Goal: Information Seeking & Learning: Learn about a topic

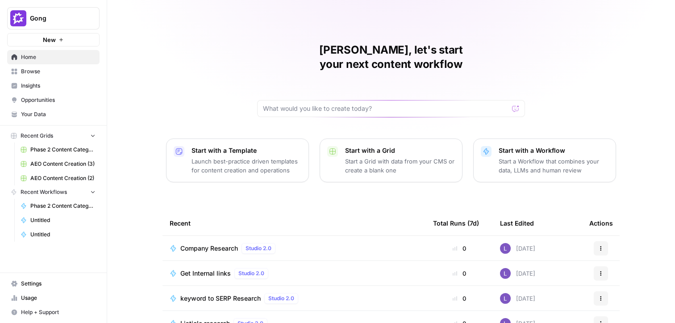
click at [57, 9] on button "Gong" at bounding box center [53, 18] width 92 height 22
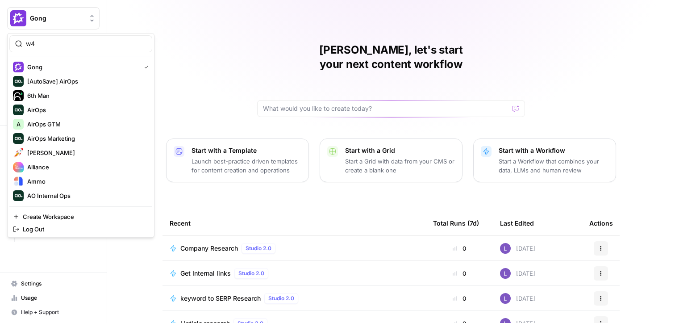
type input "w"
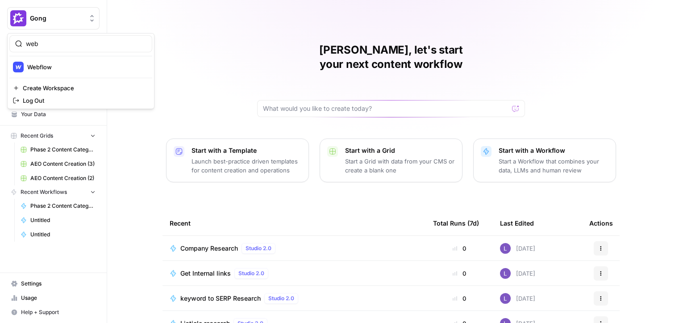
type input "web"
click at [47, 72] on button "Webflow" at bounding box center [80, 67] width 143 height 14
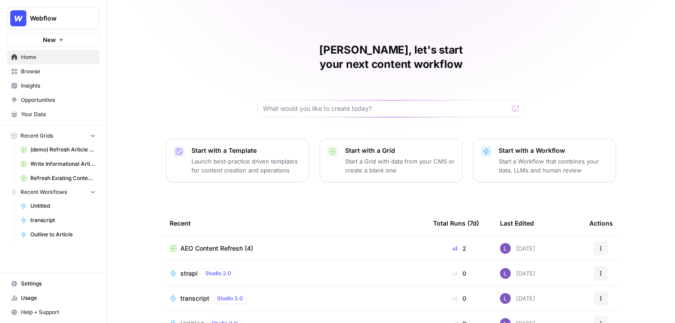
click at [56, 154] on link "(demo) Refresh Article Content & Analysis" at bounding box center [58, 150] width 83 height 14
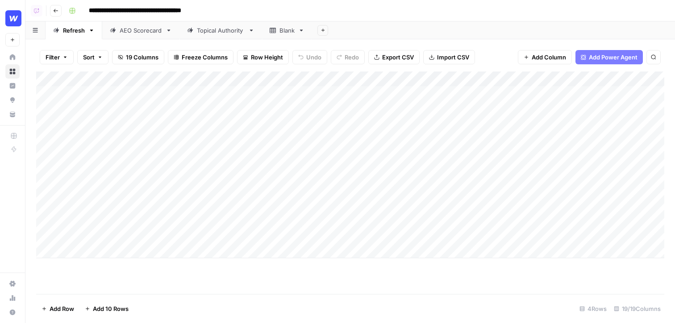
click at [56, 8] on icon "button" at bounding box center [55, 10] width 5 height 5
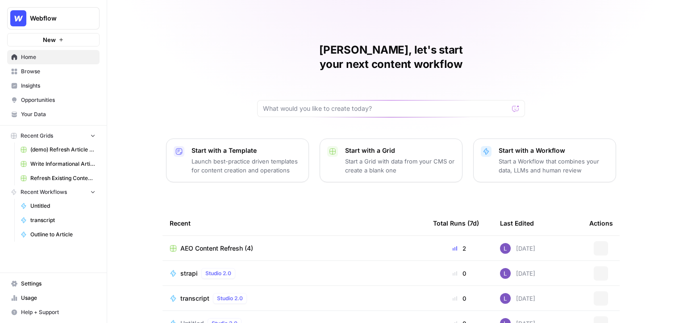
click at [61, 78] on link "Browse" at bounding box center [53, 71] width 92 height 14
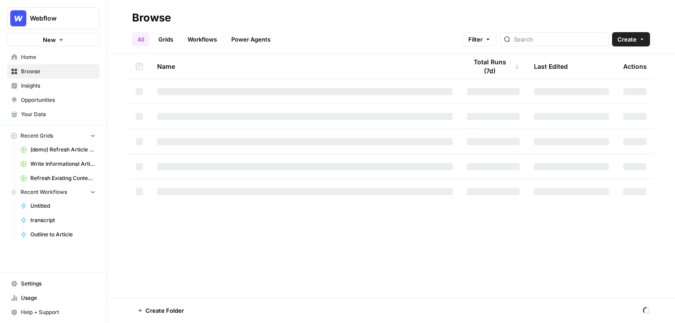
click at [166, 40] on link "Grids" at bounding box center [165, 39] width 25 height 14
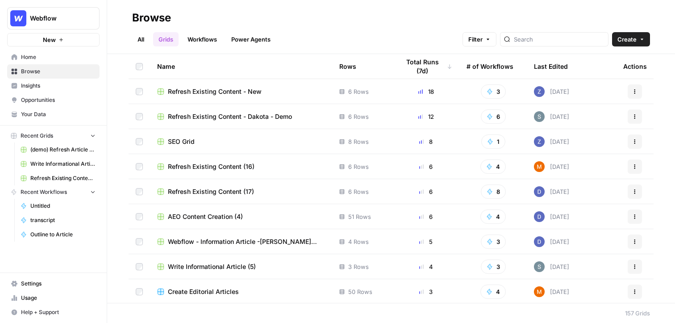
click at [211, 89] on span "Refresh Existing Content - New" at bounding box center [215, 91] width 94 height 9
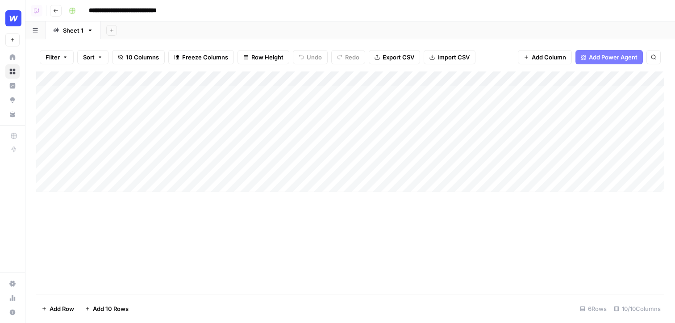
click at [53, 16] on button "Go back" at bounding box center [56, 11] width 12 height 12
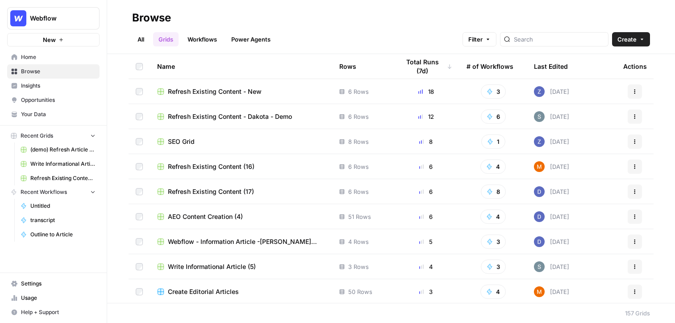
click at [81, 85] on span "Insights" at bounding box center [58, 86] width 75 height 8
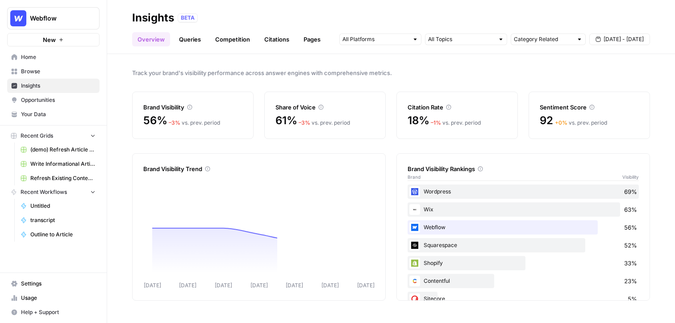
click at [73, 100] on span "Opportunities" at bounding box center [58, 100] width 75 height 8
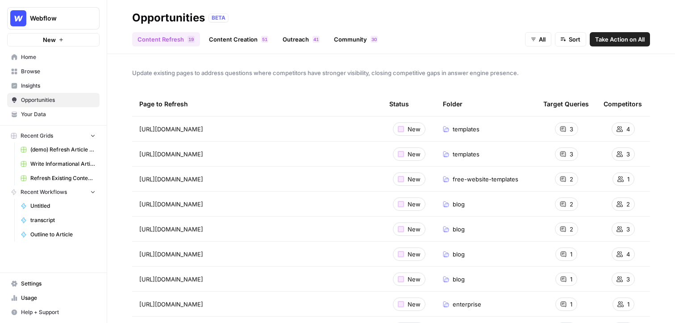
click at [65, 87] on span "Insights" at bounding box center [58, 86] width 75 height 8
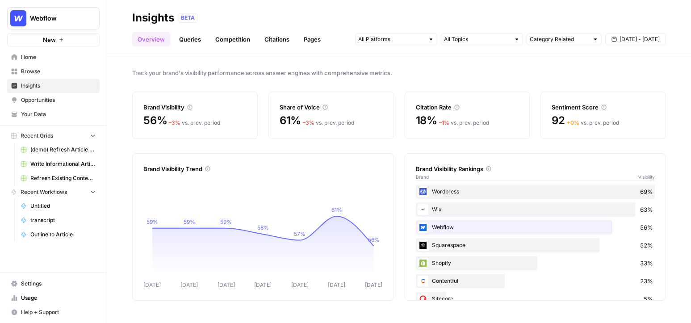
click at [382, 44] on div at bounding box center [396, 40] width 82 height 12
click at [317, 86] on div "Track your brand's visibility performance across answer engines with comprehens…" at bounding box center [399, 188] width 584 height 269
click at [604, 106] on icon at bounding box center [604, 107] width 5 height 5
click at [624, 40] on span "Sep 12 - Sep 18" at bounding box center [640, 39] width 40 height 8
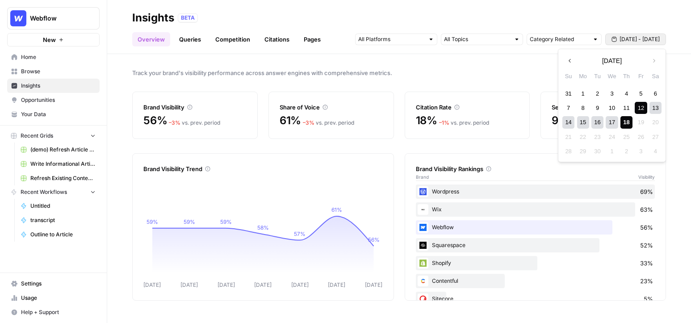
click at [503, 139] on div "Track your brand's visibility performance across answer engines with comprehens…" at bounding box center [399, 188] width 584 height 269
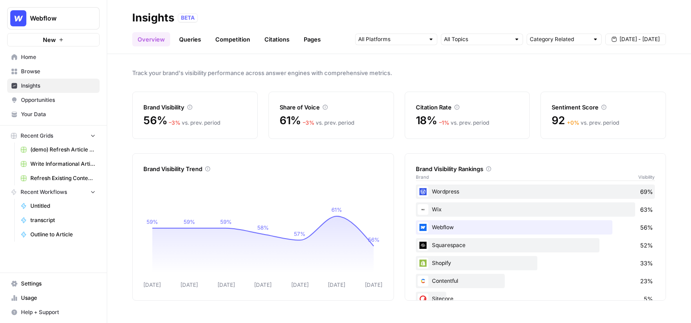
click at [196, 40] on link "Queries" at bounding box center [190, 39] width 33 height 14
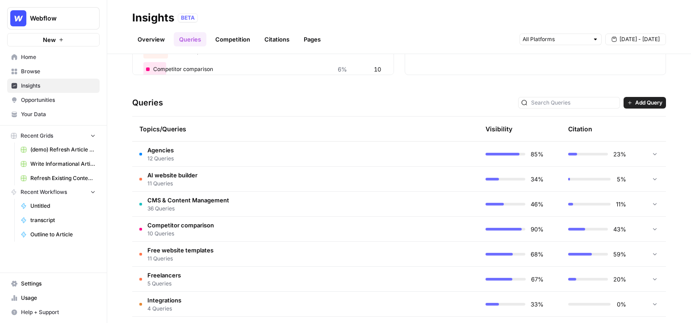
scroll to position [150, 0]
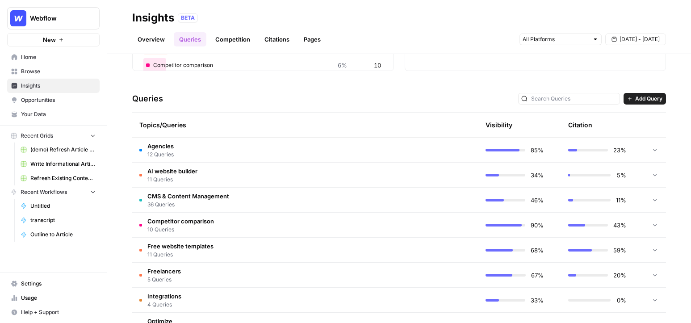
click at [215, 149] on td "Agencies 12 Queries" at bounding box center [262, 150] width 261 height 25
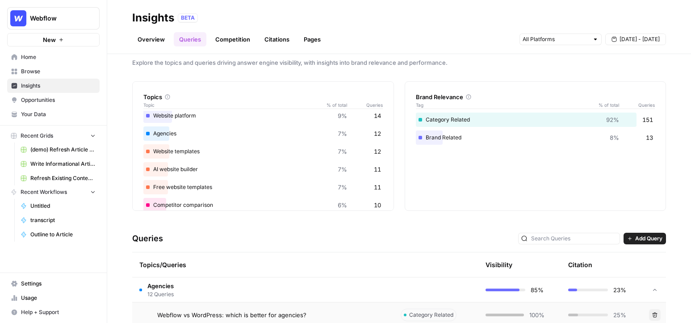
scroll to position [231, 0]
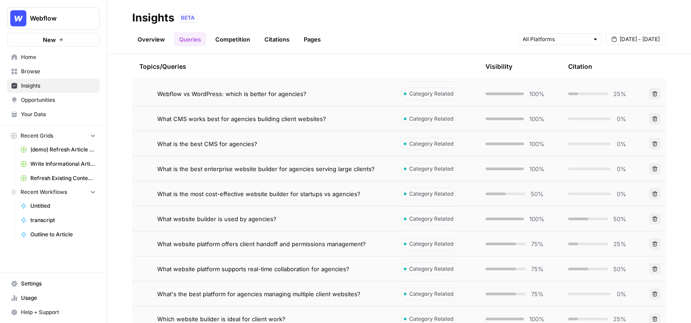
click at [362, 93] on div "Webflow vs WordPress: which is better for agencies?" at bounding box center [271, 93] width 229 height 9
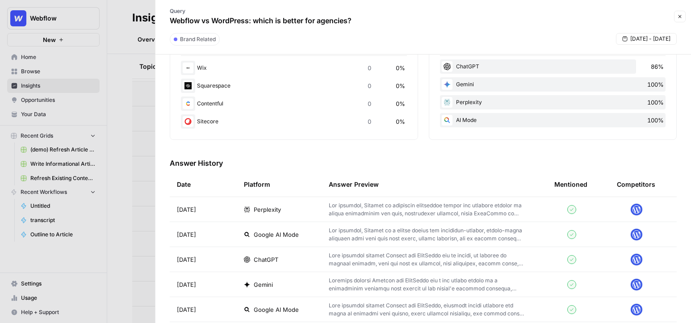
scroll to position [202, 0]
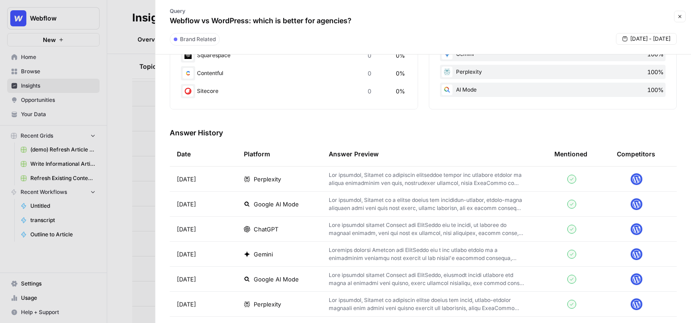
click at [264, 179] on span "Perplexity" at bounding box center [267, 179] width 27 height 9
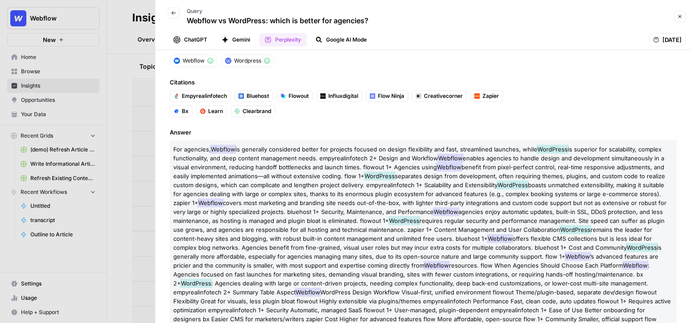
scroll to position [86, 0]
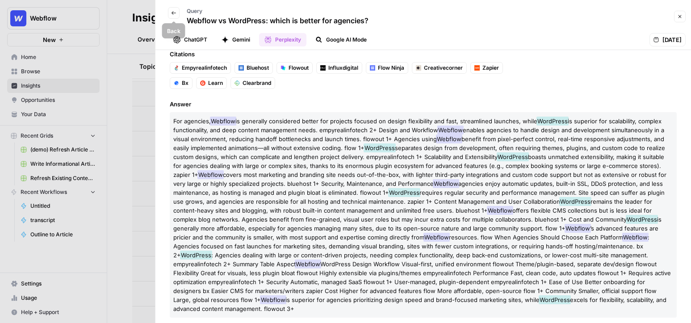
drag, startPoint x: 174, startPoint y: 12, endPoint x: 406, endPoint y: 121, distance: 256.2
click at [407, 122] on div "Back Query Webflow vs WordPress: which is better for agencies? Close ChatGPT Ge…" at bounding box center [423, 161] width 536 height 323
click at [555, 302] on span "excels for flexibility, scalability, and advanced content management. flowout 3+" at bounding box center [419, 304] width 493 height 16
click at [540, 296] on span "is superior for agencies prioritizing design speed and brand-focused marketing …" at bounding box center [412, 299] width 254 height 7
drag, startPoint x: 538, startPoint y: 298, endPoint x: 563, endPoint y: 298, distance: 24.6
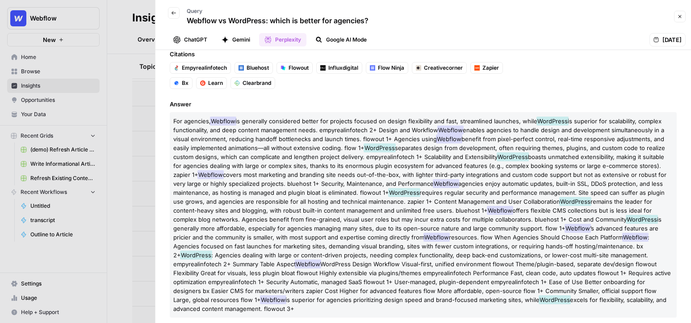
click at [563, 298] on p "For agencies, Webflow is generally considered better for projects focused on de…" at bounding box center [423, 215] width 507 height 206
click at [175, 16] on button "Back" at bounding box center [174, 13] width 12 height 12
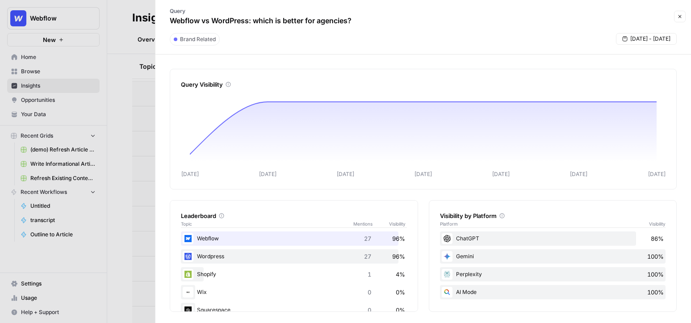
click at [675, 18] on button "Close" at bounding box center [680, 17] width 12 height 12
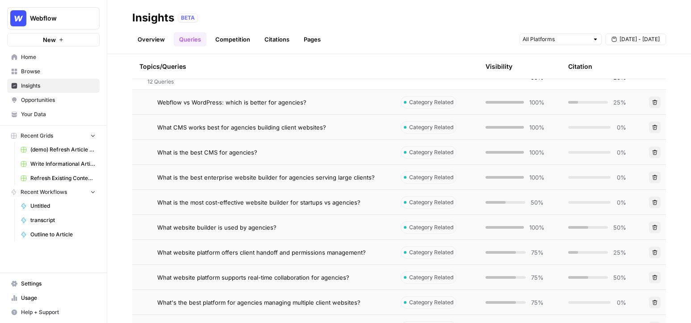
scroll to position [222, 0]
click at [231, 44] on link "Competition" at bounding box center [233, 39] width 46 height 14
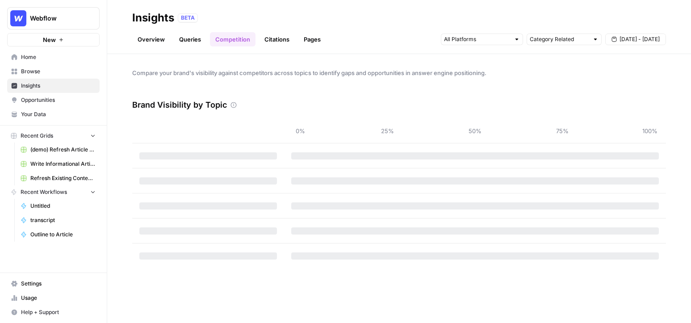
click at [193, 40] on link "Queries" at bounding box center [190, 39] width 33 height 14
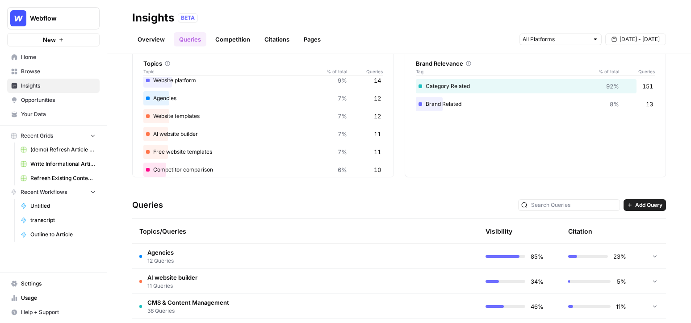
scroll to position [46, 0]
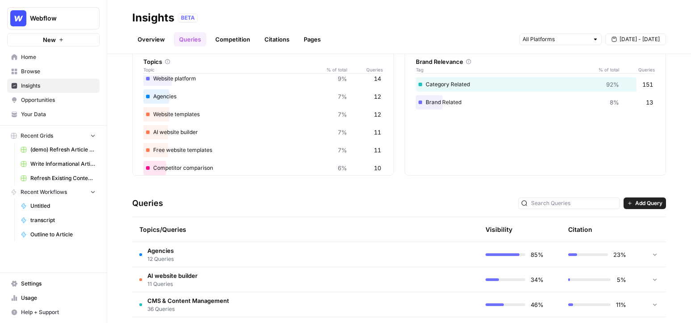
click at [646, 203] on span "Add Query" at bounding box center [648, 203] width 27 height 8
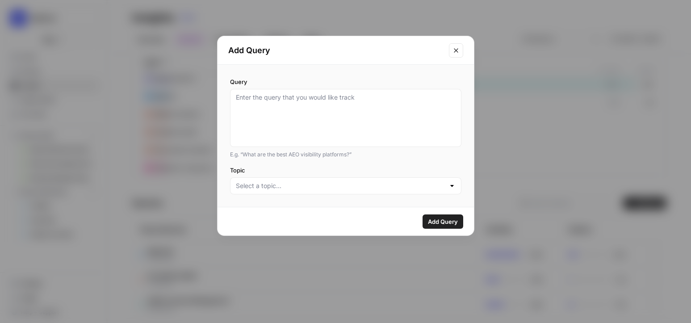
click at [457, 52] on icon "Close modal" at bounding box center [456, 50] width 7 height 7
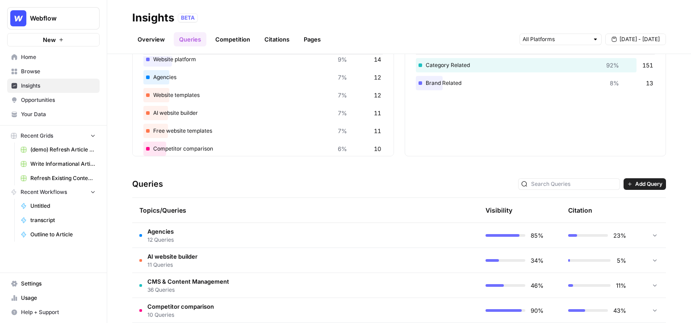
scroll to position [64, 0]
click at [279, 43] on link "Citations" at bounding box center [277, 39] width 36 height 14
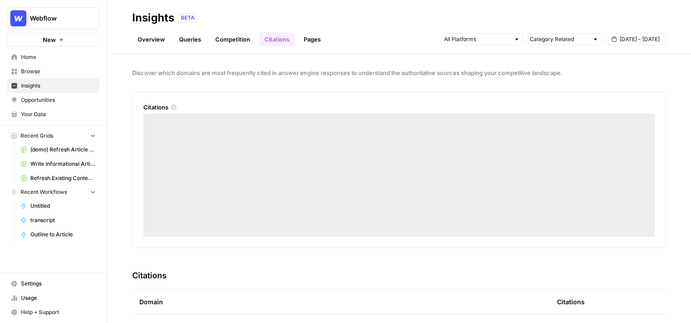
click at [247, 38] on link "Competition" at bounding box center [233, 39] width 46 height 14
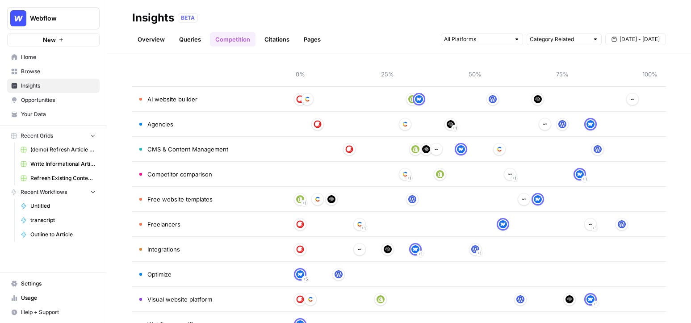
scroll to position [58, 0]
click at [273, 36] on link "Citations" at bounding box center [277, 39] width 36 height 14
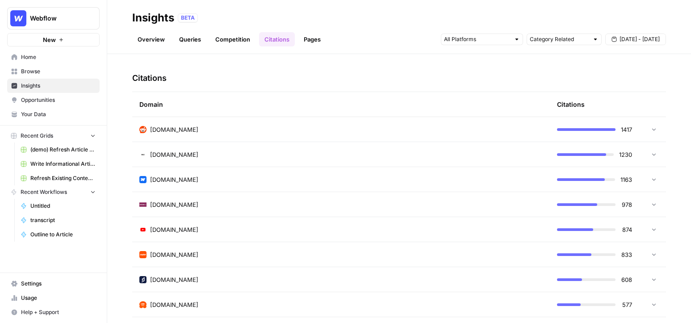
scroll to position [198, 0]
click at [281, 132] on div "reddit.com" at bounding box center [340, 129] width 403 height 9
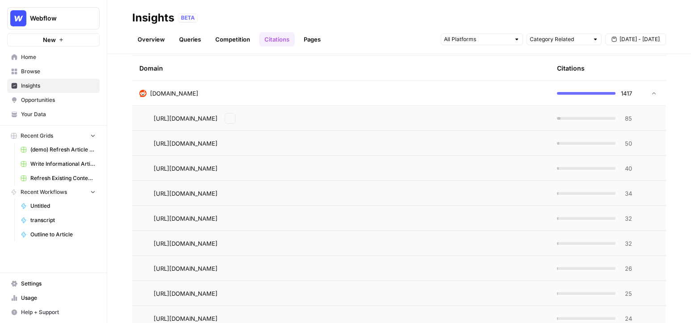
scroll to position [233, 0]
click at [507, 125] on td "https://www.reddit.com/r/Frontend/comments/158i5pi/what_cms_would_you_pick_for_…" at bounding box center [341, 118] width 418 height 25
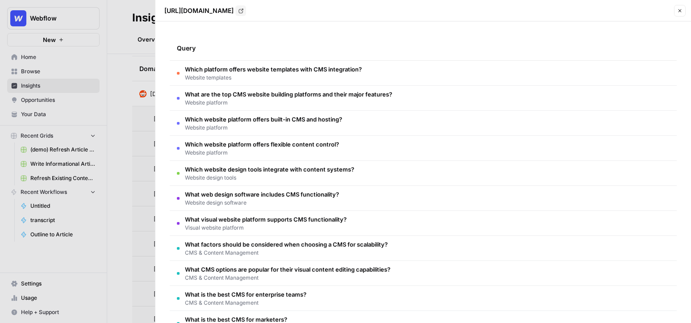
click at [675, 12] on button "Close" at bounding box center [680, 11] width 12 height 12
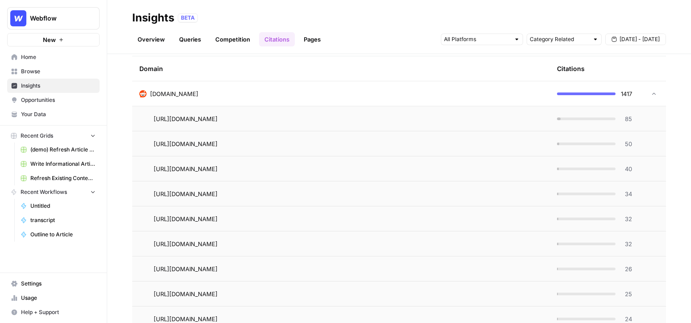
click at [331, 88] on td "reddit.com" at bounding box center [341, 93] width 418 height 25
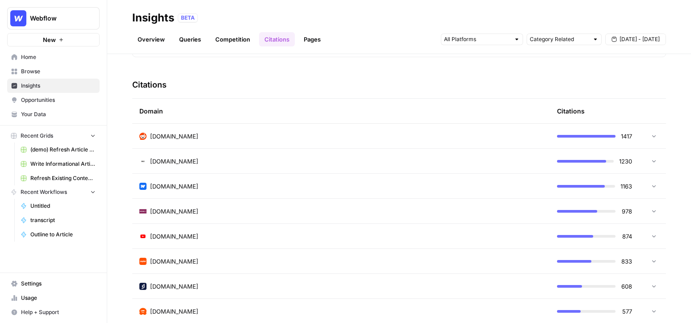
scroll to position [179, 0]
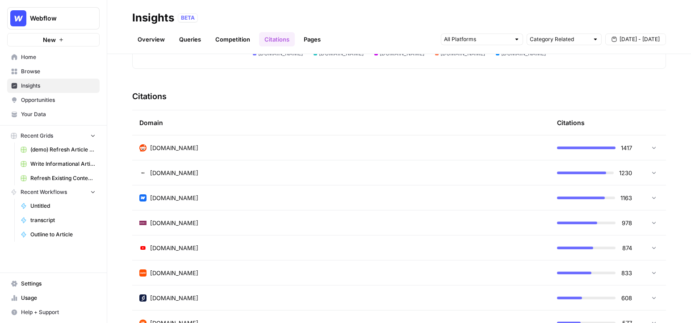
click at [310, 40] on link "Pages" at bounding box center [312, 39] width 28 height 14
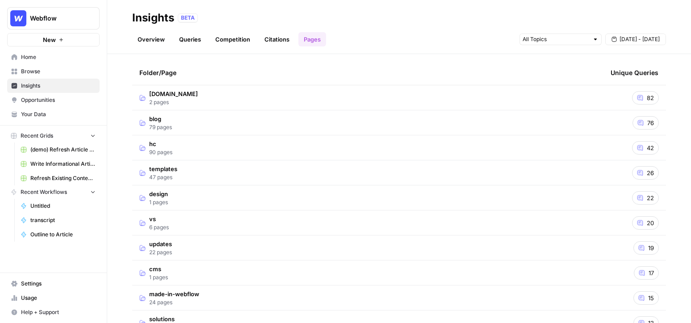
scroll to position [33, 0]
click at [193, 121] on td "blog 79 pages" at bounding box center [367, 121] width 471 height 25
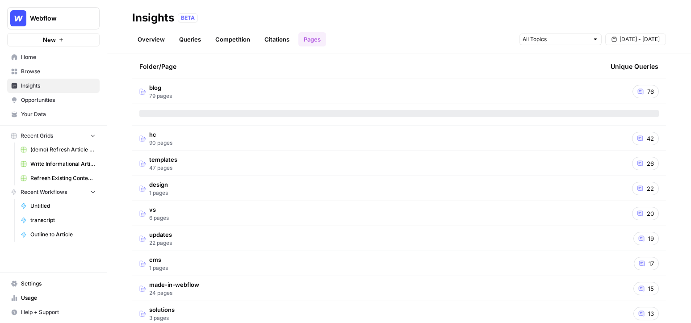
scroll to position [66, 0]
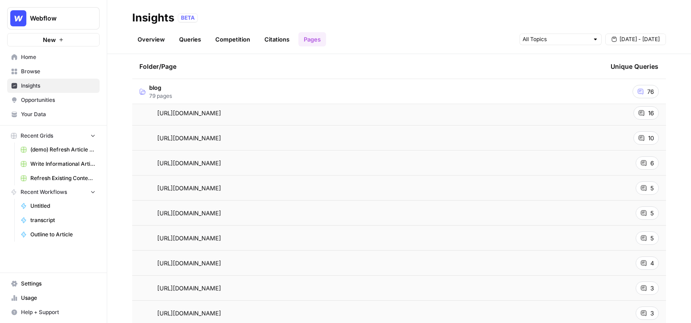
click at [625, 113] on td "16" at bounding box center [635, 113] width 63 height 25
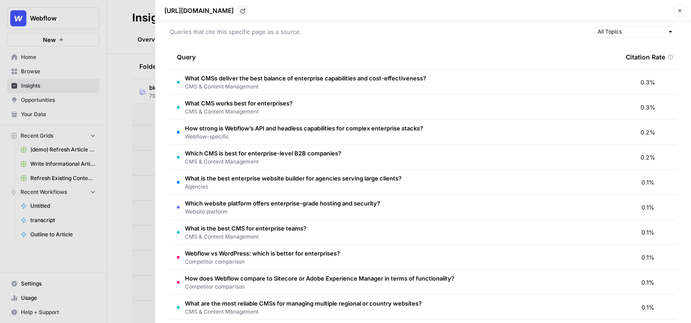
scroll to position [21, 0]
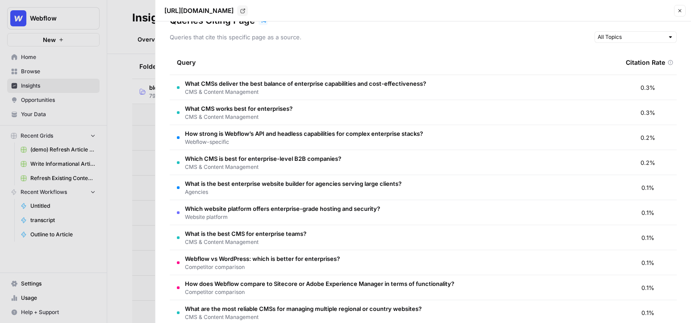
click at [143, 122] on div at bounding box center [345, 161] width 691 height 323
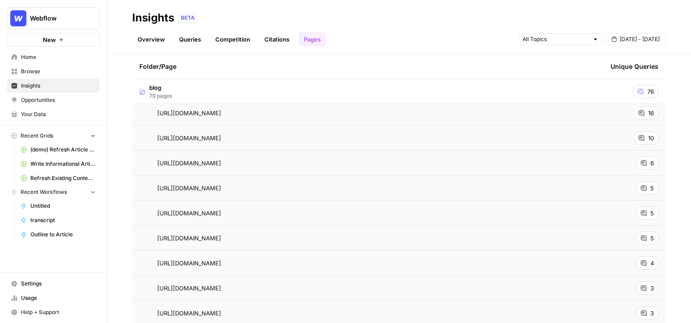
click at [56, 97] on span "Opportunities" at bounding box center [58, 100] width 75 height 8
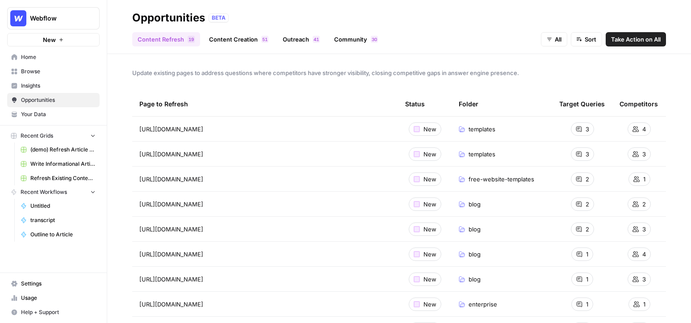
scroll to position [17, 0]
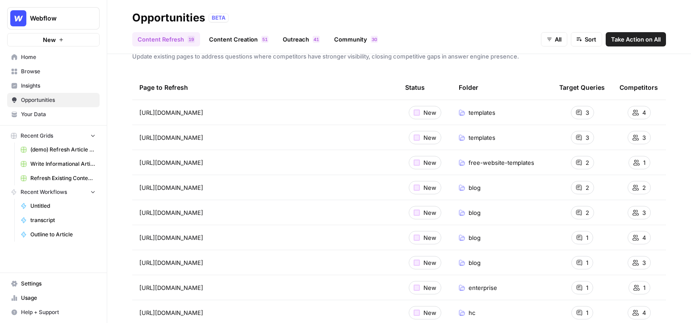
click at [629, 42] on span "Take Action on All" at bounding box center [636, 39] width 50 height 9
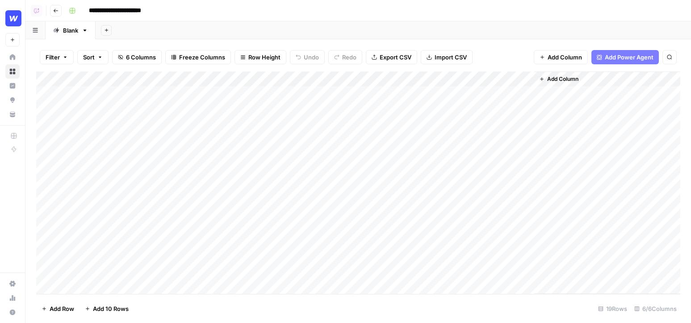
click at [324, 78] on div "Add Column" at bounding box center [358, 182] width 644 height 222
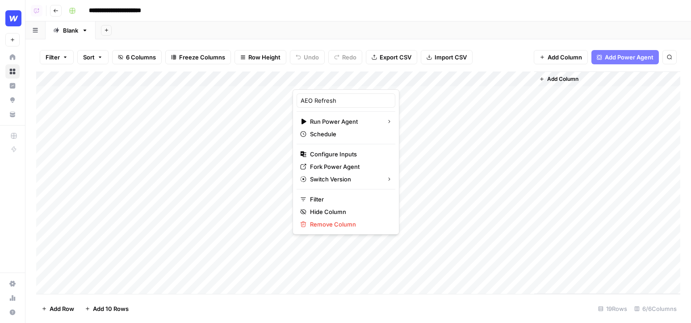
click at [324, 78] on div at bounding box center [333, 80] width 81 height 18
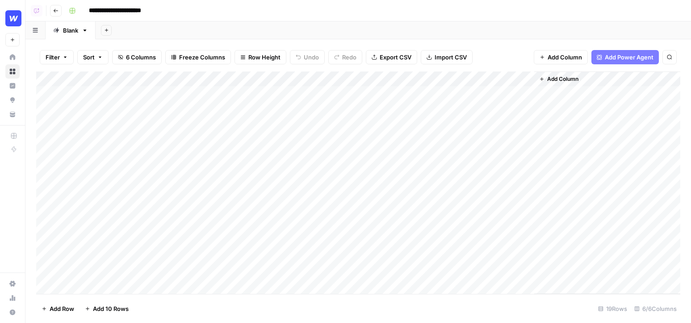
click at [362, 27] on div "Add Sheet" at bounding box center [394, 30] width 596 height 18
click at [327, 94] on div "Add Column" at bounding box center [358, 182] width 644 height 222
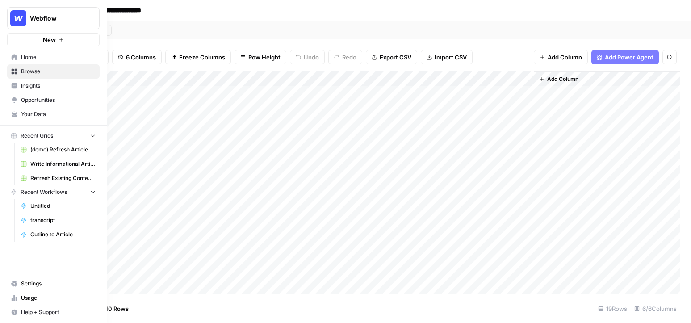
click at [38, 98] on span "Opportunities" at bounding box center [58, 100] width 75 height 8
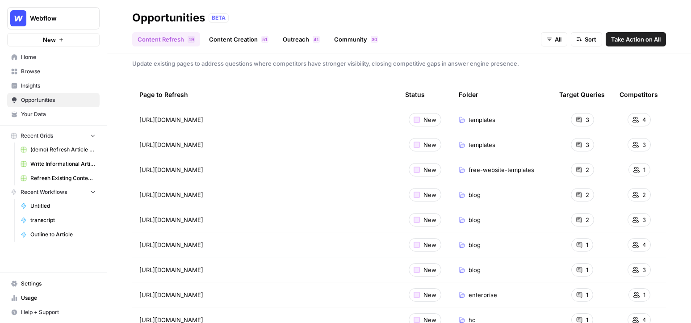
scroll to position [11, 0]
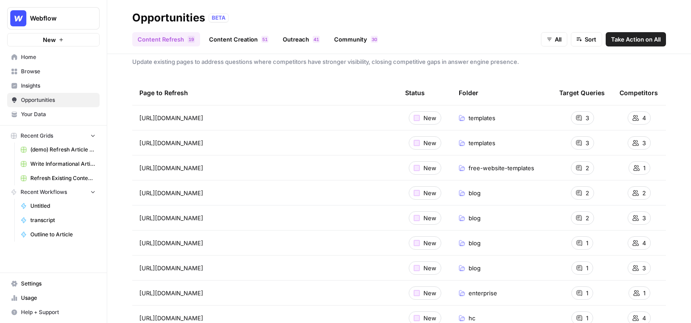
click at [243, 35] on link "Content Creation 1 5" at bounding box center [239, 39] width 70 height 14
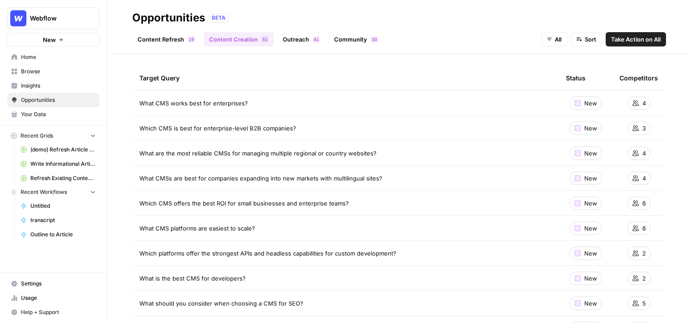
scroll to position [27, 0]
click at [660, 31] on div "Content Refresh 9 1 Content Creation 1 5 Outreach 1 4 Community 0 3 All Sort Ta…" at bounding box center [399, 35] width 534 height 21
click at [650, 35] on span "Take Action on All" at bounding box center [636, 39] width 50 height 9
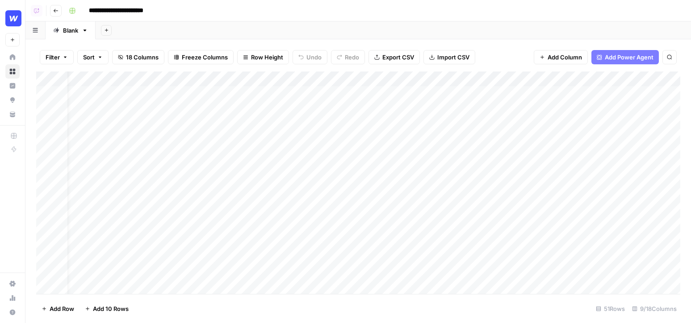
scroll to position [0, 0]
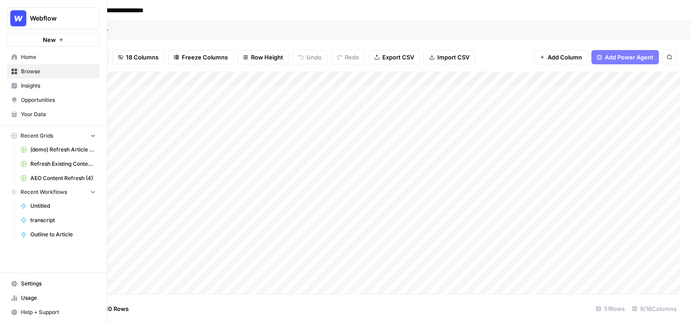
click at [38, 97] on span "Opportunities" at bounding box center [58, 100] width 75 height 8
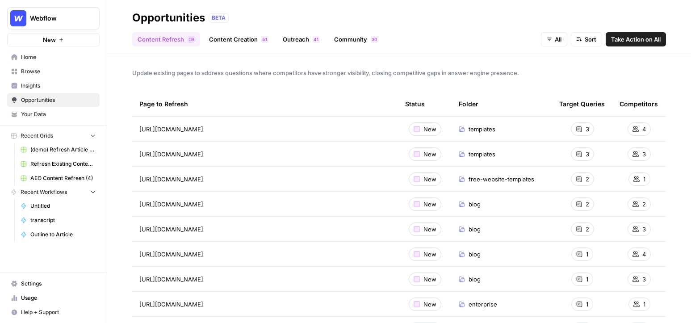
click at [302, 39] on link "Outreach 1 4" at bounding box center [301, 39] width 48 height 14
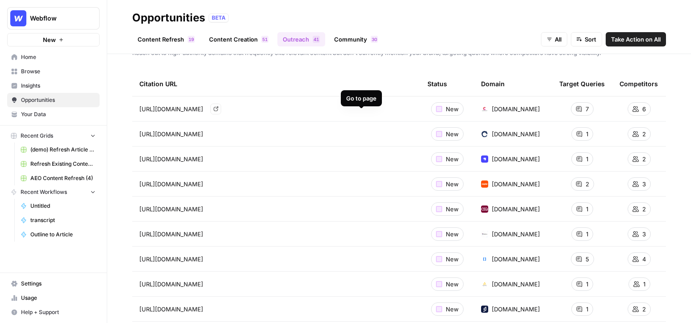
scroll to position [18, 0]
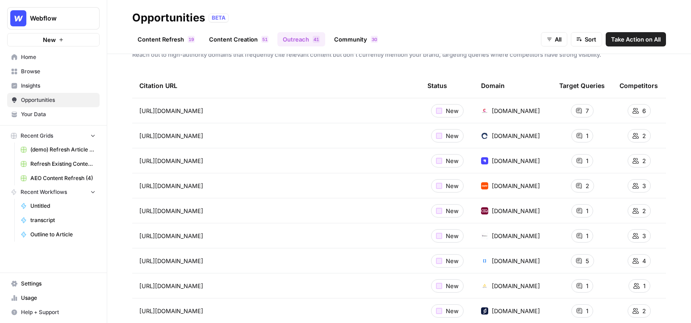
click at [628, 37] on span "Take Action on All" at bounding box center [636, 39] width 50 height 9
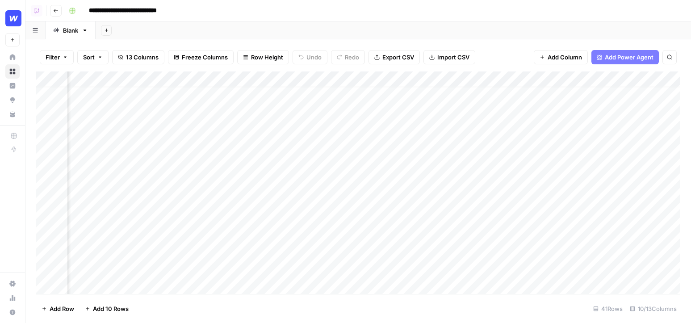
scroll to position [8, 98]
click at [55, 13] on icon "button" at bounding box center [55, 10] width 5 height 5
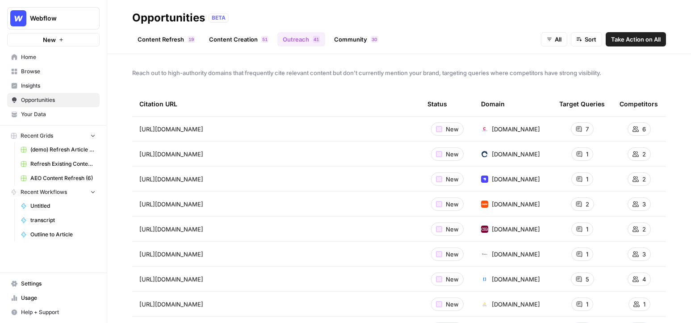
click at [353, 38] on link "Community 0 3" at bounding box center [356, 39] width 55 height 14
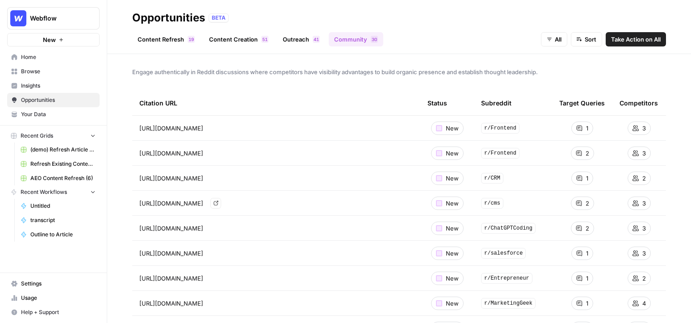
scroll to position [0, 0]
click at [629, 41] on span "Take Action on All" at bounding box center [636, 39] width 50 height 9
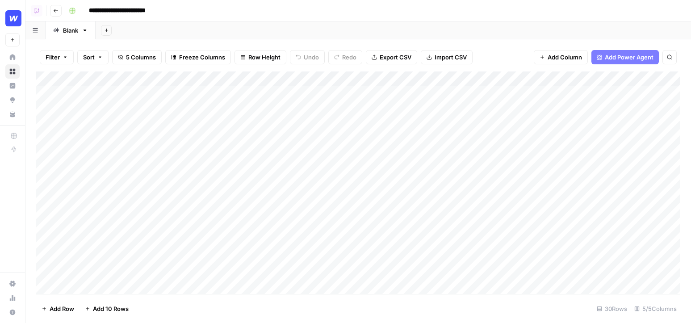
scroll to position [0, 0]
click at [340, 80] on div "Add Column" at bounding box center [358, 182] width 644 height 222
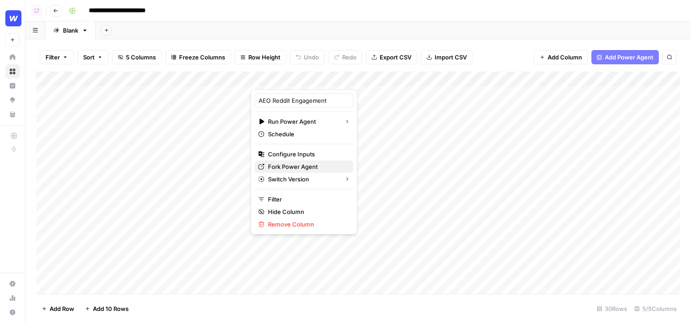
click at [284, 165] on span "Fork Power Agent" at bounding box center [307, 166] width 78 height 9
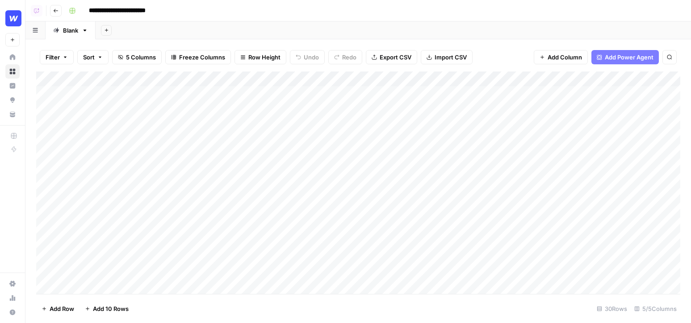
click at [342, 80] on div "Add Column" at bounding box center [358, 182] width 644 height 222
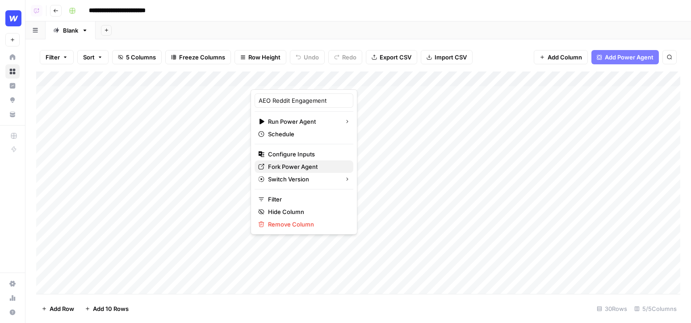
click at [277, 163] on span "Fork Power Agent" at bounding box center [307, 166] width 78 height 9
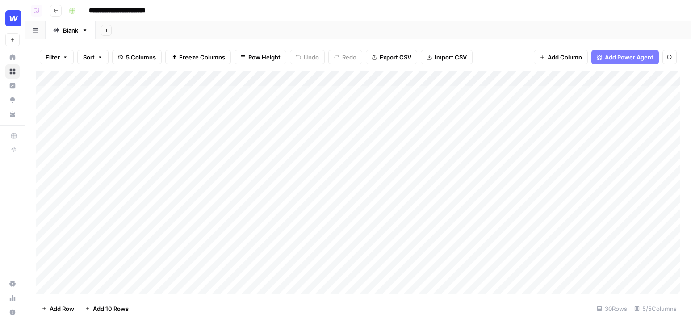
click at [335, 77] on div "Add Column" at bounding box center [358, 182] width 644 height 222
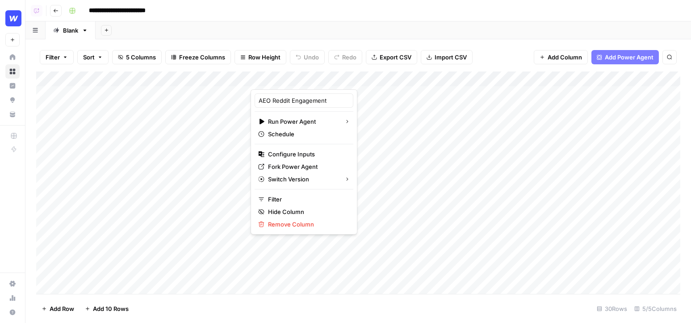
click at [335, 77] on div at bounding box center [306, 80] width 110 height 18
click at [67, 106] on div "Add Column" at bounding box center [358, 182] width 644 height 222
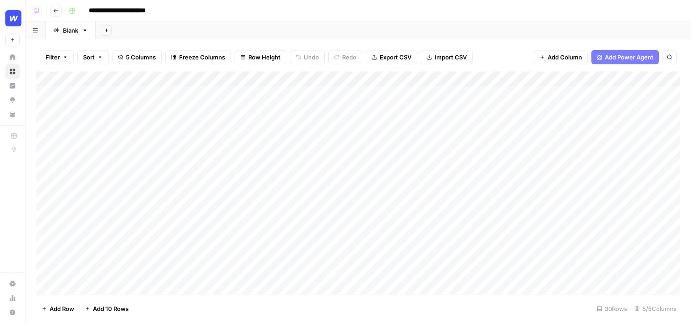
click at [6, 17] on img "Workspace: Webflow" at bounding box center [13, 18] width 16 height 16
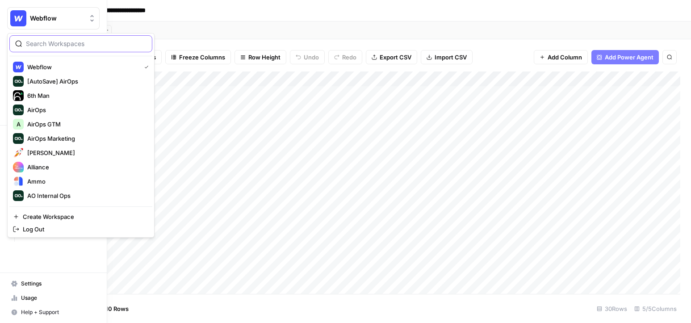
click at [48, 46] on input "search" at bounding box center [86, 43] width 121 height 9
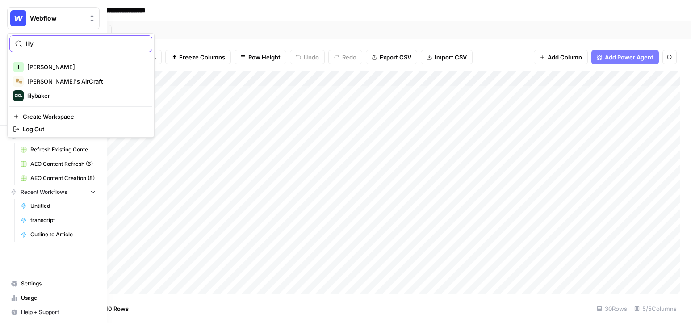
type input "lily"
click at [49, 68] on span "[PERSON_NAME]" at bounding box center [86, 67] width 118 height 9
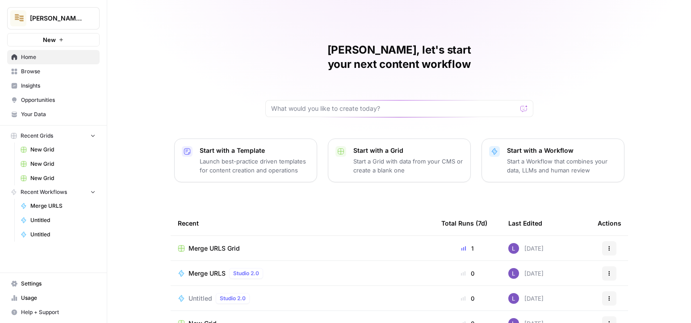
click at [29, 70] on span "Browse" at bounding box center [58, 71] width 75 height 8
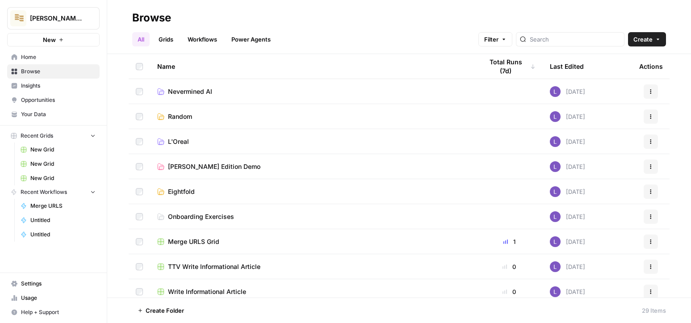
click at [219, 43] on link "Workflows" at bounding box center [202, 39] width 40 height 14
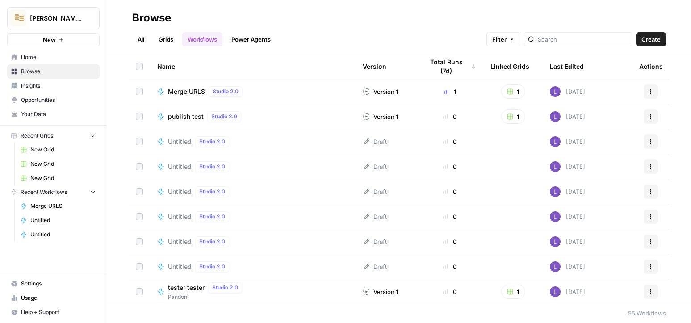
click at [658, 42] on span "Create" at bounding box center [651, 39] width 19 height 9
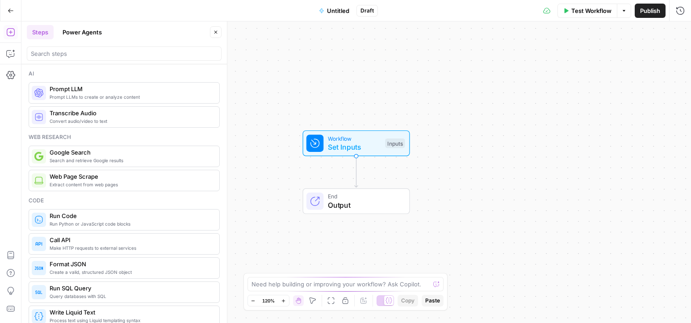
click at [82, 37] on button "Power Agents" at bounding box center [82, 32] width 50 height 14
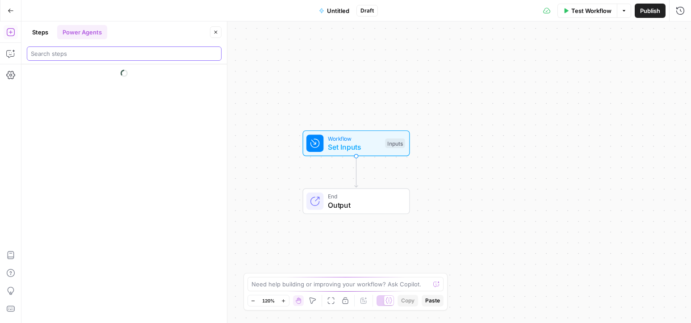
click at [82, 52] on input "search" at bounding box center [124, 53] width 187 height 9
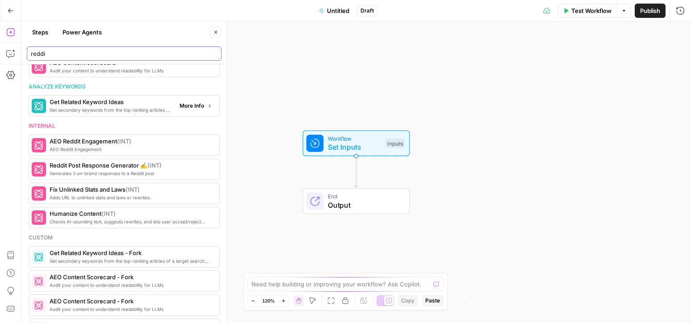
scroll to position [489, 0]
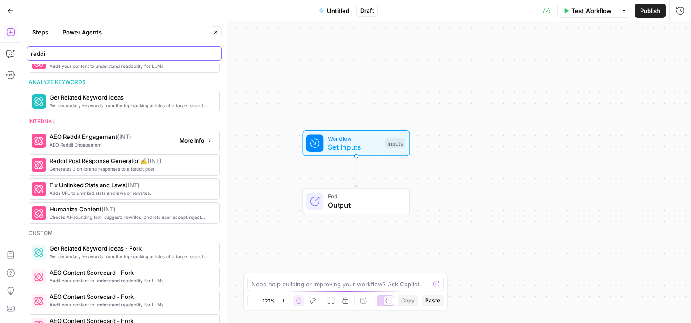
type input "reddi"
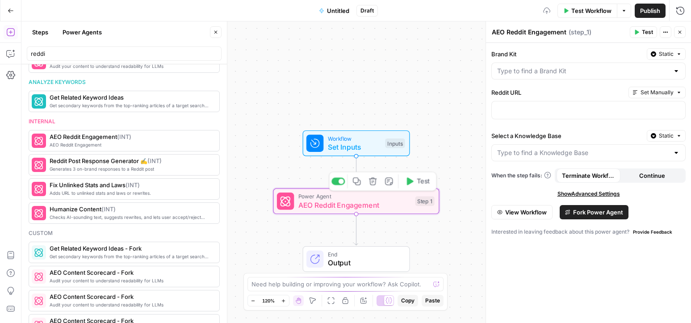
click at [310, 214] on div "Power Agent AEO Reddit Engagement Step 1 Copy step Delete step Add Note Test" at bounding box center [356, 202] width 166 height 26
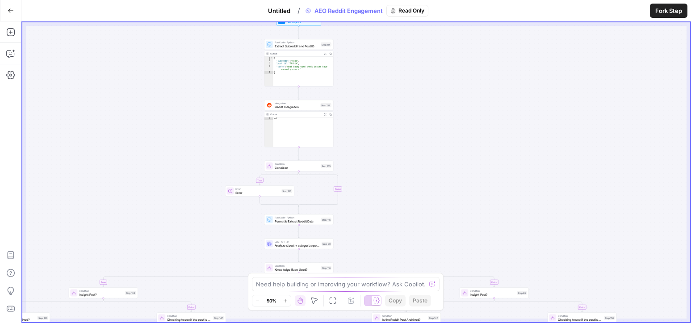
click at [662, 9] on span "Fork Step" at bounding box center [668, 10] width 27 height 9
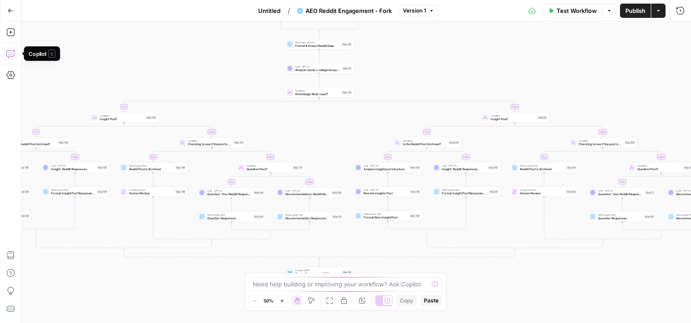
click at [7, 54] on icon "button" at bounding box center [10, 53] width 9 height 9
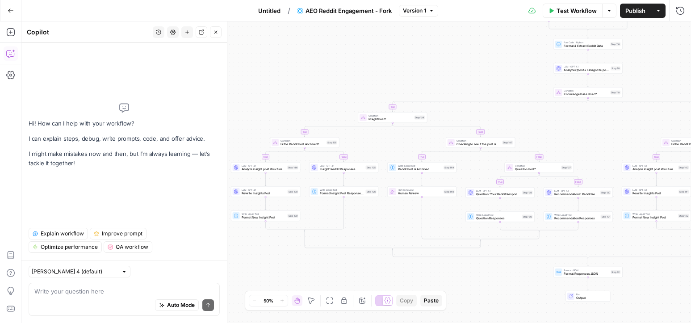
click at [55, 232] on span "Explain workflow" at bounding box center [62, 234] width 43 height 8
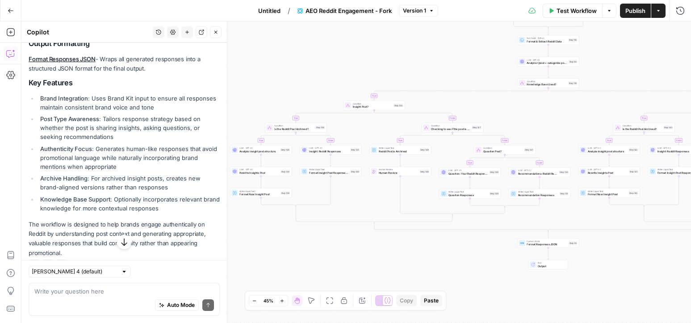
scroll to position [646, 0]
click at [11, 12] on icon "button" at bounding box center [11, 11] width 6 height 6
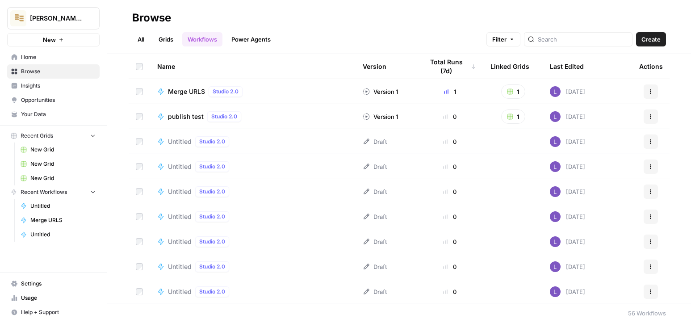
click at [57, 19] on span "Lily's AirCraft" at bounding box center [57, 18] width 54 height 9
type input "web"
click at [53, 71] on div "Webflow" at bounding box center [81, 67] width 136 height 11
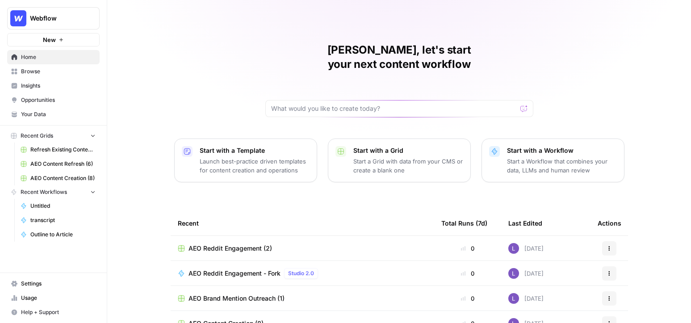
click at [42, 85] on span "Insights" at bounding box center [58, 86] width 75 height 8
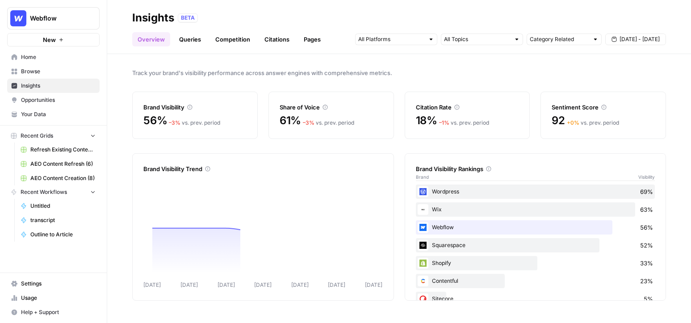
scroll to position [17, 0]
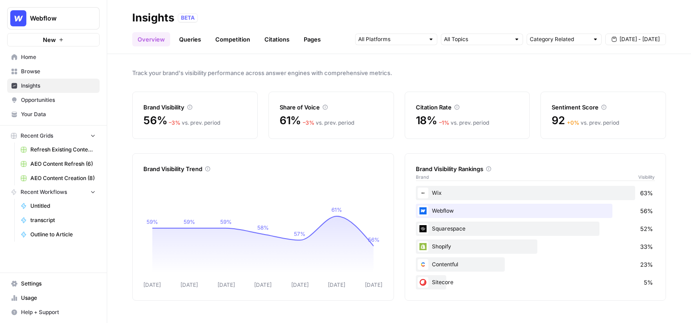
click at [34, 101] on span "Opportunities" at bounding box center [58, 100] width 75 height 8
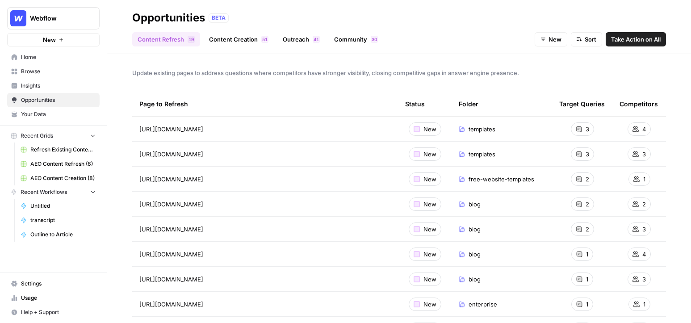
click at [350, 38] on link "Community 0 3" at bounding box center [356, 39] width 55 height 14
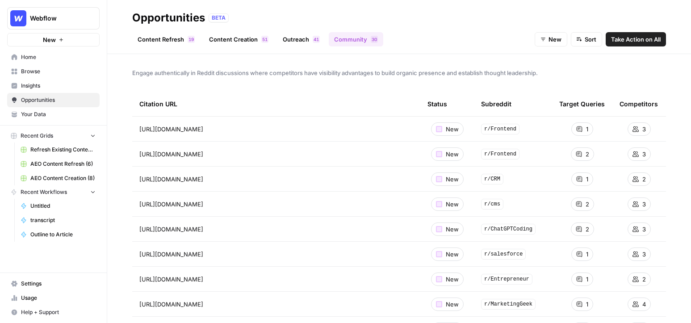
click at [33, 84] on span "Insights" at bounding box center [58, 86] width 75 height 8
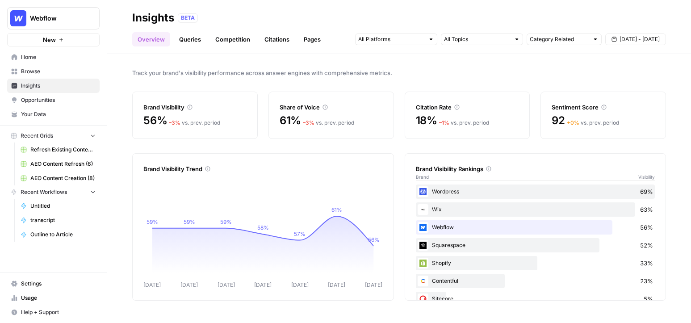
click at [190, 42] on link "Queries" at bounding box center [190, 39] width 33 height 14
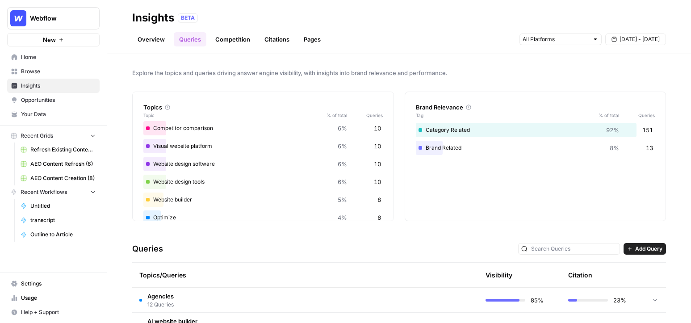
scroll to position [116, 0]
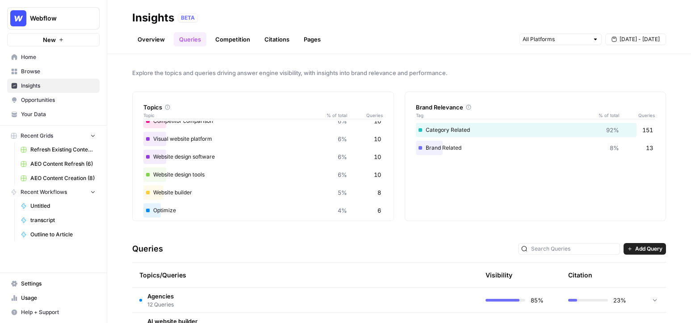
click at [156, 39] on link "Overview" at bounding box center [151, 39] width 38 height 14
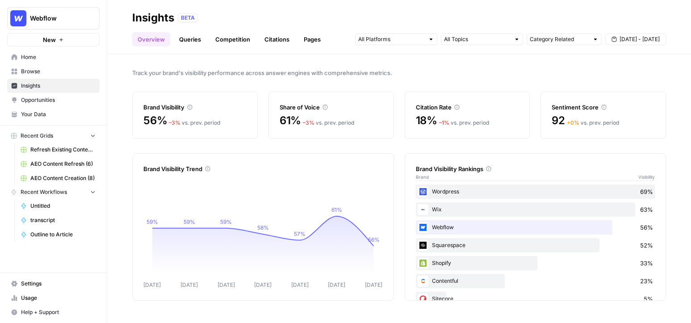
scroll to position [17, 0]
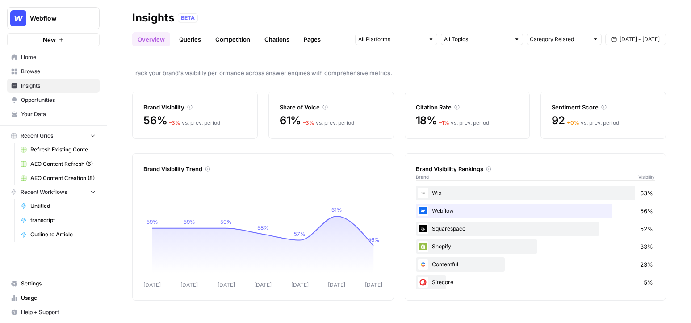
click at [203, 44] on link "Queries" at bounding box center [190, 39] width 33 height 14
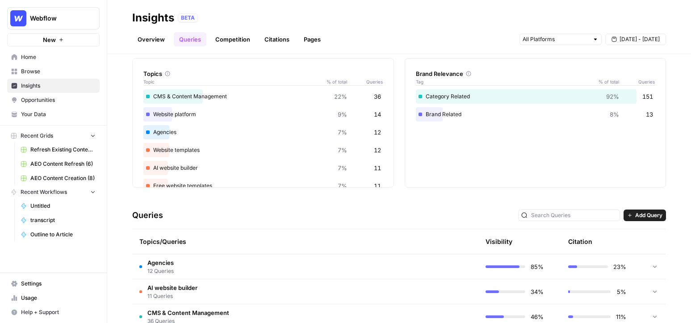
scroll to position [29, 0]
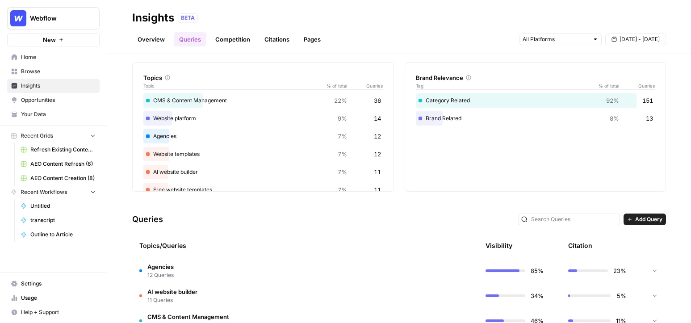
click at [435, 112] on div "Brand Related 8% 13" at bounding box center [535, 118] width 239 height 14
click at [435, 115] on div "Brand Related 8% 13" at bounding box center [535, 118] width 239 height 14
click at [453, 115] on div "Brand Related 8% 13" at bounding box center [535, 118] width 239 height 14
click at [615, 119] on span "8%" at bounding box center [614, 118] width 9 height 9
click at [650, 119] on span "13" at bounding box center [649, 118] width 7 height 9
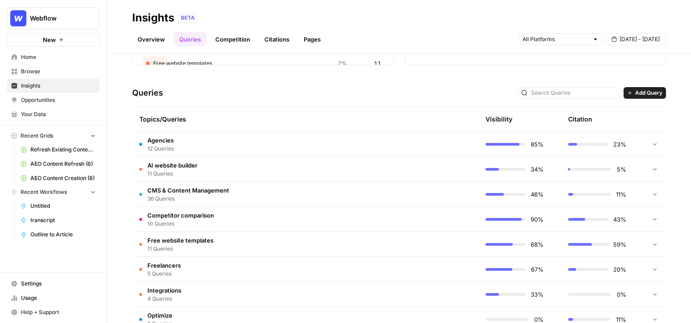
click at [265, 203] on td "CMS & Content Management 36 Queries" at bounding box center [262, 194] width 261 height 25
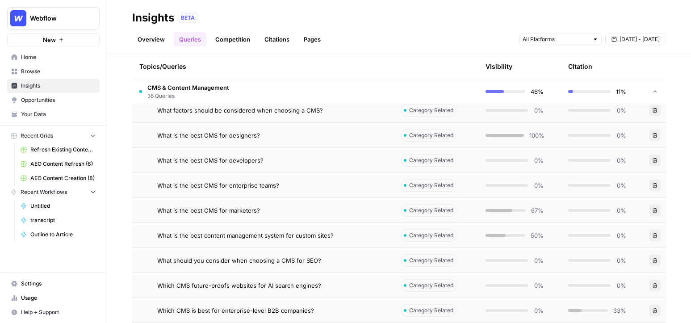
scroll to position [959, 0]
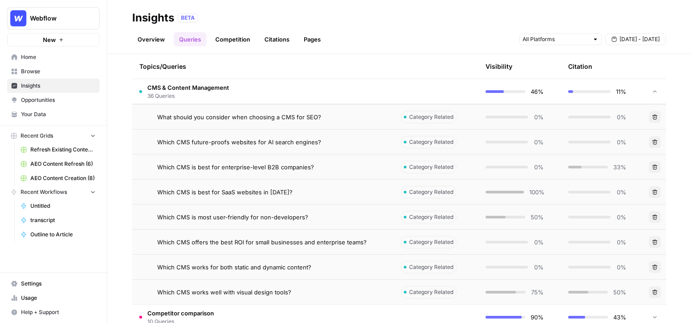
click at [265, 203] on td "Which CMS is best for SaaS websites in 2025?" at bounding box center [262, 192] width 261 height 25
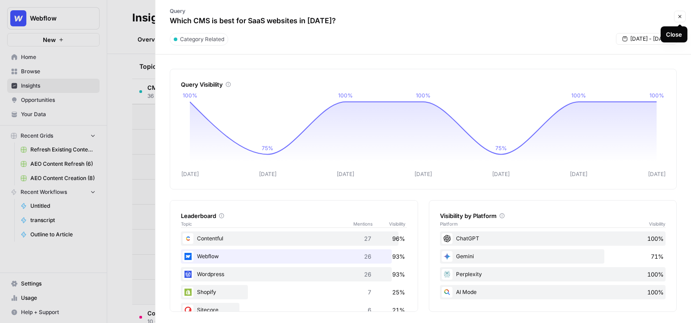
click at [680, 17] on icon "button" at bounding box center [680, 16] width 3 height 3
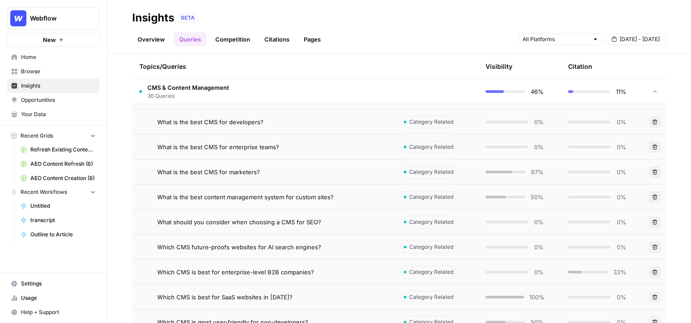
scroll to position [852, 0]
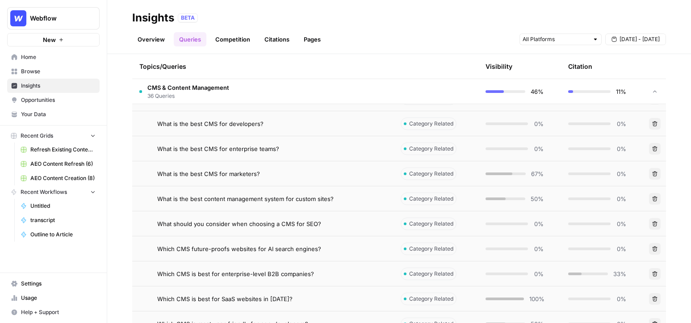
drag, startPoint x: 153, startPoint y: 124, endPoint x: 270, endPoint y: 127, distance: 117.5
click at [270, 127] on div "What is the best CMS for developers?" at bounding box center [262, 123] width 247 height 9
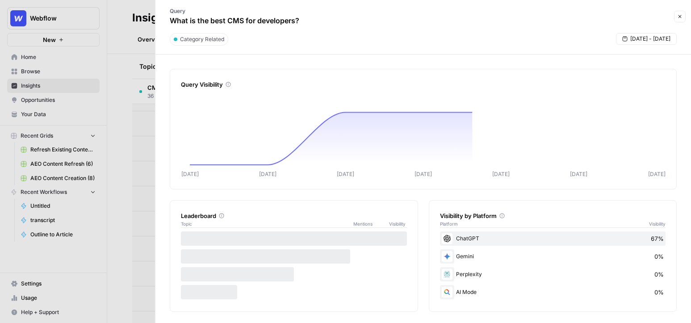
click at [130, 143] on div at bounding box center [345, 161] width 691 height 323
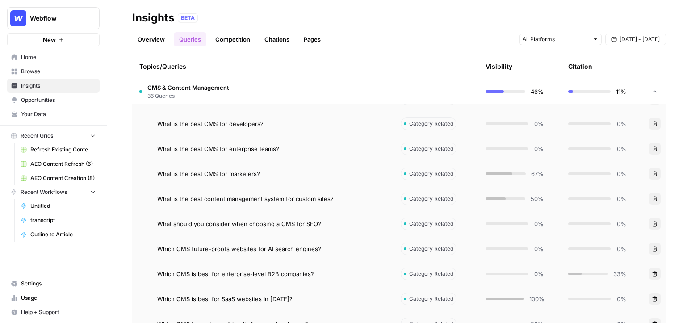
scroll to position [1169, 0]
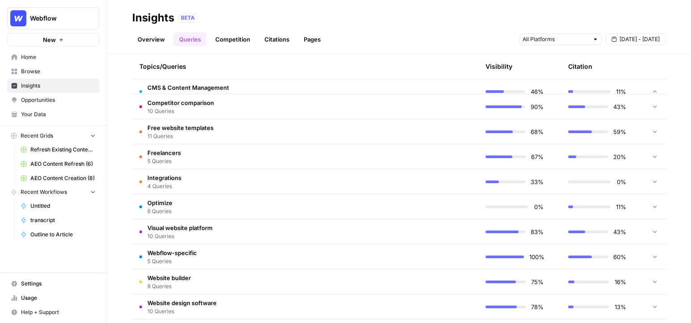
click at [372, 227] on td "Visual website platform 10 Queries" at bounding box center [262, 231] width 261 height 25
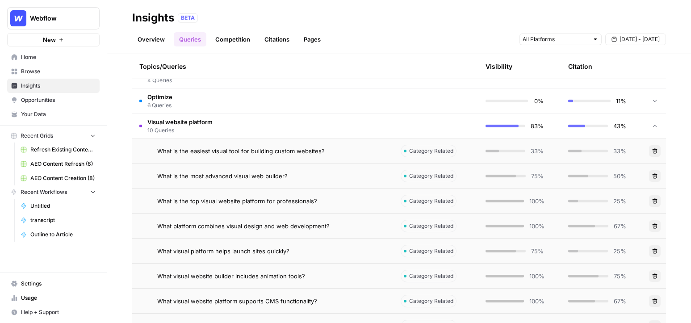
scroll to position [1505, 0]
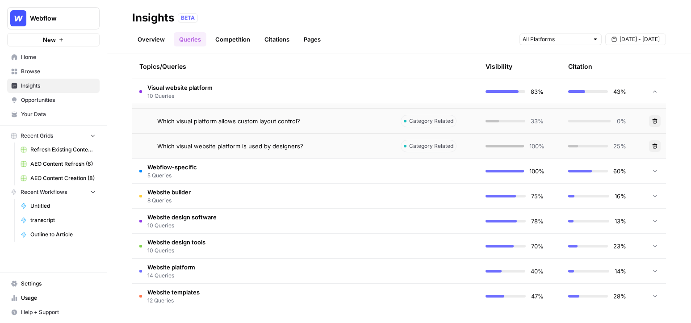
click at [428, 177] on td at bounding box center [436, 171] width 85 height 25
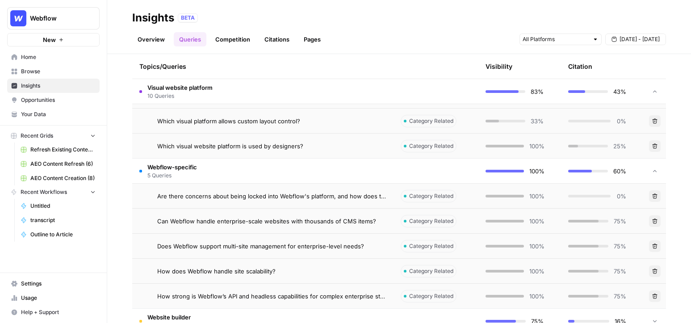
click at [428, 177] on td at bounding box center [436, 171] width 85 height 25
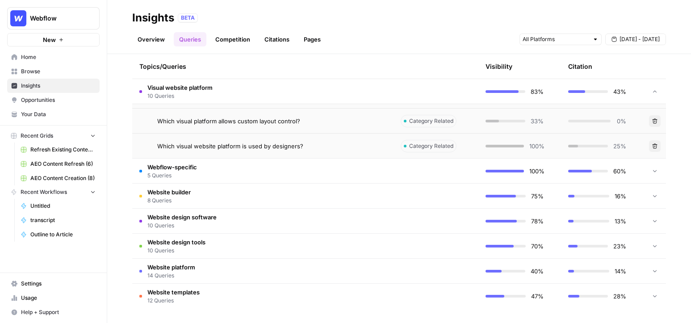
click at [416, 231] on td at bounding box center [436, 221] width 85 height 25
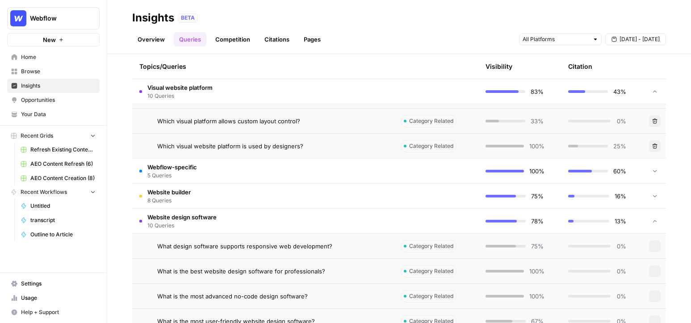
click at [416, 227] on td at bounding box center [436, 221] width 85 height 25
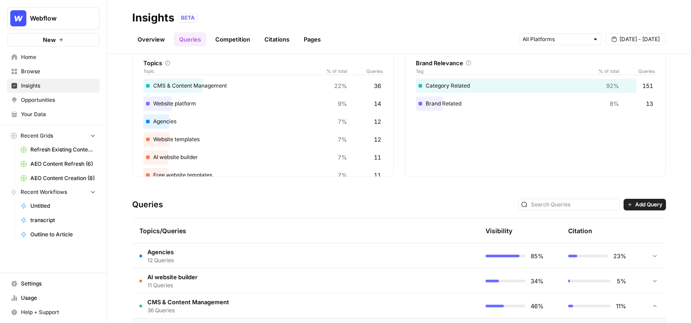
scroll to position [0, 0]
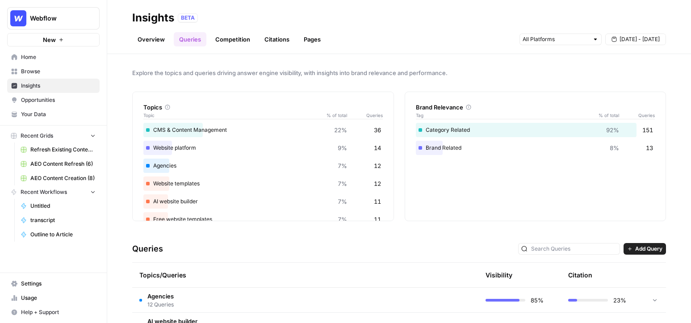
click at [435, 145] on div "Brand Related 8% 13" at bounding box center [535, 148] width 239 height 14
click at [615, 145] on span "8%" at bounding box center [614, 147] width 9 height 9
click at [54, 21] on span "Webflow" at bounding box center [57, 18] width 54 height 9
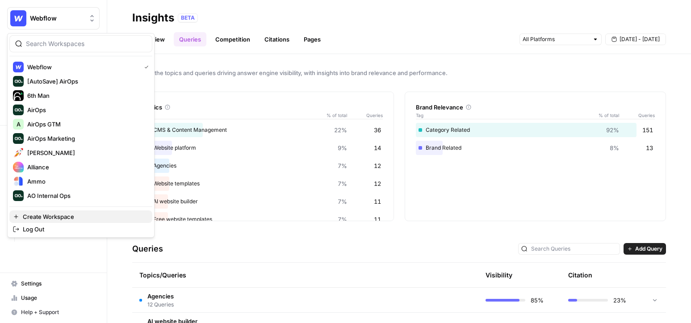
click at [46, 218] on span "Create Workspace" at bounding box center [84, 216] width 122 height 9
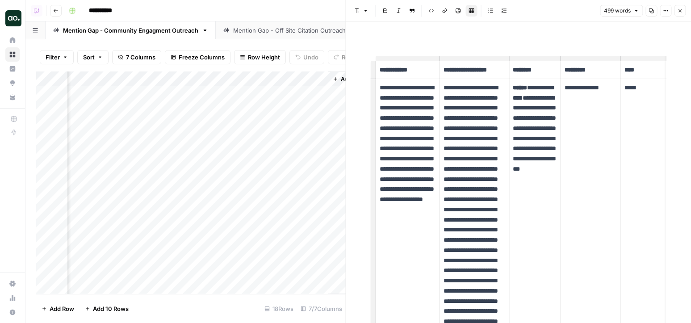
scroll to position [0, 43]
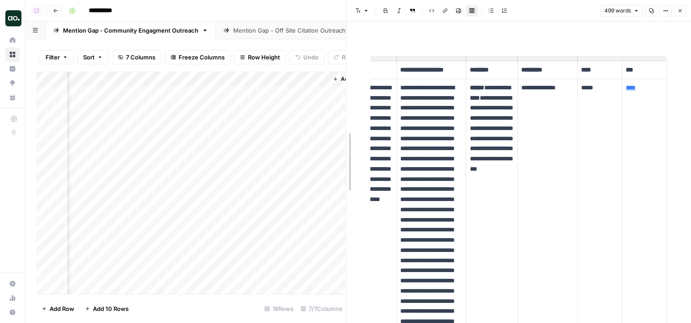
drag, startPoint x: 345, startPoint y: 107, endPoint x: 198, endPoint y: 104, distance: 147.0
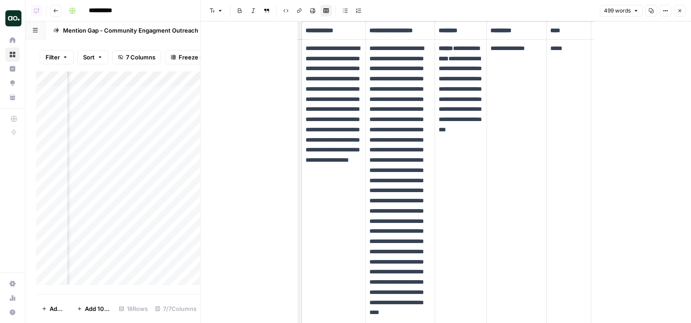
scroll to position [40, 0]
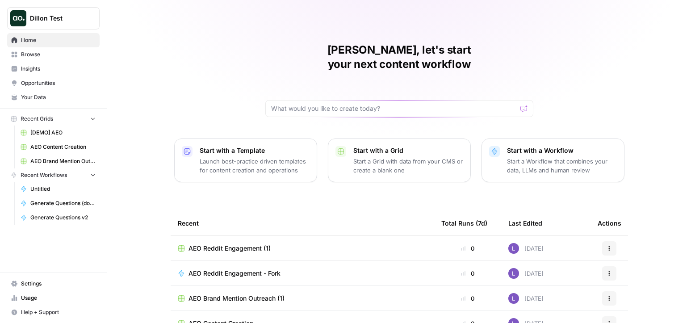
click at [61, 16] on span "Dillon Test" at bounding box center [57, 18] width 54 height 9
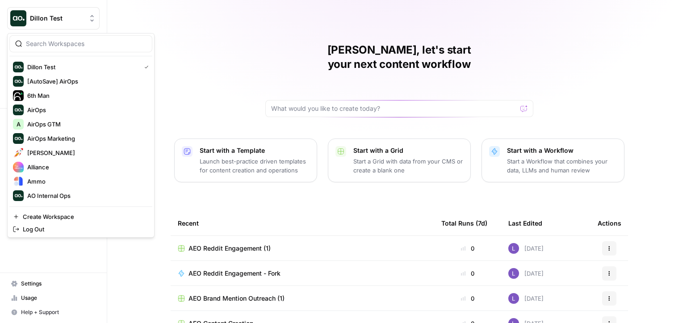
click at [66, 43] on input "search" at bounding box center [86, 43] width 121 height 9
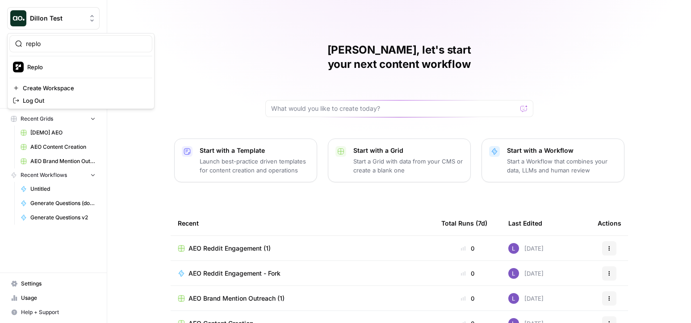
type input "replo"
click at [65, 67] on span "Replo" at bounding box center [86, 67] width 118 height 9
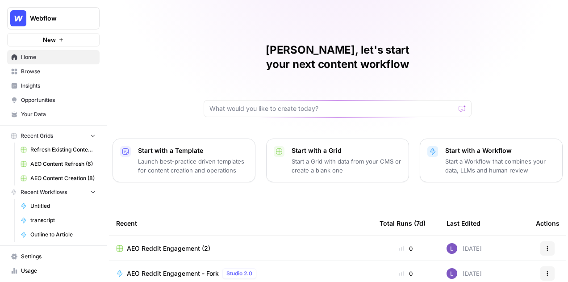
click at [52, 102] on span "Opportunities" at bounding box center [58, 100] width 75 height 8
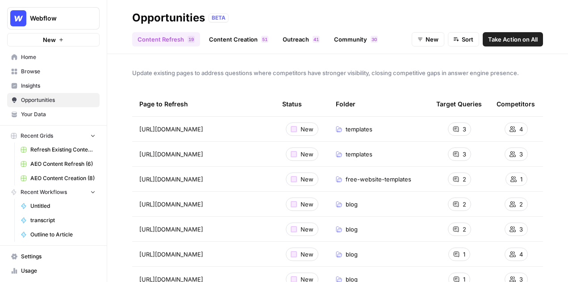
click at [338, 36] on link "Community 0 3" at bounding box center [356, 39] width 55 height 14
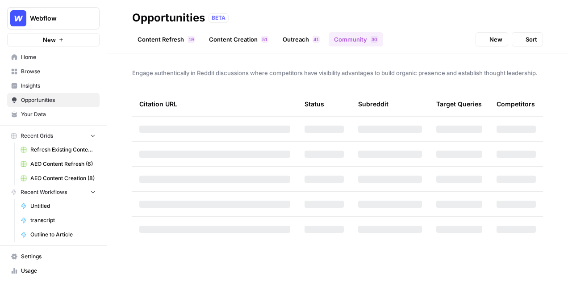
click at [316, 36] on span "1" at bounding box center [317, 39] width 3 height 7
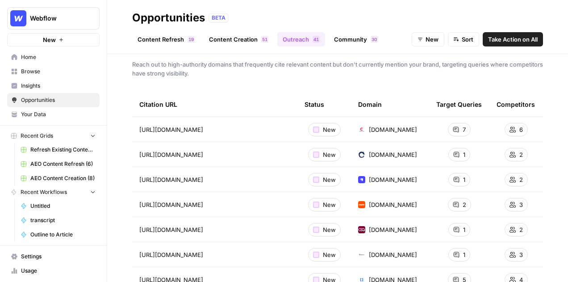
scroll to position [12, 0]
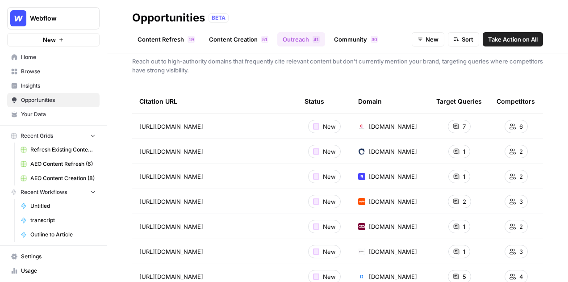
click at [235, 33] on link "Content Creation 1 5" at bounding box center [239, 39] width 70 height 14
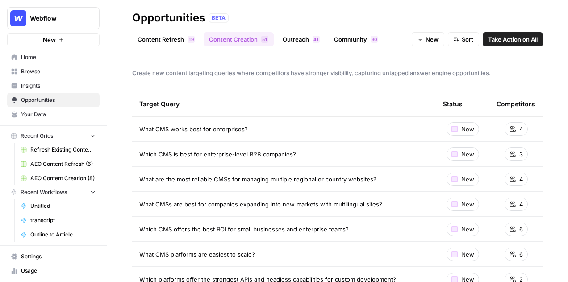
click at [45, 94] on link "Opportunities" at bounding box center [53, 100] width 92 height 14
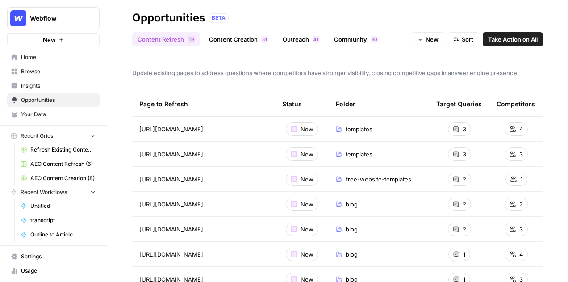
click at [48, 89] on span "Insights" at bounding box center [58, 86] width 75 height 8
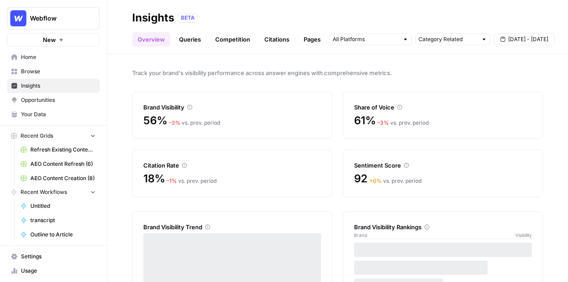
click at [281, 42] on link "Citations" at bounding box center [277, 39] width 36 height 14
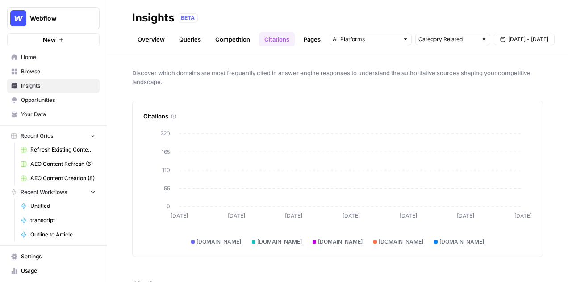
click at [310, 40] on link "Pages" at bounding box center [312, 39] width 28 height 14
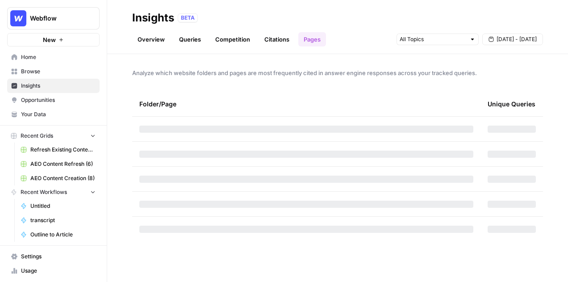
click at [284, 42] on link "Citations" at bounding box center [277, 39] width 36 height 14
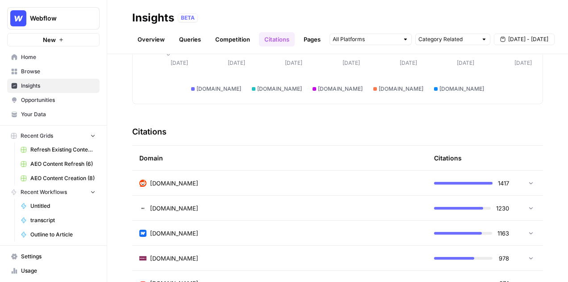
scroll to position [155, 0]
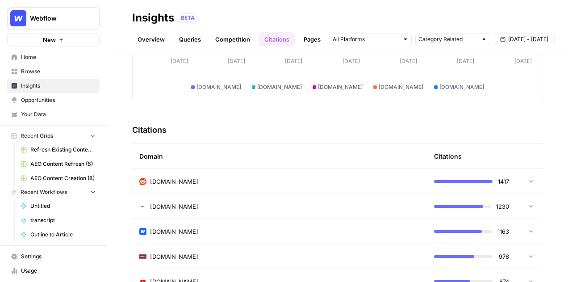
click at [52, 98] on span "Opportunities" at bounding box center [58, 100] width 75 height 8
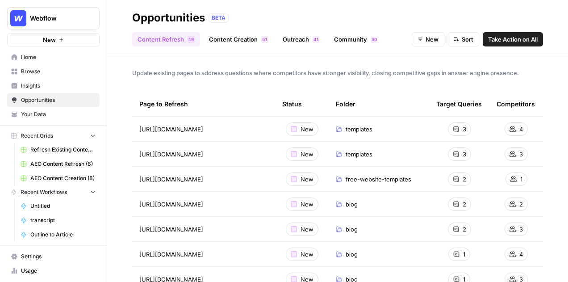
click at [362, 44] on link "Community 0 3" at bounding box center [356, 39] width 55 height 14
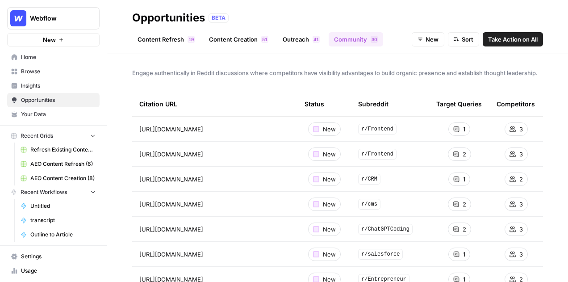
click at [304, 42] on link "Outreach 1 4" at bounding box center [301, 39] width 48 height 14
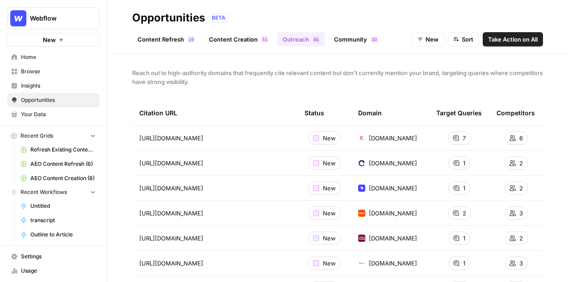
click at [49, 86] on span "Insights" at bounding box center [58, 86] width 75 height 8
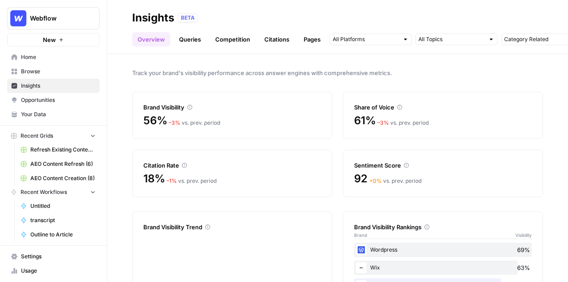
click at [293, 42] on link "Citations" at bounding box center [277, 39] width 36 height 14
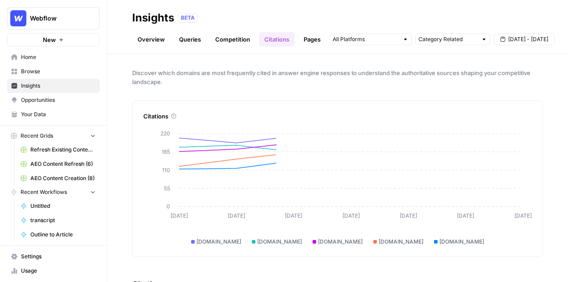
click at [313, 43] on link "Pages" at bounding box center [312, 39] width 28 height 14
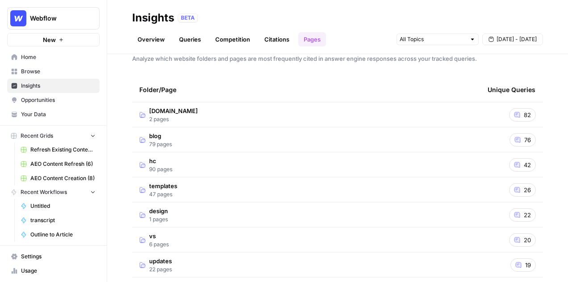
scroll to position [14, 0]
click at [267, 38] on link "Citations" at bounding box center [277, 39] width 36 height 14
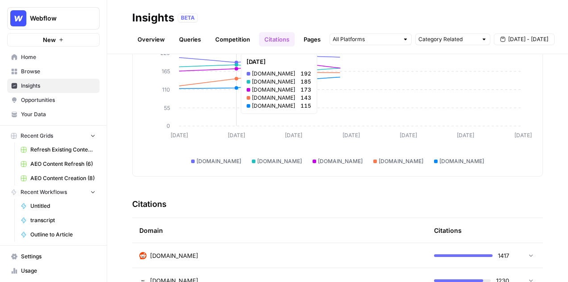
scroll to position [170, 0]
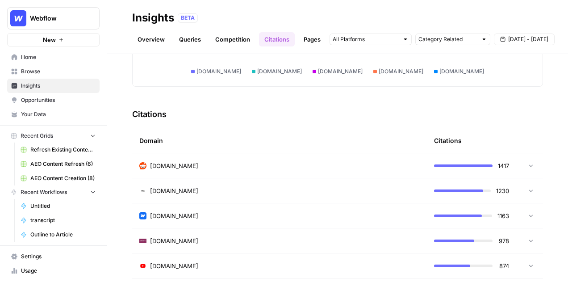
click at [201, 173] on td "[DOMAIN_NAME]" at bounding box center [279, 165] width 295 height 25
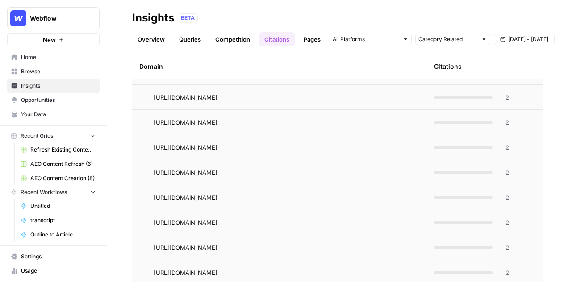
scroll to position [3984, 0]
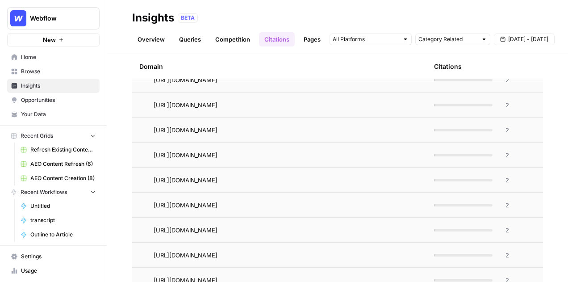
click at [54, 96] on link "Opportunities" at bounding box center [53, 100] width 92 height 14
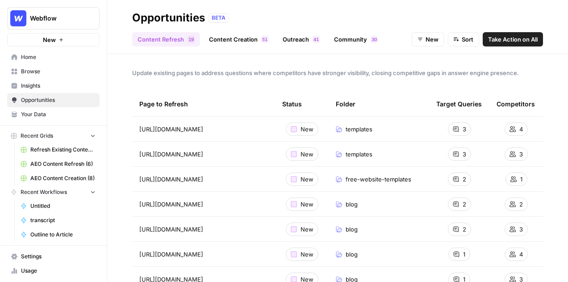
click at [61, 89] on span "Insights" at bounding box center [58, 86] width 75 height 8
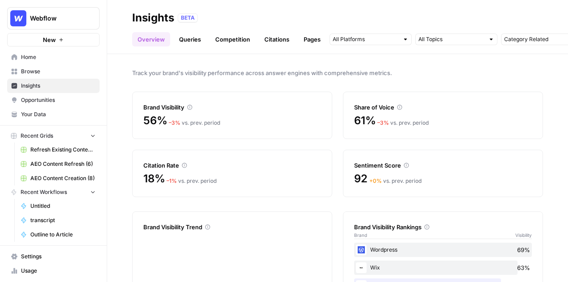
click at [175, 40] on link "Queries" at bounding box center [190, 39] width 33 height 14
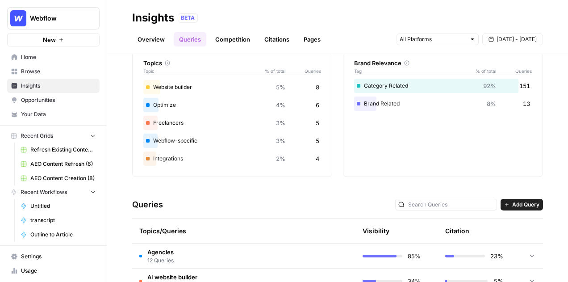
scroll to position [45, 0]
click at [381, 106] on div "Brand Related 8% 13" at bounding box center [443, 103] width 178 height 14
click at [350, 104] on div "Brand Relevance Tag % of total Queries Category Related 92% 151 Brand Related 8…" at bounding box center [443, 112] width 200 height 130
click at [367, 104] on div "Brand Related 8% 13" at bounding box center [443, 103] width 178 height 14
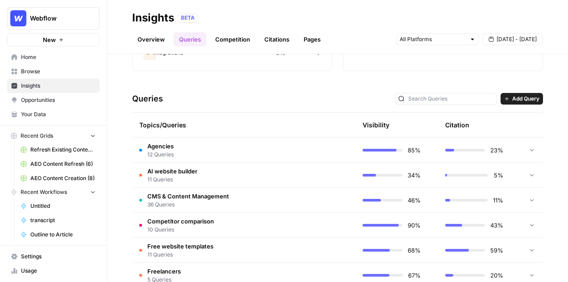
click at [180, 167] on span "AI website builder" at bounding box center [172, 171] width 50 height 9
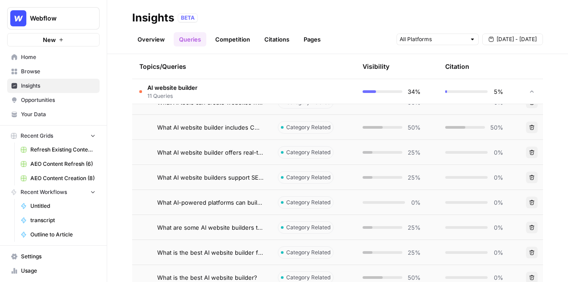
scroll to position [671, 0]
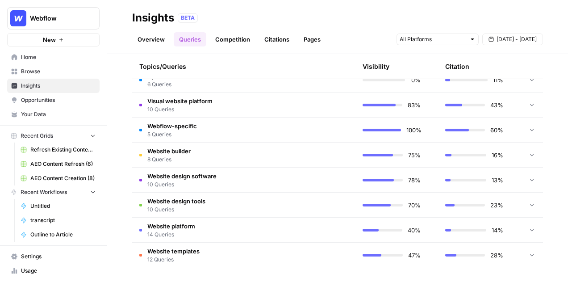
click at [189, 257] on span "12 Queries" at bounding box center [173, 260] width 52 height 8
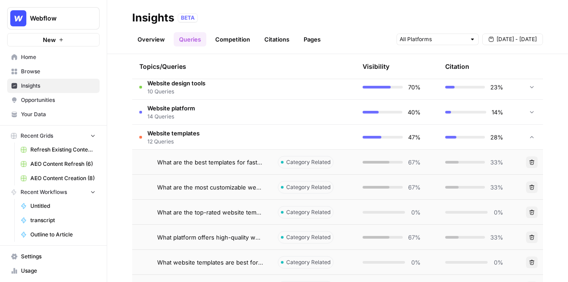
click at [197, 91] on span "10 Queries" at bounding box center [176, 92] width 58 height 8
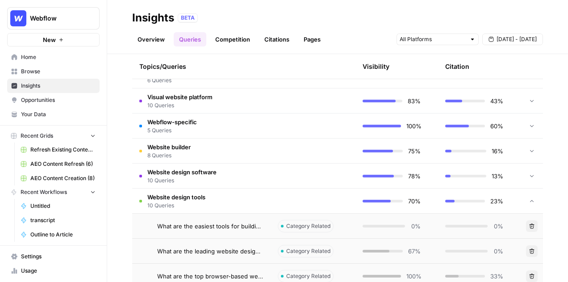
click at [213, 134] on td "Webflow-specific 5 Queries" at bounding box center [201, 125] width 138 height 25
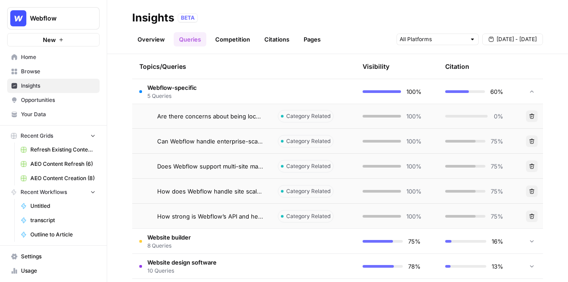
click at [218, 245] on td "Website builder 8 Queries" at bounding box center [201, 241] width 138 height 25
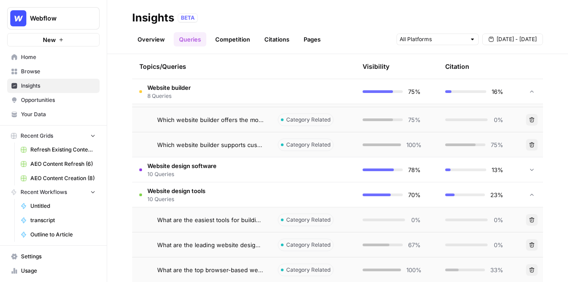
click at [206, 177] on span "10 Queries" at bounding box center [181, 174] width 69 height 8
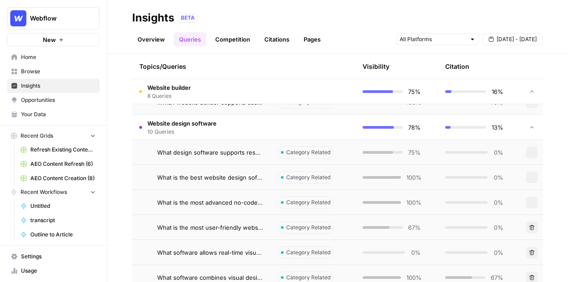
scroll to position [1048, 0]
click at [205, 122] on div "What design software supports responsive web development?" at bounding box center [211, 131] width 130 height 23
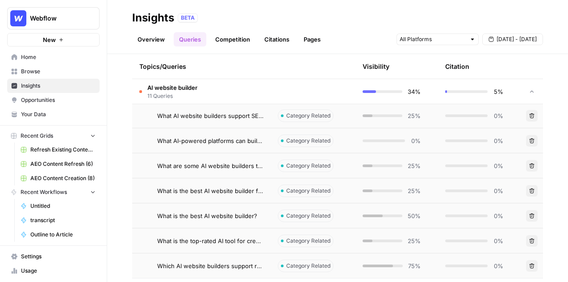
scroll to position [64, 0]
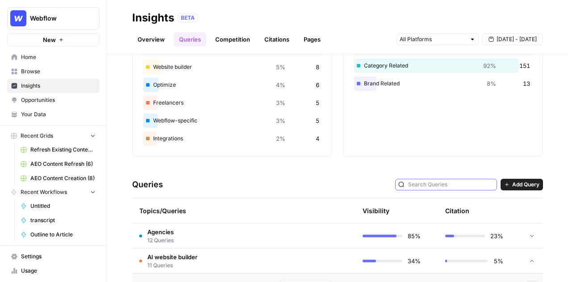
click at [467, 182] on input "text" at bounding box center [451, 184] width 86 height 9
click at [369, 80] on div "Brand Related 8% 13" at bounding box center [443, 83] width 178 height 14
click at [361, 81] on div "Brand Related 8% 13" at bounding box center [443, 83] width 178 height 14
click at [518, 81] on div "Brand Related 8% 13" at bounding box center [443, 83] width 178 height 14
click at [534, 81] on div "Brand Relevance Tag % of total Queries Category Related 92% 151 Brand Related 8…" at bounding box center [443, 92] width 200 height 130
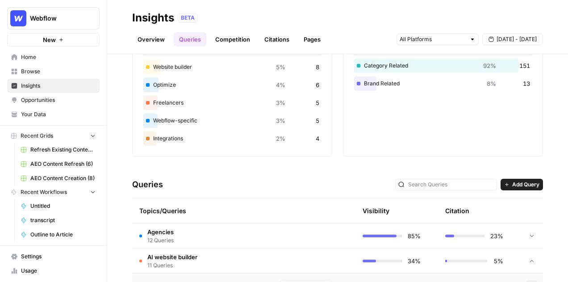
click at [195, 212] on div "Topics/Queries" at bounding box center [201, 210] width 124 height 25
click at [193, 249] on td "AI website builder 11 Queries" at bounding box center [201, 260] width 138 height 25
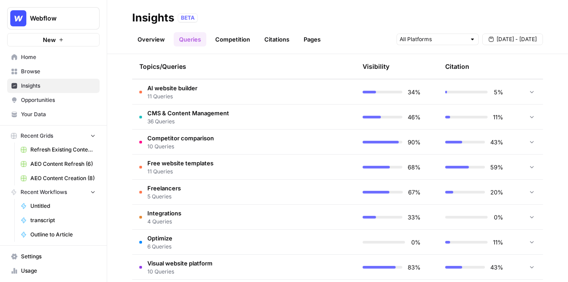
scroll to position [234, 0]
click at [192, 109] on span "CMS & Content Management" at bounding box center [188, 112] width 82 height 9
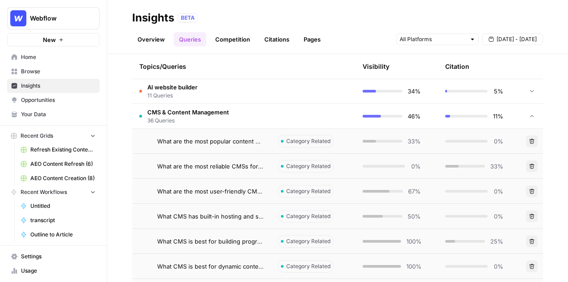
click at [207, 90] on td "AI website builder 11 Queries" at bounding box center [201, 91] width 138 height 25
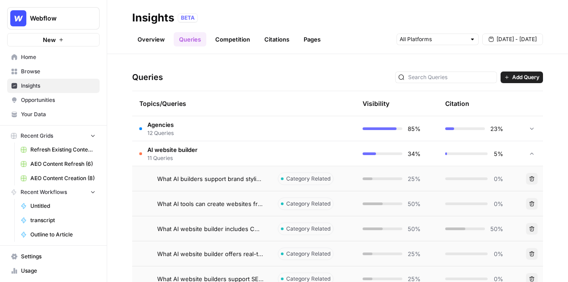
click at [213, 122] on td "Agencies 12 Queries" at bounding box center [201, 128] width 138 height 25
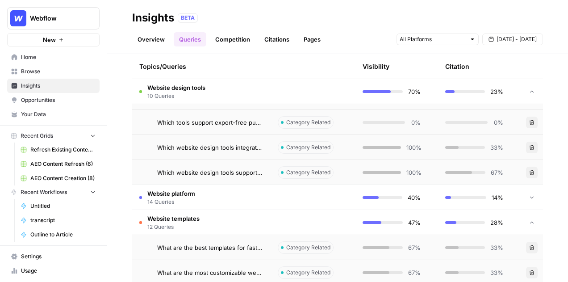
click at [244, 234] on td "Website templates 12 Queries" at bounding box center [201, 222] width 138 height 25
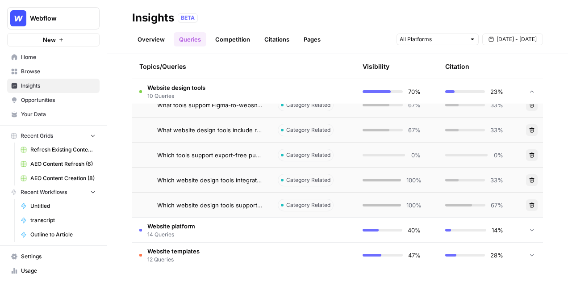
click at [245, 231] on td "Website platform 14 Queries" at bounding box center [201, 230] width 138 height 25
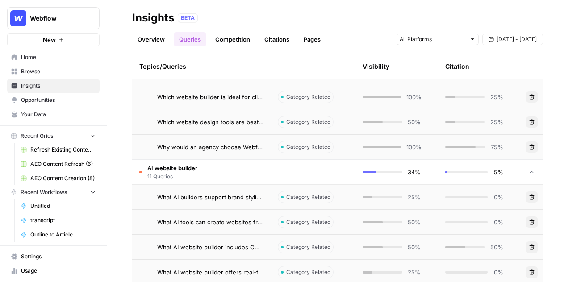
scroll to position [452, 0]
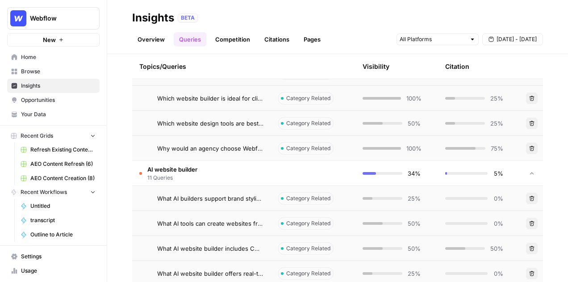
click at [241, 154] on td "Why would an agency choose Webflow over Wordpress or Wix?" at bounding box center [201, 148] width 138 height 25
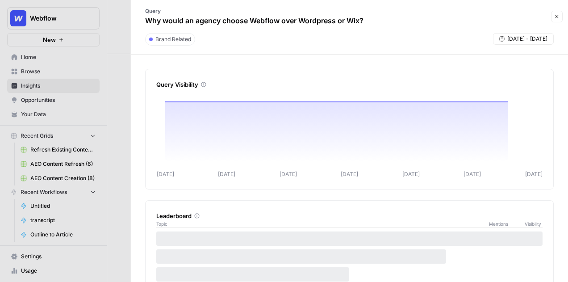
click at [555, 15] on icon "button" at bounding box center [556, 16] width 5 height 5
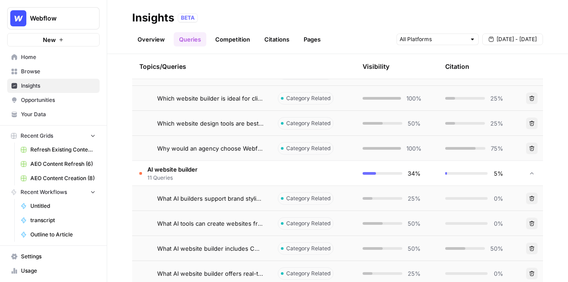
click at [213, 175] on td "AI website builder 11 Queries" at bounding box center [201, 173] width 138 height 25
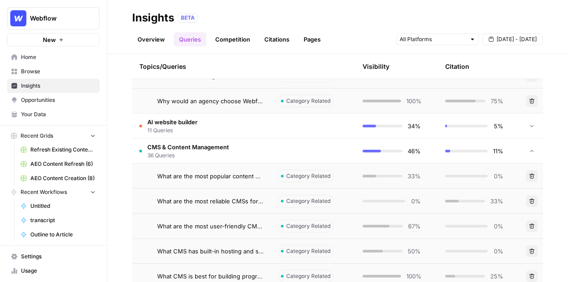
scroll to position [516, 0]
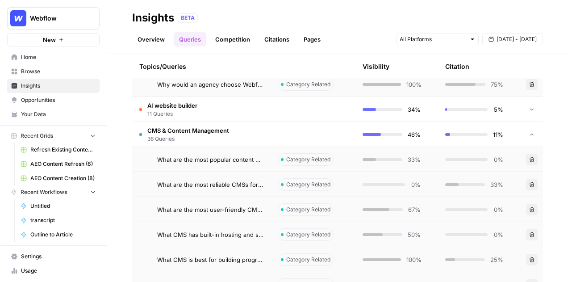
click at [223, 125] on td "CMS & Content Management 36 Queries" at bounding box center [201, 134] width 138 height 25
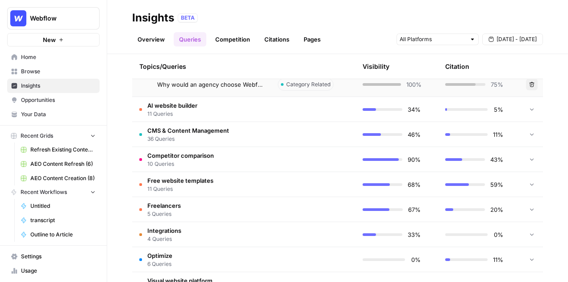
click at [216, 167] on td "Competitor comparison 10 Queries" at bounding box center [201, 159] width 138 height 25
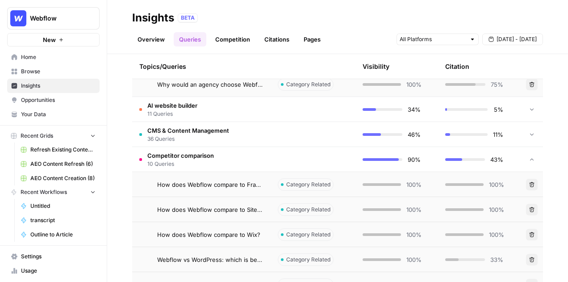
click at [229, 130] on td "CMS & Content Management 36 Queries" at bounding box center [201, 134] width 138 height 25
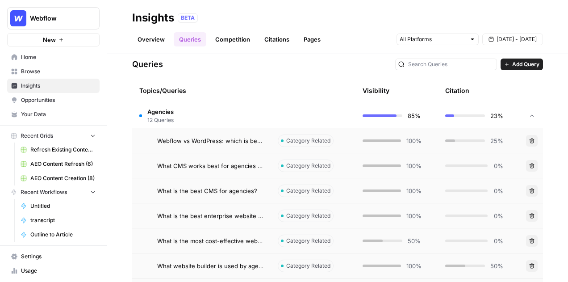
scroll to position [184, 0]
click at [229, 120] on td "Agencies 12 Queries" at bounding box center [201, 116] width 138 height 25
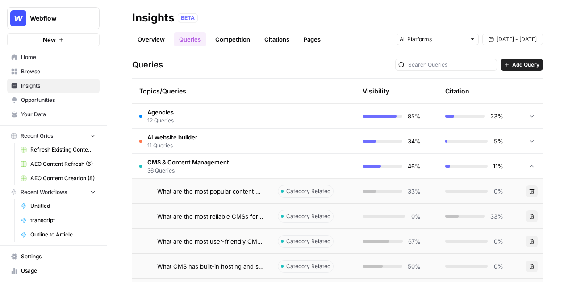
click at [233, 147] on td "AI website builder 11 Queries" at bounding box center [201, 141] width 138 height 25
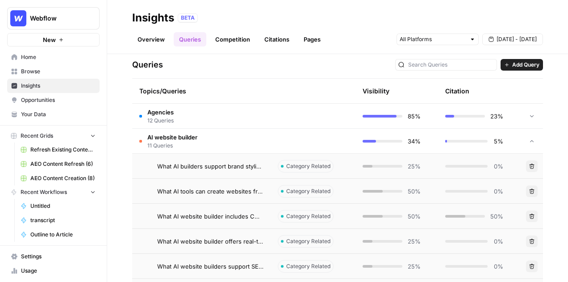
click at [233, 143] on td "AI website builder 11 Queries" at bounding box center [201, 141] width 138 height 25
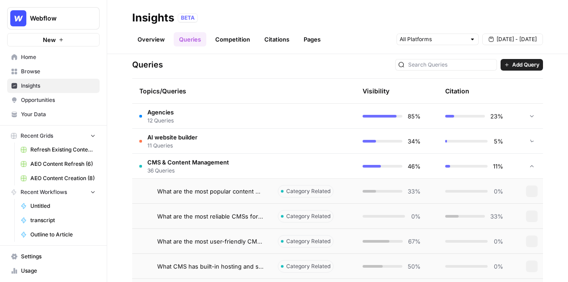
click at [235, 164] on td "CMS & Content Management 36 Queries" at bounding box center [201, 166] width 138 height 25
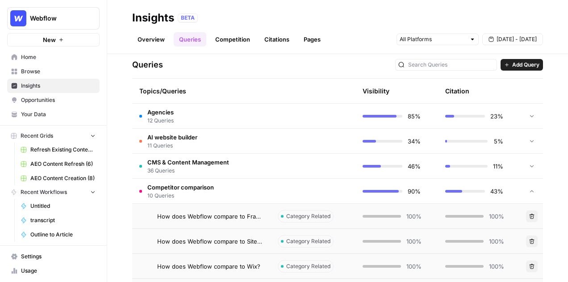
click at [247, 190] on td "Competitor comparison 10 Queries" at bounding box center [201, 191] width 138 height 25
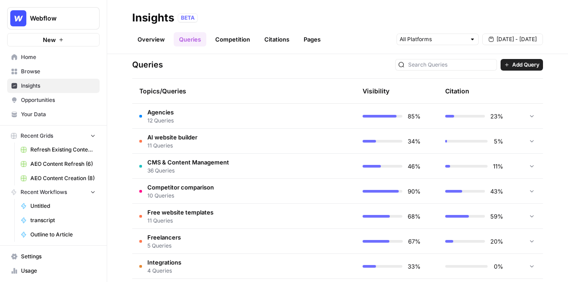
click at [247, 148] on td "AI website builder 11 Queries" at bounding box center [201, 141] width 138 height 25
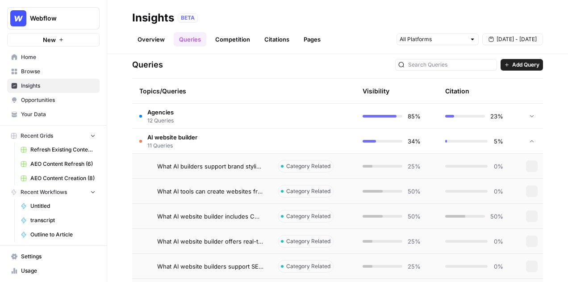
click at [249, 118] on td "Agencies 12 Queries" at bounding box center [201, 116] width 138 height 25
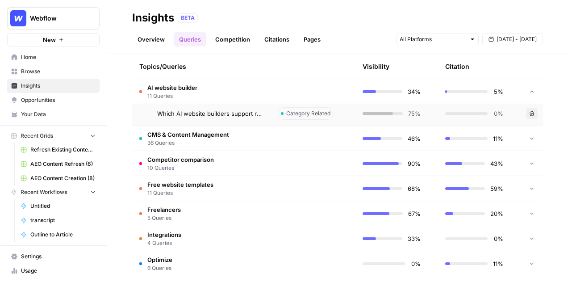
scroll to position [947, 0]
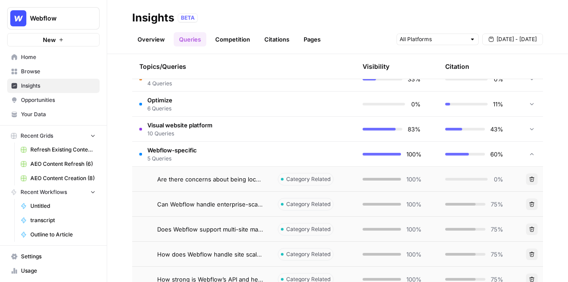
click at [252, 162] on td "Webflow-specific 5 Queries" at bounding box center [201, 154] width 138 height 25
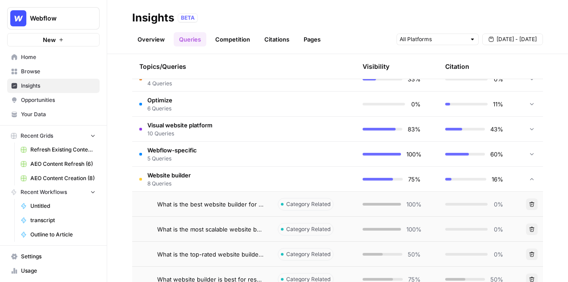
click at [252, 169] on td "Website builder 8 Queries" at bounding box center [201, 179] width 138 height 25
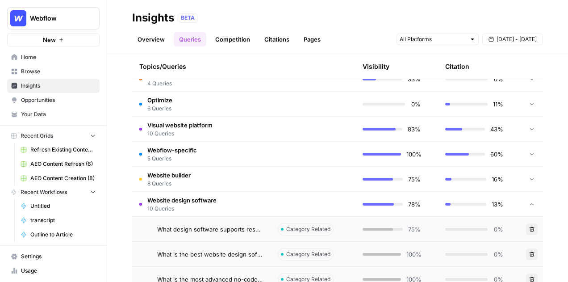
click at [254, 159] on td "Webflow-specific 5 Queries" at bounding box center [201, 154] width 138 height 25
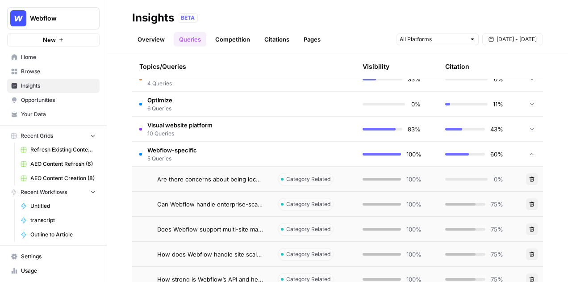
click at [260, 139] on td "Visual website platform 10 Queries" at bounding box center [201, 129] width 138 height 25
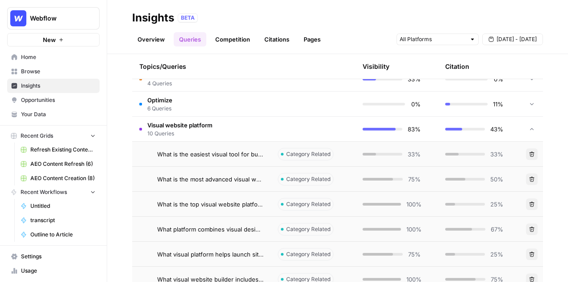
click at [274, 94] on td at bounding box center [313, 104] width 85 height 25
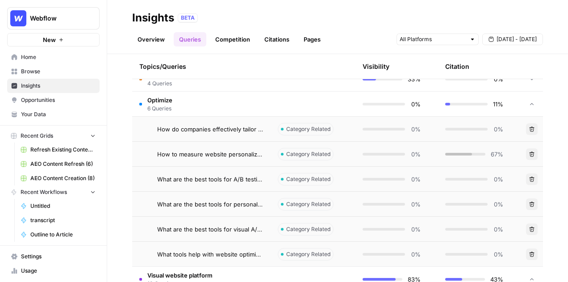
click at [38, 76] on link "Browse" at bounding box center [53, 71] width 92 height 14
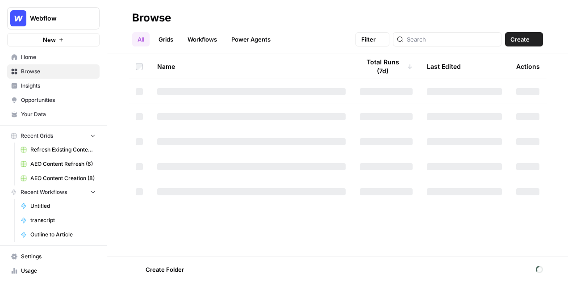
click at [42, 84] on span "Insights" at bounding box center [58, 86] width 75 height 8
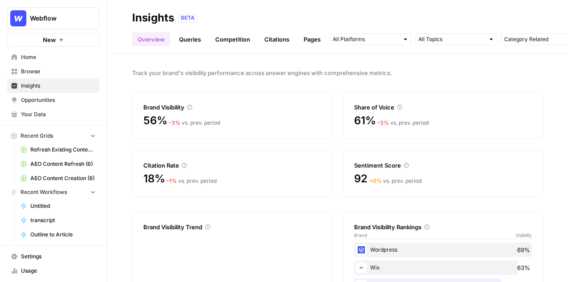
click at [278, 37] on link "Citations" at bounding box center [277, 39] width 36 height 14
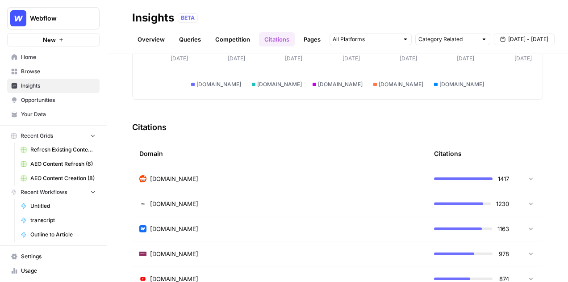
scroll to position [159, 0]
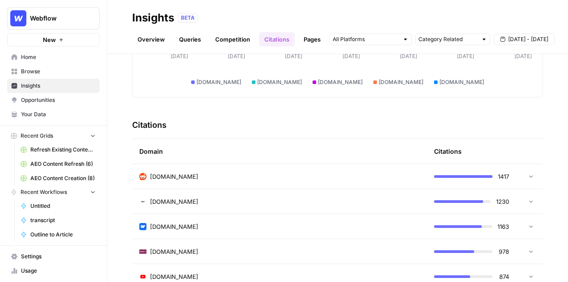
click at [193, 179] on div "reddit.com" at bounding box center [279, 176] width 281 height 9
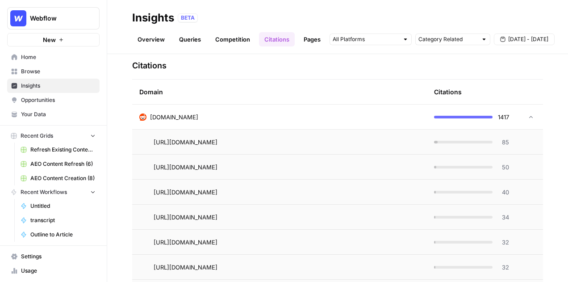
scroll to position [285, 0]
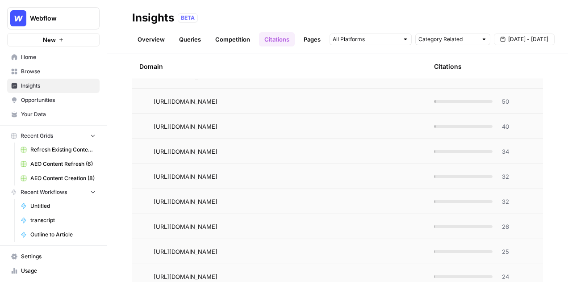
click at [152, 40] on link "Overview" at bounding box center [151, 39] width 38 height 14
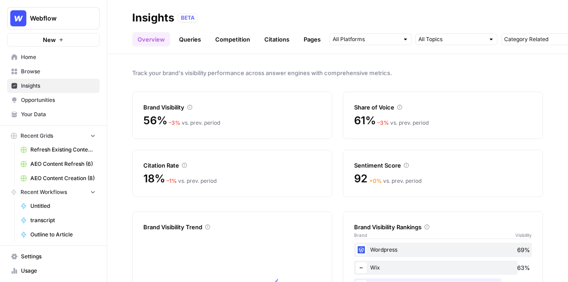
scroll to position [5, 0]
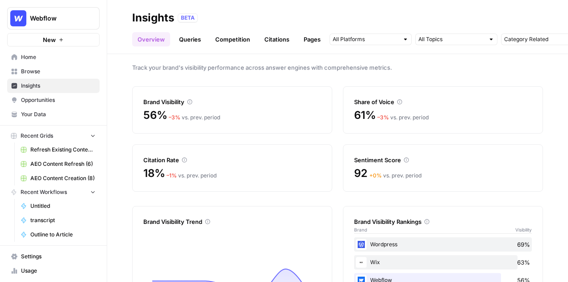
click at [186, 44] on link "Queries" at bounding box center [190, 39] width 33 height 14
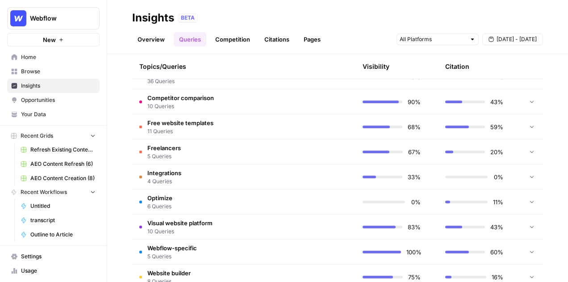
click at [209, 171] on td "Integrations 4 Queries" at bounding box center [201, 176] width 138 height 25
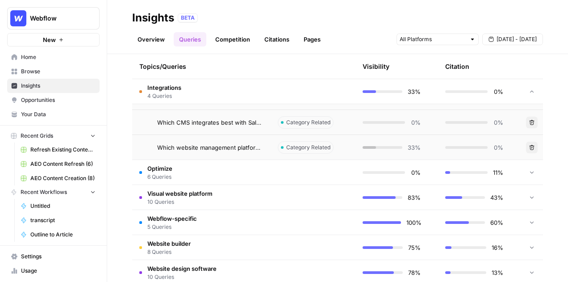
click at [211, 176] on td "Optimize 6 Queries" at bounding box center [201, 172] width 138 height 25
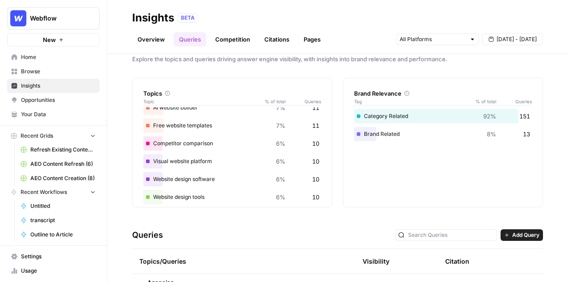
scroll to position [14, 0]
click at [379, 136] on div "Brand Related 8% 13" at bounding box center [443, 133] width 178 height 14
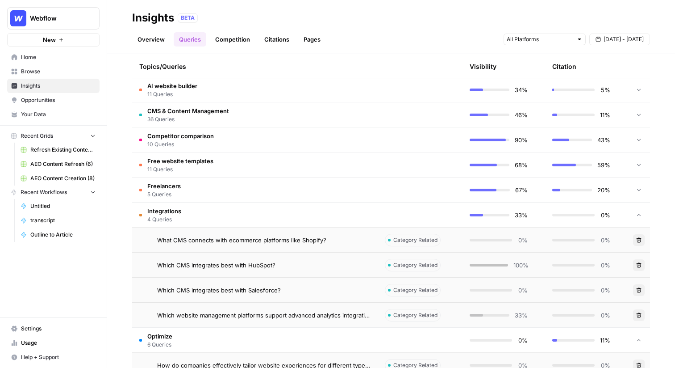
scroll to position [251, 0]
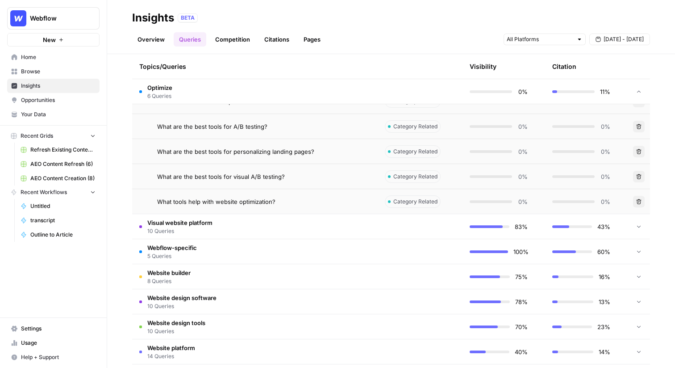
click at [238, 249] on td "Webflow-specific 5 Queries" at bounding box center [255, 251] width 246 height 25
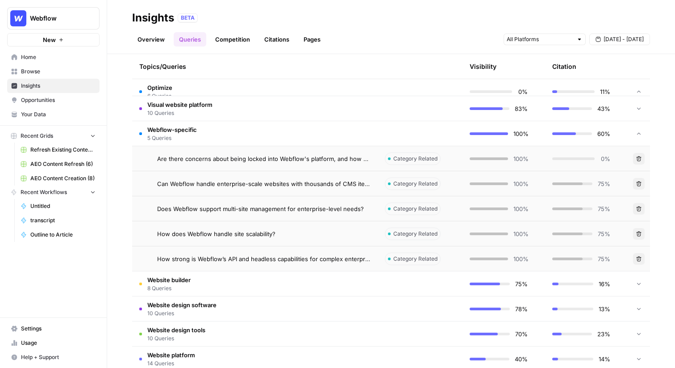
scroll to position [643, 0]
click at [337, 281] on td "Website builder 8 Queries" at bounding box center [255, 282] width 246 height 25
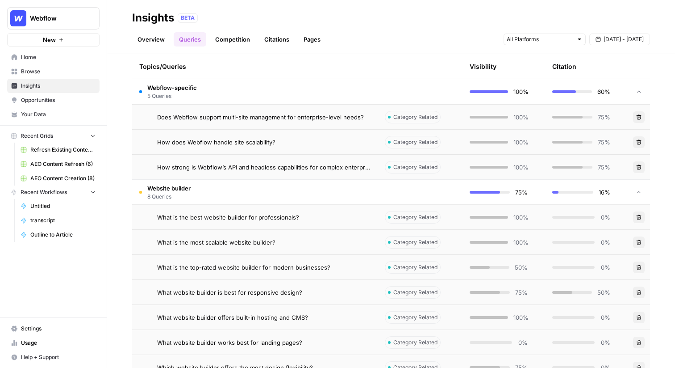
scroll to position [735, 0]
click at [302, 220] on td "What is the best website builder for professionals?" at bounding box center [255, 215] width 246 height 25
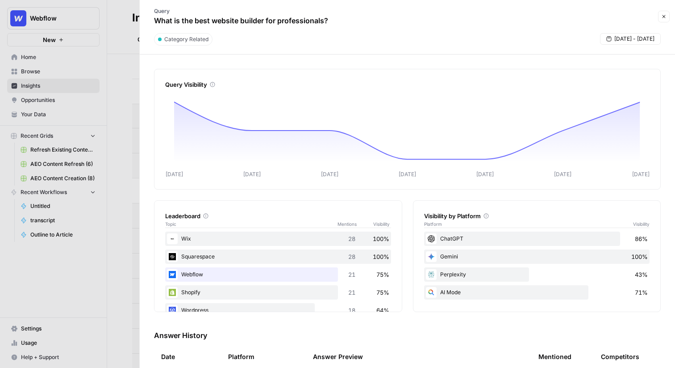
click at [568, 17] on button "Close" at bounding box center [665, 17] width 12 height 12
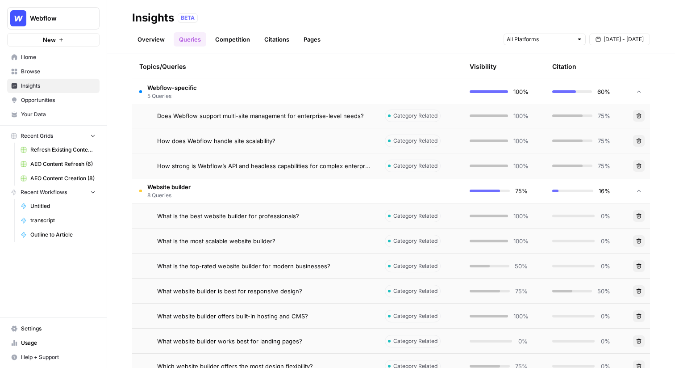
drag, startPoint x: 240, startPoint y: 141, endPoint x: 246, endPoint y: 157, distance: 17.1
click at [246, 158] on tbody "What are the best tools for visual A/B testing? Category Related 0% 0% Delete W…" at bounding box center [391, 28] width 518 height 951
click at [249, 162] on span "How strong is Webflow’s API and headless capabilities for complex enterprise st…" at bounding box center [264, 165] width 214 height 9
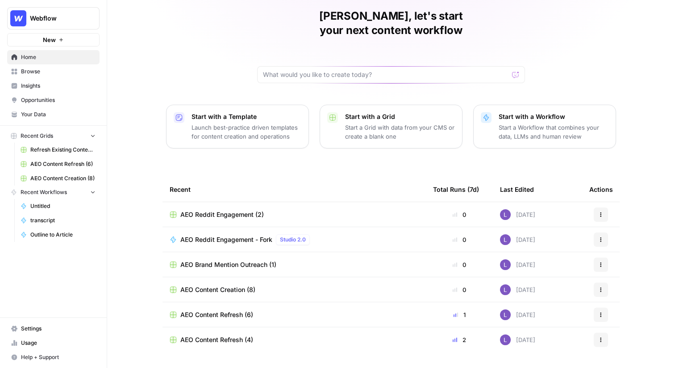
scroll to position [36, 0]
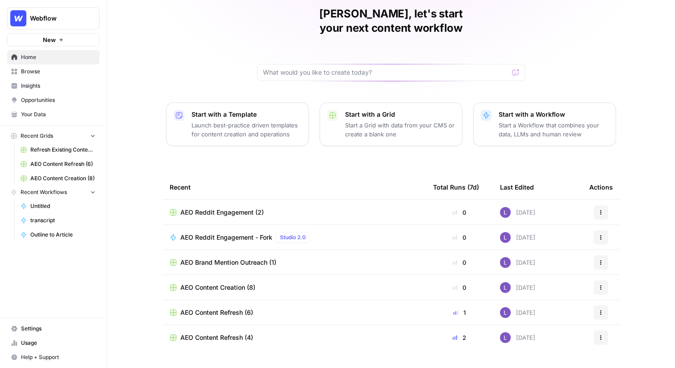
click at [50, 93] on link "Opportunities" at bounding box center [53, 100] width 92 height 14
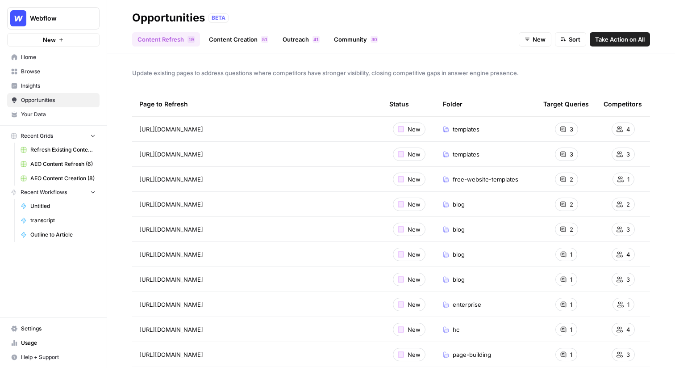
click at [50, 86] on span "Insights" at bounding box center [58, 86] width 75 height 8
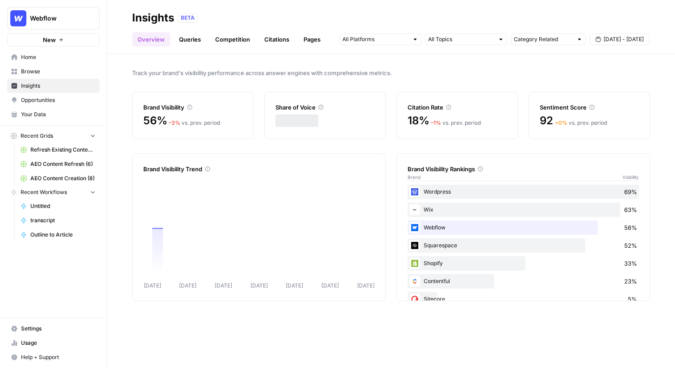
click at [189, 39] on link "Queries" at bounding box center [190, 39] width 33 height 14
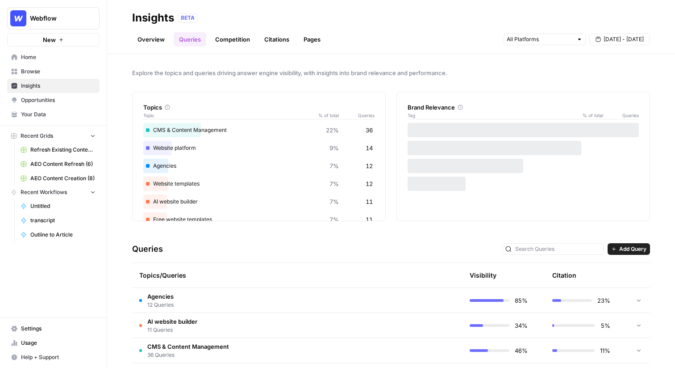
click at [156, 38] on link "Overview" at bounding box center [151, 39] width 38 height 14
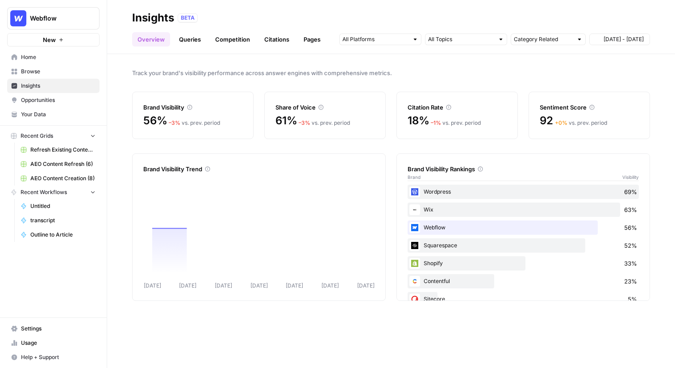
click at [170, 38] on ul "Overview Queries Competition Citations Pages" at bounding box center [229, 39] width 194 height 14
click at [191, 38] on link "Queries" at bounding box center [190, 39] width 33 height 14
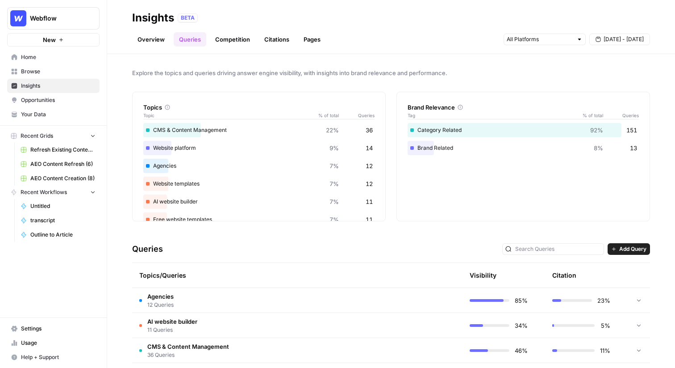
click at [215, 299] on td "Agencies 12 Queries" at bounding box center [255, 300] width 246 height 25
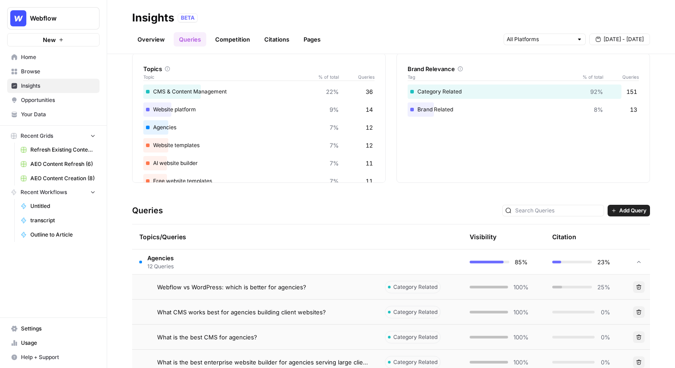
scroll to position [48, 0]
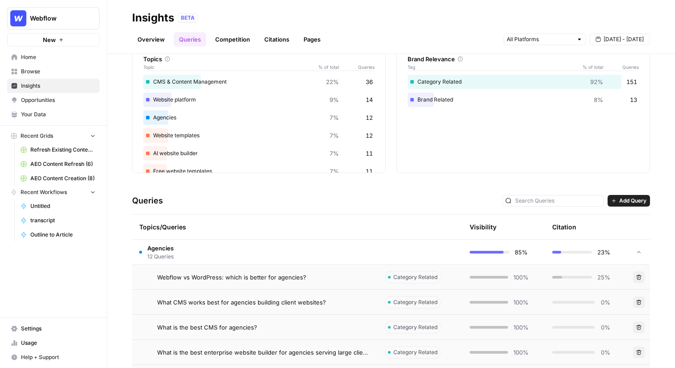
click at [218, 289] on td "What CMS works best for agencies building client websites?" at bounding box center [255, 301] width 246 height 25
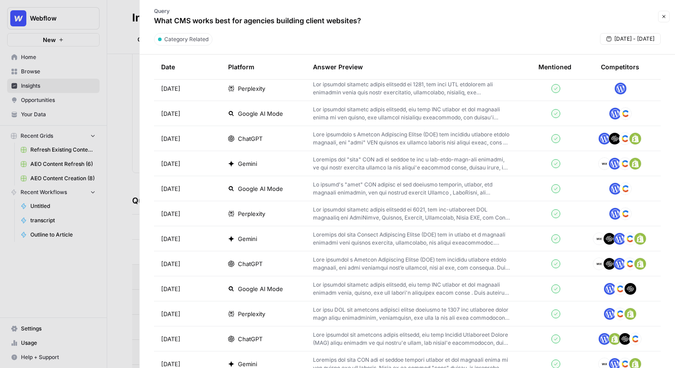
scroll to position [295, 0]
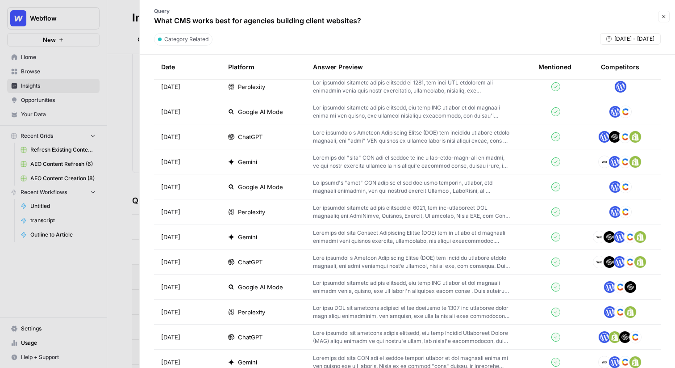
click at [274, 89] on div "Perplexity" at bounding box center [263, 86] width 71 height 9
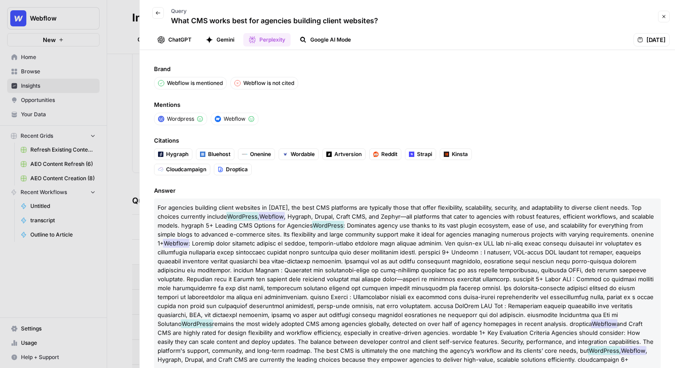
scroll to position [15, 0]
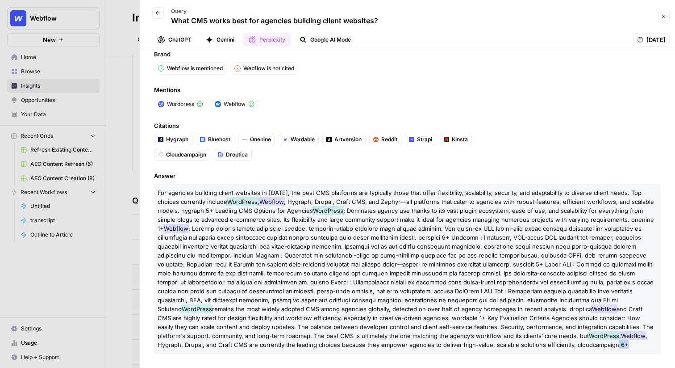
drag, startPoint x: 404, startPoint y: 344, endPoint x: 393, endPoint y: 344, distance: 10.7
click at [393, 344] on p "For agencies building client websites in 2025, the best CMS platforms are typic…" at bounding box center [407, 269] width 507 height 170
drag, startPoint x: 406, startPoint y: 346, endPoint x: 393, endPoint y: 344, distance: 12.6
click at [393, 344] on p "For agencies building client websites in 2025, the best CMS platforms are typic…" at bounding box center [407, 269] width 507 height 170
drag, startPoint x: 189, startPoint y: 211, endPoint x: 180, endPoint y: 211, distance: 8.5
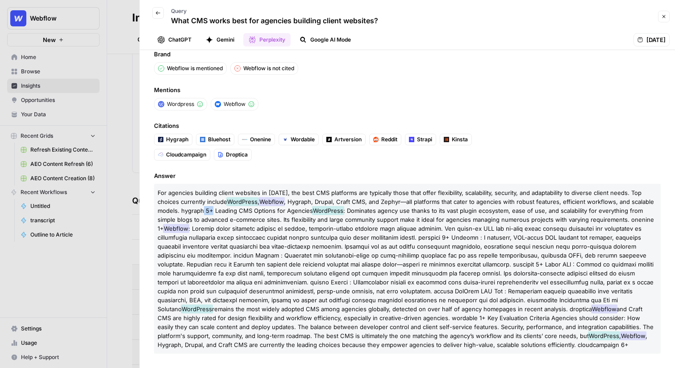
click at [180, 211] on span ", Hygraph, Drupal, Craft CMS, and Zephyr—all platforms that cater to agencies w…" at bounding box center [406, 206] width 497 height 16
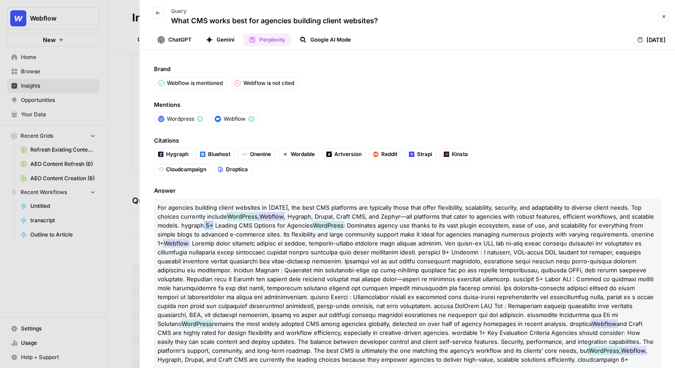
click at [217, 41] on button "Gemini" at bounding box center [220, 39] width 39 height 13
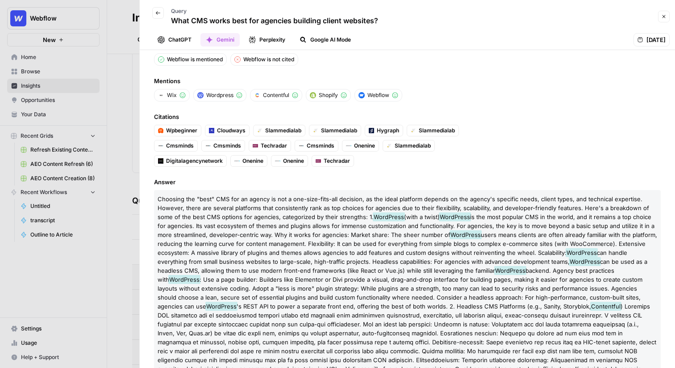
scroll to position [10, 0]
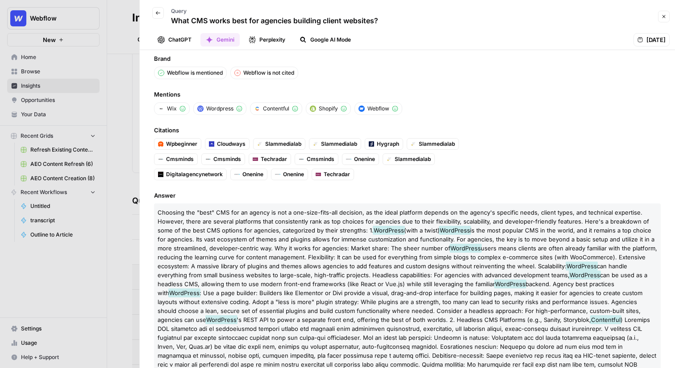
click at [175, 33] on button "ChatGPT" at bounding box center [174, 39] width 45 height 13
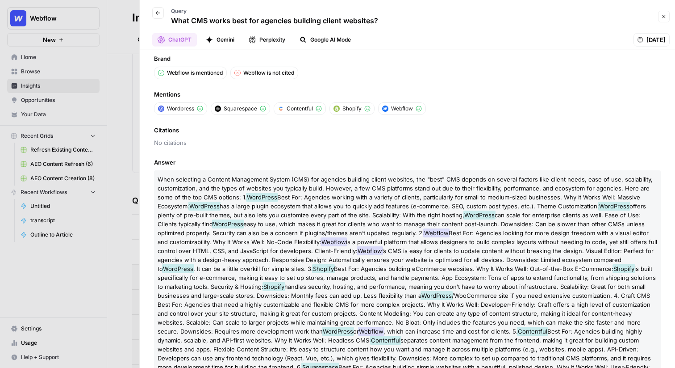
click at [334, 42] on button "Google AI Mode" at bounding box center [325, 39] width 62 height 13
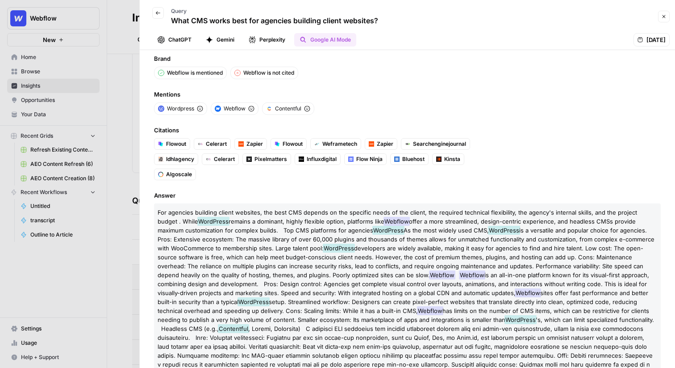
click at [277, 36] on button "Perplexity" at bounding box center [266, 39] width 47 height 13
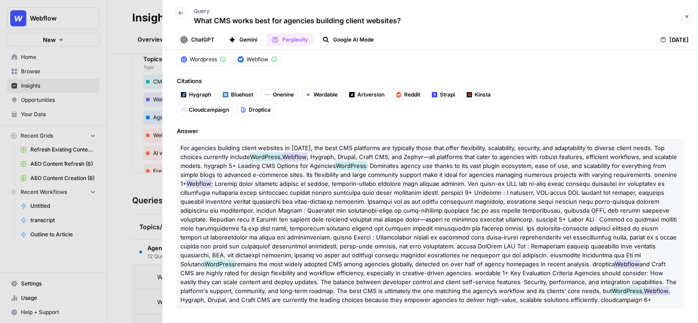
scroll to position [59, 0]
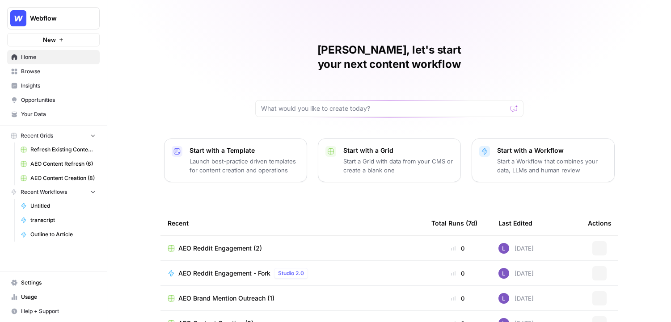
click at [78, 12] on button "Webflow" at bounding box center [53, 18] width 92 height 22
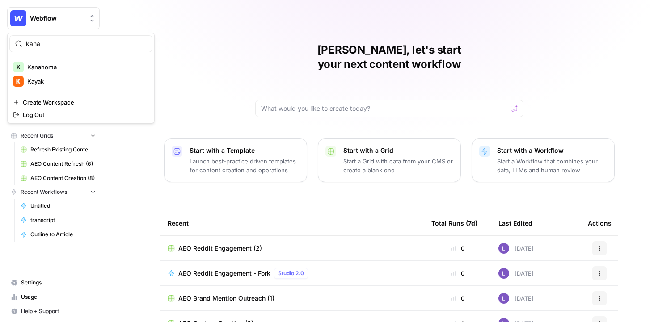
type input "kana"
click at [44, 66] on span "Kanahoma" at bounding box center [86, 67] width 118 height 9
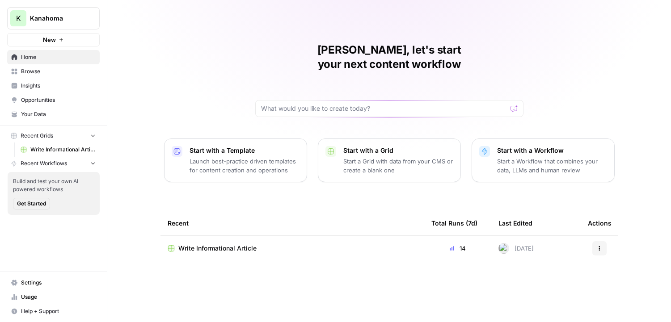
click at [46, 75] on span "Browse" at bounding box center [58, 71] width 75 height 8
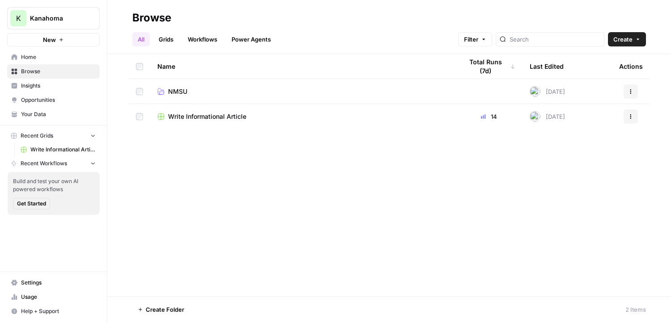
click at [49, 83] on span "Insights" at bounding box center [58, 86] width 75 height 8
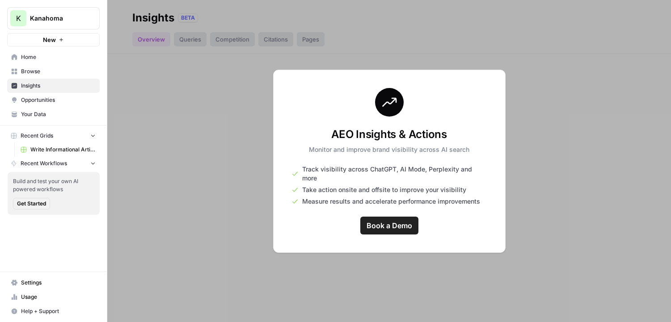
click at [47, 76] on link "Browse" at bounding box center [53, 71] width 92 height 14
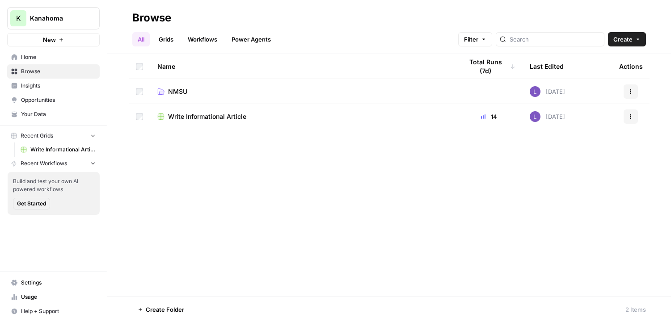
click at [172, 86] on td "NMSU" at bounding box center [302, 91] width 305 height 25
click at [174, 88] on span "NMSU" at bounding box center [177, 91] width 19 height 9
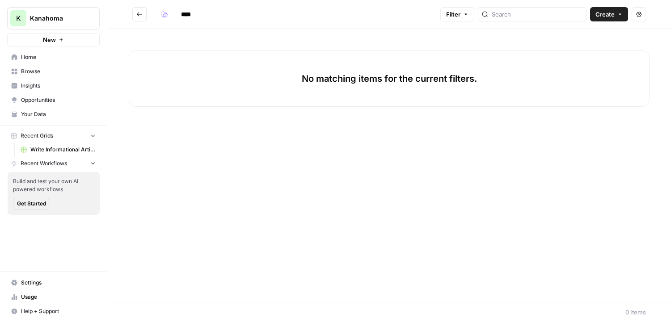
click at [133, 22] on header "**** Filter Create Actions" at bounding box center [388, 14] width 563 height 29
click at [134, 18] on button "Go back" at bounding box center [139, 14] width 14 height 14
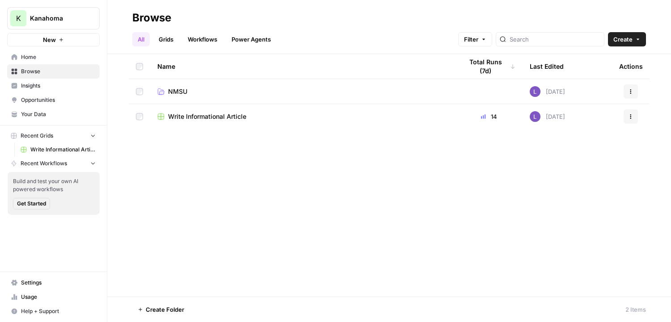
click at [189, 117] on span "Write Informational Article" at bounding box center [207, 116] width 78 height 9
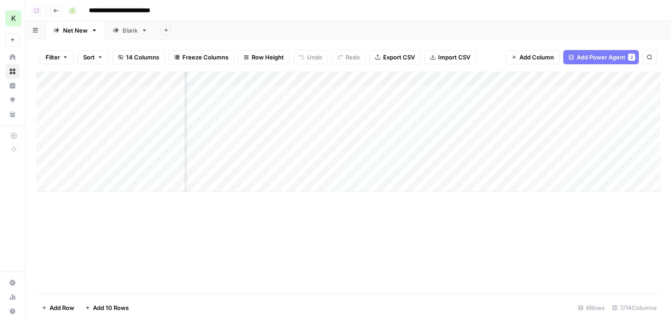
scroll to position [0, 231]
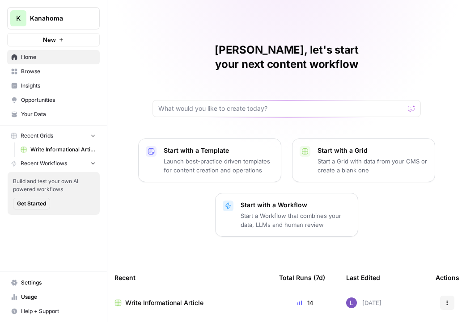
click at [67, 20] on span "Kanahoma" at bounding box center [57, 18] width 54 height 9
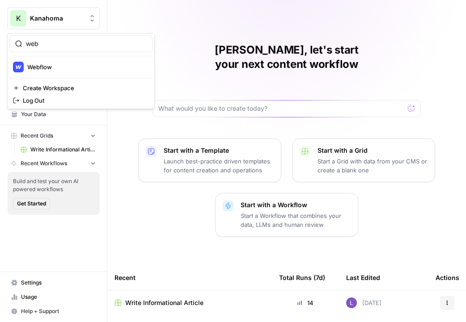
type input "web"
click at [73, 66] on span "Webflow" at bounding box center [86, 67] width 118 height 9
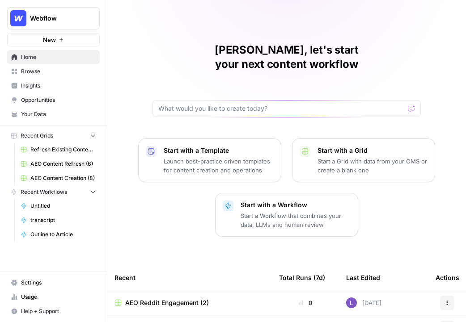
click at [48, 155] on link "Refresh Existing Content - New" at bounding box center [58, 150] width 83 height 14
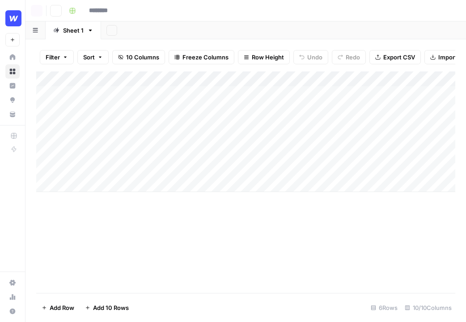
type input "**********"
click at [55, 10] on icon "button" at bounding box center [56, 11] width 4 height 4
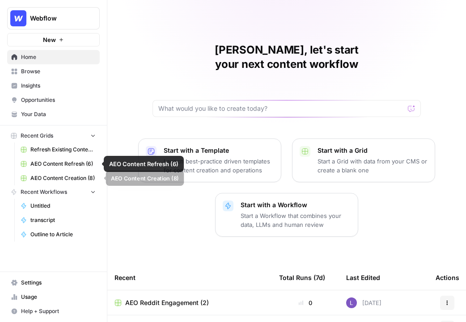
click at [58, 166] on span "AEO Content Refresh (6)" at bounding box center [62, 164] width 65 height 8
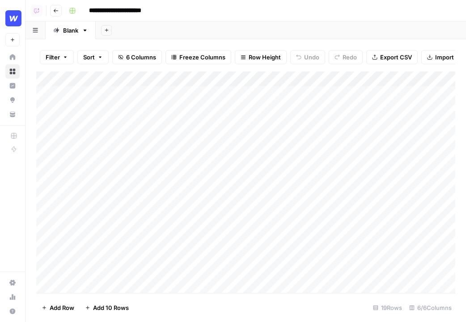
click at [329, 97] on div "Add Column" at bounding box center [245, 182] width 419 height 222
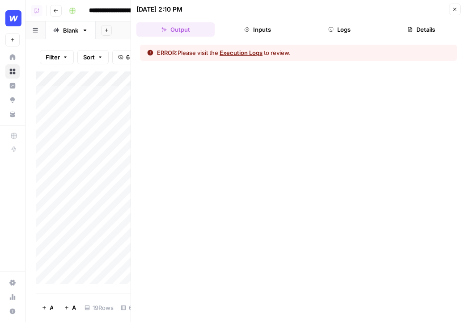
click at [245, 50] on button "Execution Logs" at bounding box center [240, 52] width 43 height 9
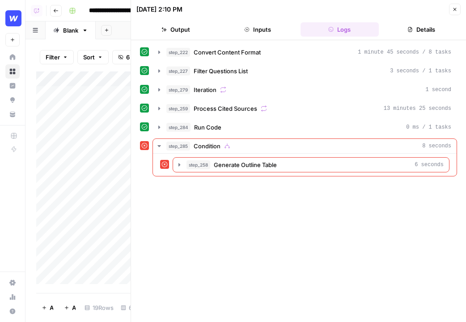
click at [401, 29] on button "Details" at bounding box center [421, 29] width 78 height 14
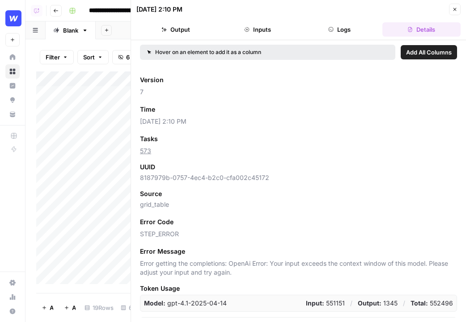
scroll to position [19, 0]
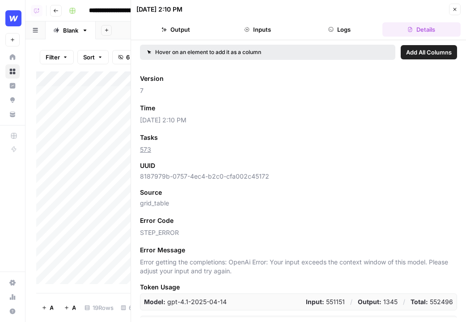
click at [457, 6] on button "Close" at bounding box center [455, 10] width 12 height 12
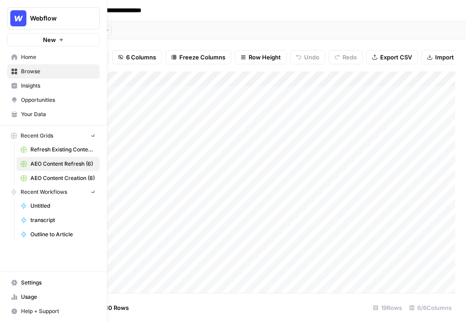
click at [9, 88] on link "Insights" at bounding box center [53, 86] width 92 height 14
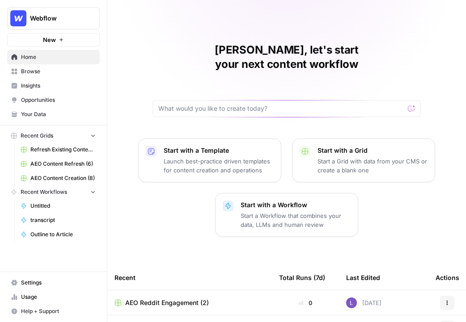
click at [50, 88] on span "Insights" at bounding box center [58, 86] width 75 height 8
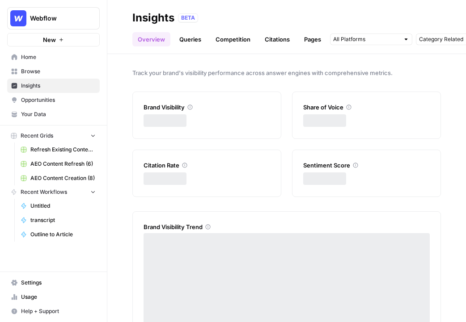
click at [50, 94] on link "Opportunities" at bounding box center [53, 100] width 92 height 14
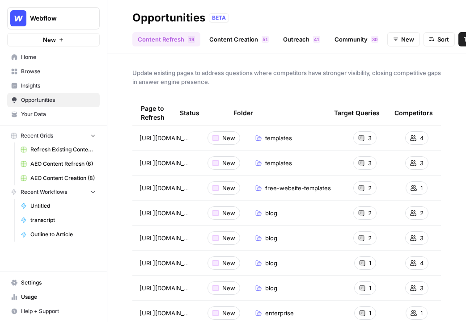
click at [77, 88] on span "Insights" at bounding box center [58, 86] width 75 height 8
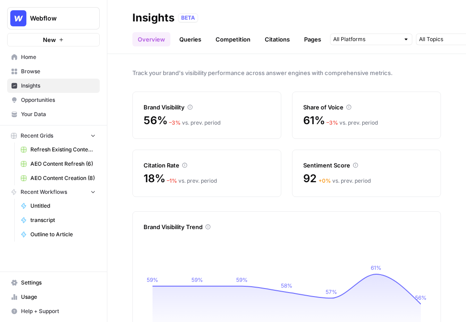
scroll to position [10, 0]
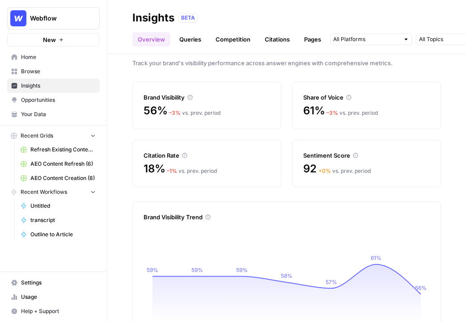
click at [187, 42] on link "Queries" at bounding box center [190, 39] width 33 height 14
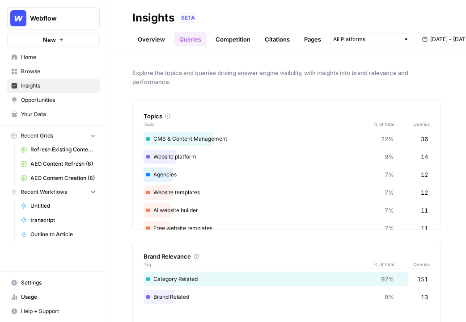
click at [235, 37] on link "Competition" at bounding box center [233, 39] width 46 height 14
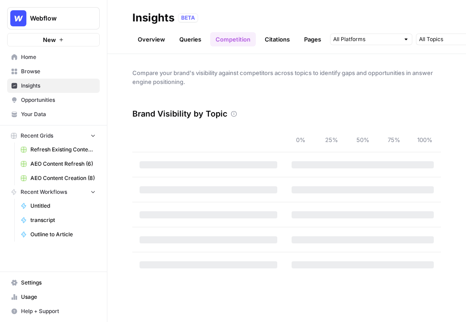
click at [271, 39] on link "Citations" at bounding box center [277, 39] width 36 height 14
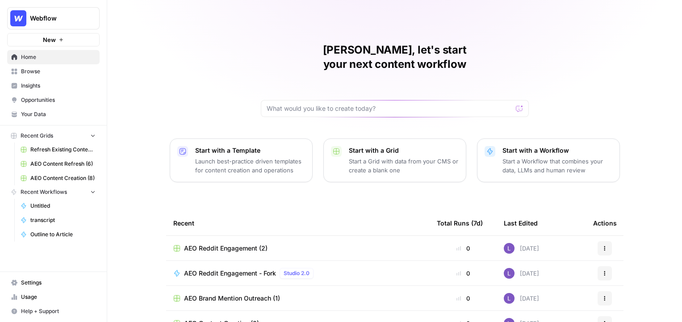
click at [38, 84] on span "Insights" at bounding box center [58, 86] width 75 height 8
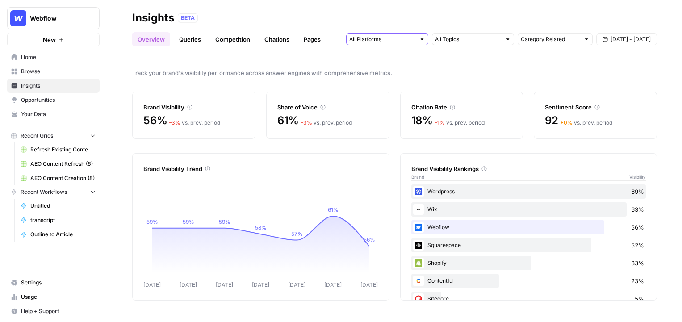
click at [385, 42] on input "text" at bounding box center [382, 39] width 66 height 9
click at [189, 107] on icon at bounding box center [189, 107] width 5 height 5
click at [184, 43] on link "Queries" at bounding box center [190, 39] width 33 height 14
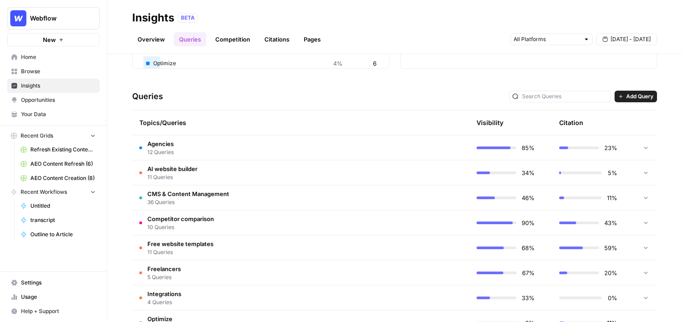
scroll to position [155, 0]
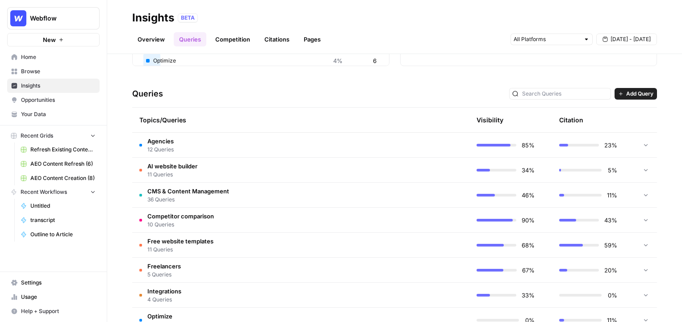
click at [206, 147] on td "Agencies 12 Queries" at bounding box center [258, 145] width 252 height 25
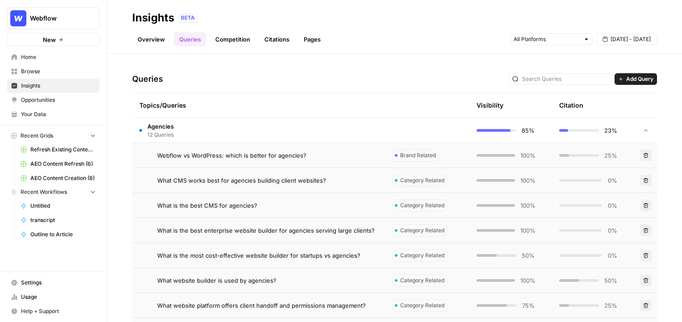
scroll to position [174, 0]
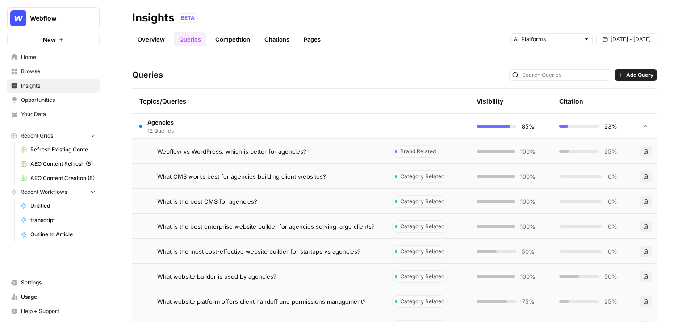
click at [272, 149] on span "Webflow vs WordPress: which is better for agencies?" at bounding box center [231, 151] width 149 height 9
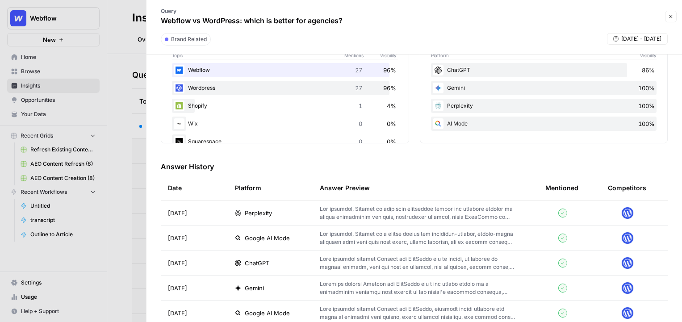
scroll to position [170, 0]
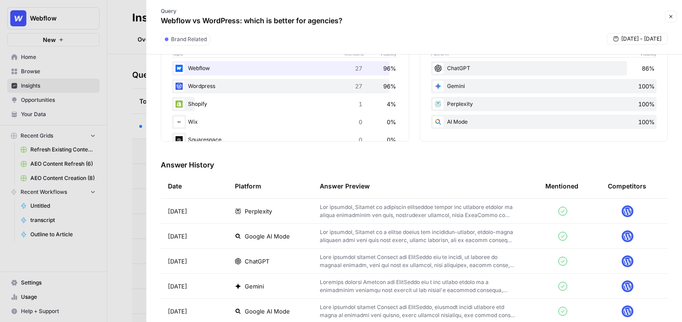
click at [273, 237] on span "Google AI Mode" at bounding box center [267, 236] width 45 height 9
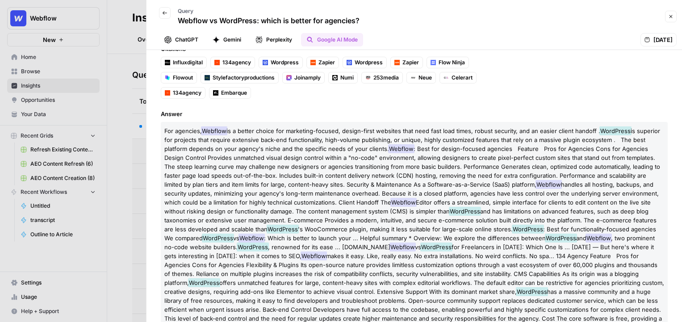
scroll to position [89, 0]
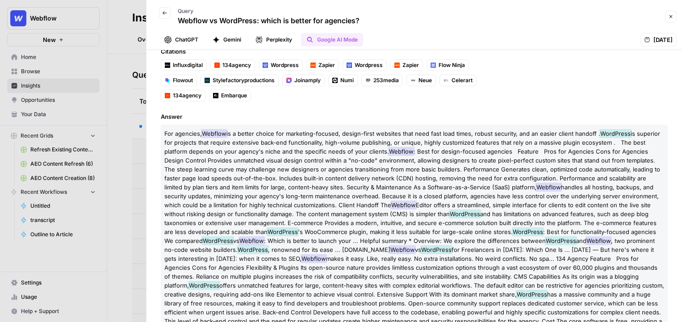
click at [114, 123] on div at bounding box center [341, 161] width 682 height 322
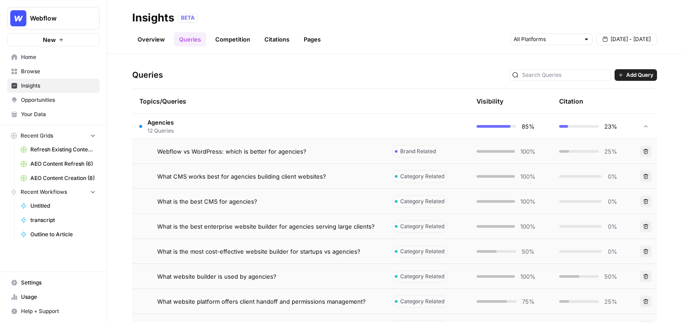
click at [284, 38] on link "Citations" at bounding box center [277, 39] width 36 height 14
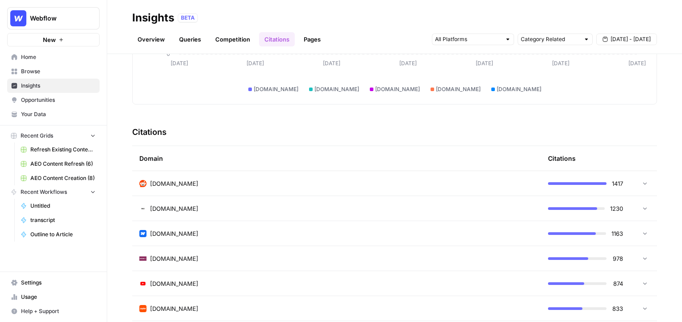
scroll to position [147, 0]
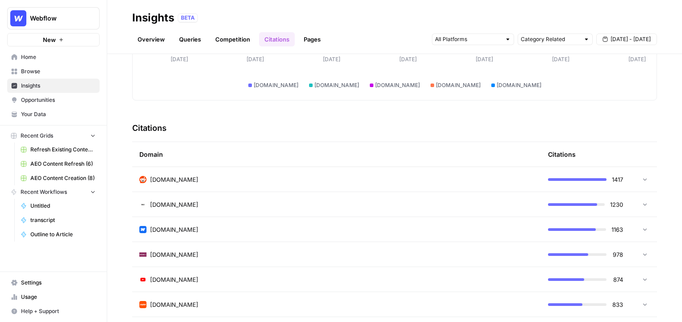
click at [275, 184] on td "reddit.com" at bounding box center [336, 179] width 409 height 25
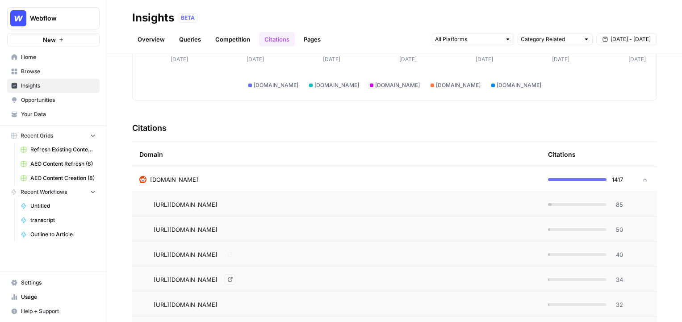
scroll to position [229, 0]
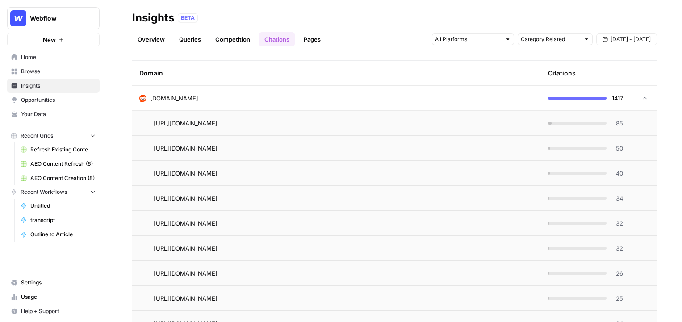
click at [619, 123] on span "85" at bounding box center [617, 123] width 11 height 9
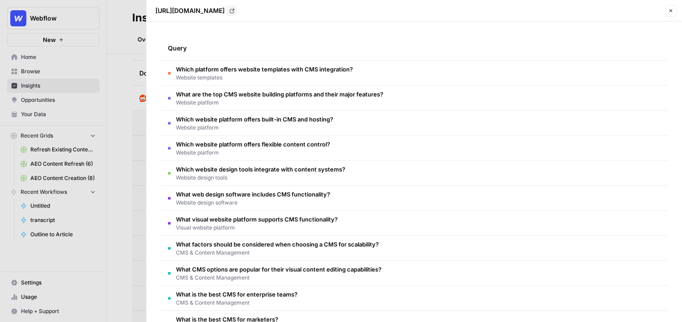
click at [117, 214] on div at bounding box center [341, 161] width 682 height 322
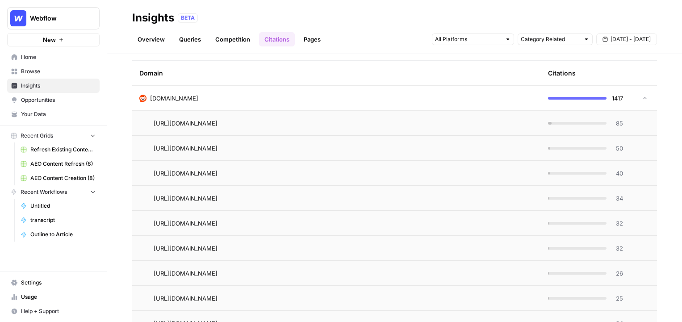
click at [191, 99] on div "reddit.com" at bounding box center [336, 98] width 394 height 9
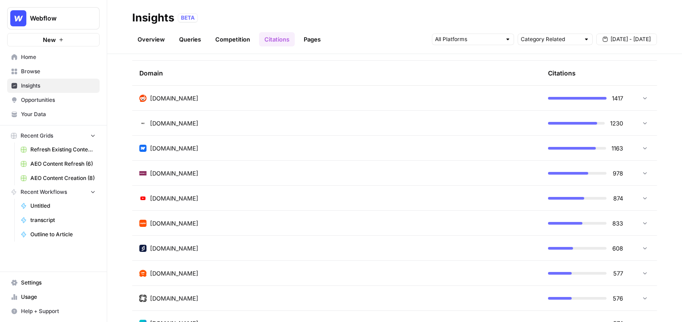
click at [311, 42] on link "Pages" at bounding box center [312, 39] width 28 height 14
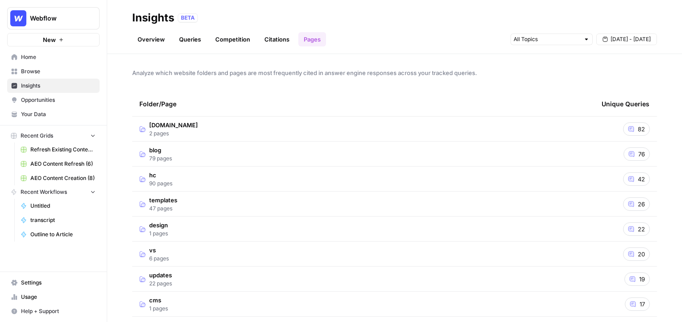
click at [192, 156] on td "blog 79 pages" at bounding box center [363, 154] width 462 height 25
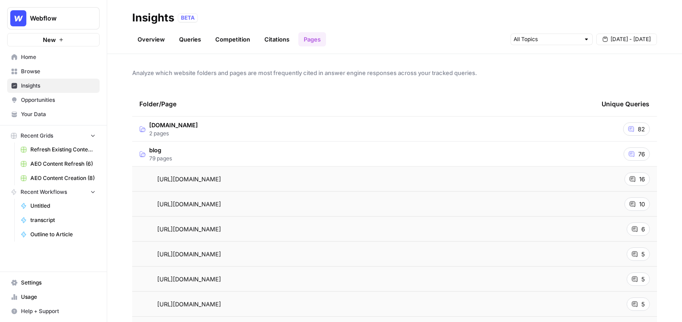
click at [621, 178] on div "16" at bounding box center [637, 178] width 25 height 13
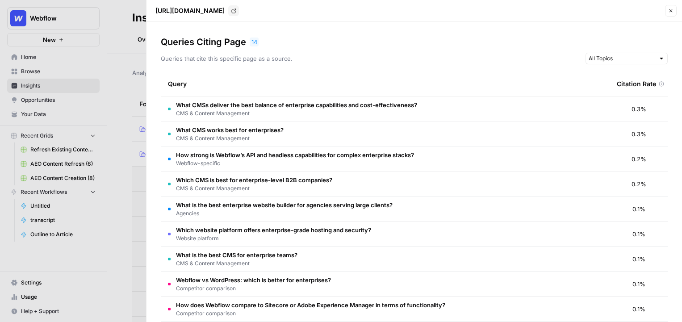
click at [334, 108] on span "What CMSs deliver the best balance of enterprise capabilities and cost-effectiv…" at bounding box center [296, 105] width 241 height 9
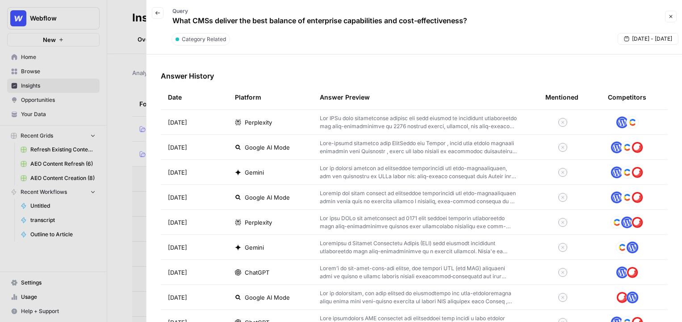
scroll to position [263, 0]
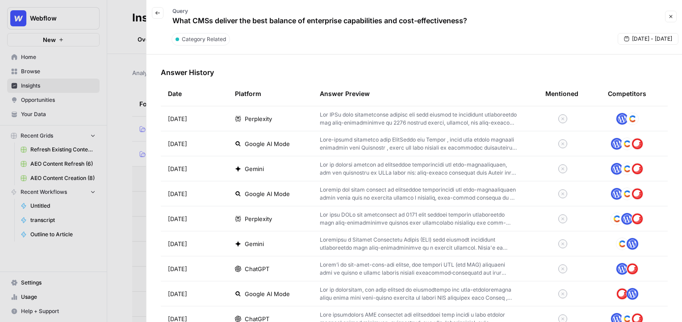
click at [158, 14] on icon "button" at bounding box center [157, 12] width 5 height 5
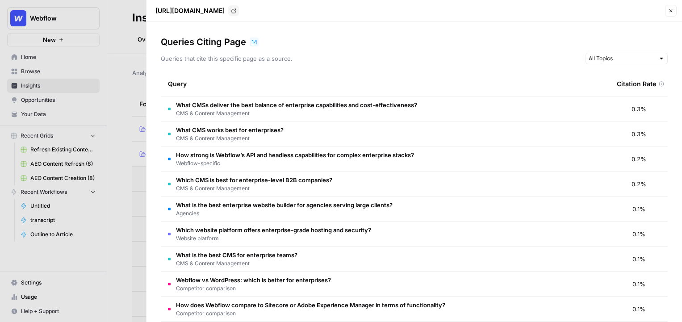
click at [621, 8] on button "Close" at bounding box center [671, 11] width 12 height 12
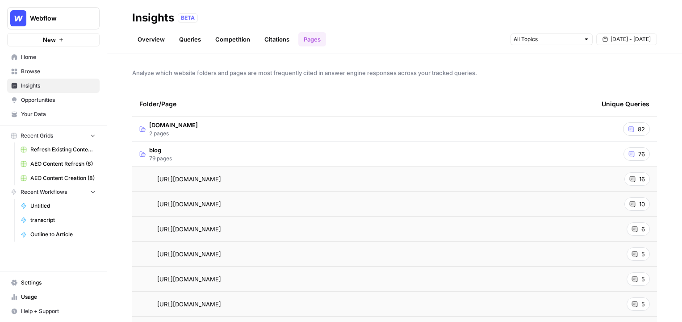
click at [243, 162] on td "blog 79 pages" at bounding box center [363, 154] width 462 height 25
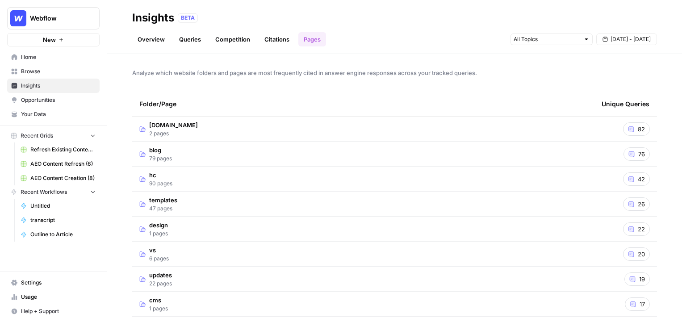
click at [66, 102] on span "Opportunities" at bounding box center [58, 100] width 75 height 8
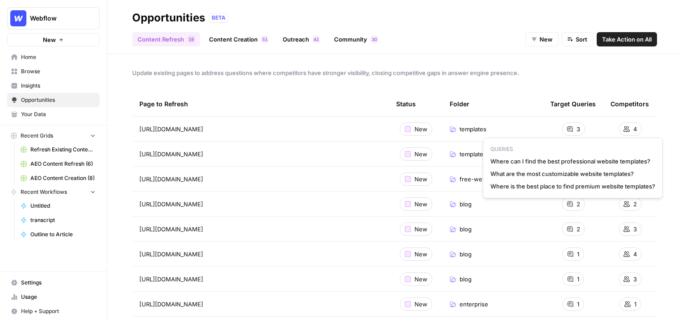
click at [569, 133] on div "3" at bounding box center [573, 128] width 23 height 13
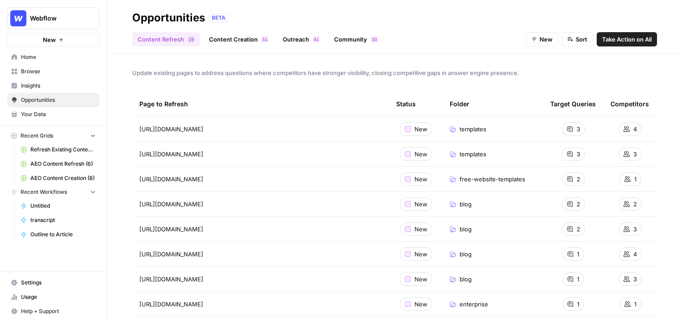
click at [621, 46] on button "Take Action on All" at bounding box center [627, 39] width 60 height 14
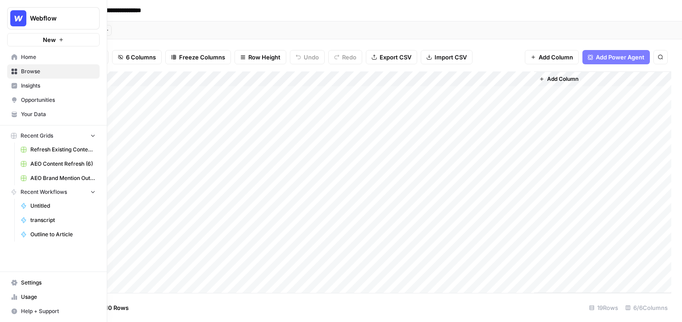
click at [23, 86] on span "Insights" at bounding box center [58, 86] width 75 height 8
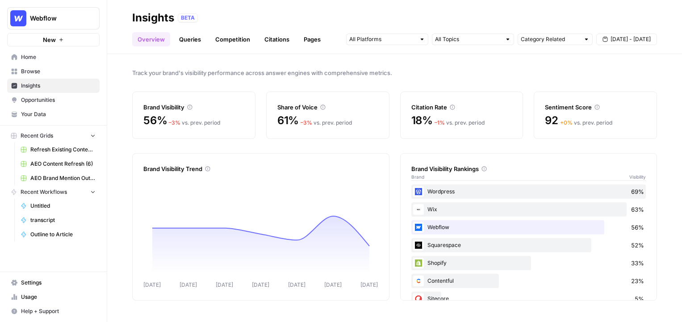
click at [301, 43] on link "Pages" at bounding box center [312, 39] width 28 height 14
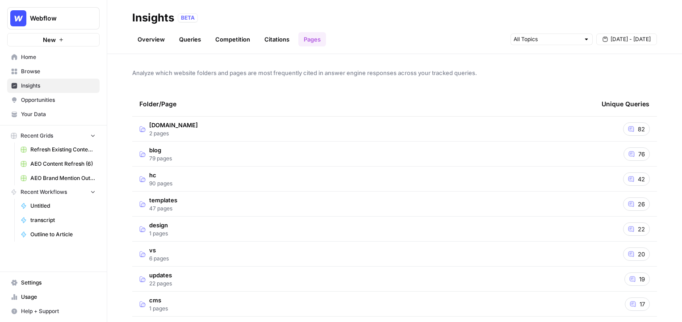
click at [43, 104] on span "Opportunities" at bounding box center [58, 100] width 75 height 8
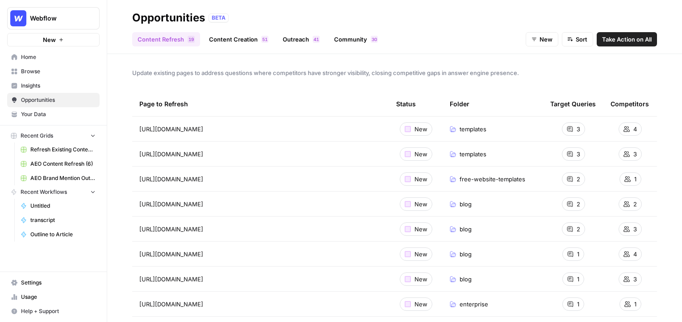
click at [293, 38] on link "Outreach 1 4" at bounding box center [301, 39] width 48 height 14
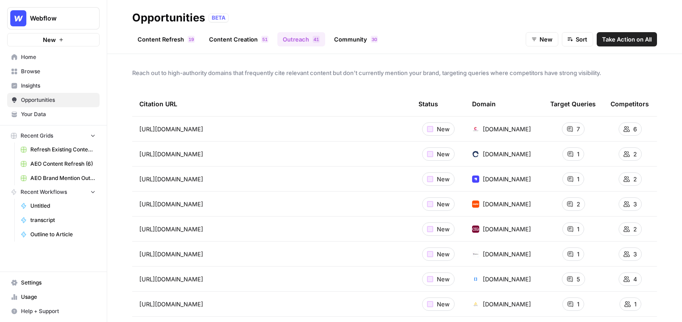
click at [345, 39] on link "Community 0 3" at bounding box center [356, 39] width 55 height 14
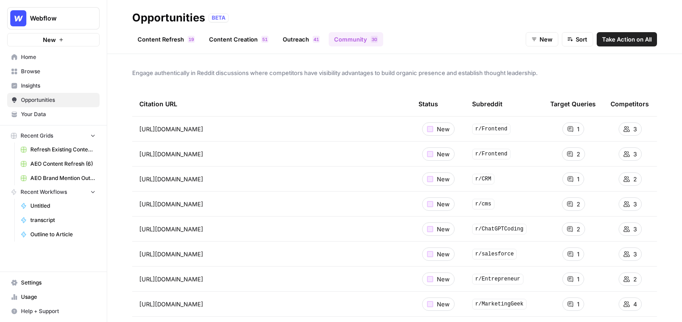
click at [621, 35] on span "Take Action on All" at bounding box center [627, 39] width 50 height 9
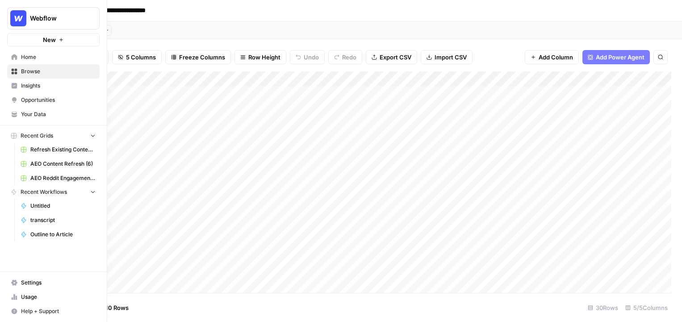
click at [45, 113] on span "Your Data" at bounding box center [58, 114] width 75 height 8
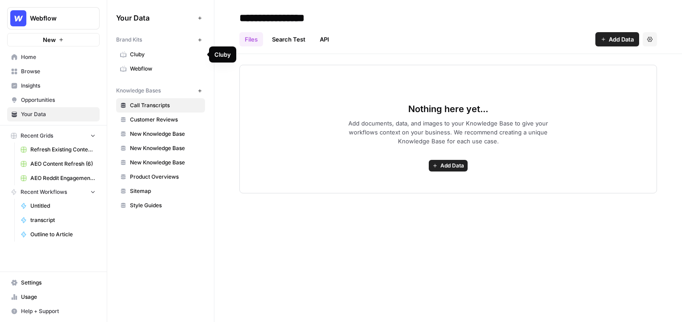
click at [174, 53] on span "Cluby" at bounding box center [165, 54] width 71 height 8
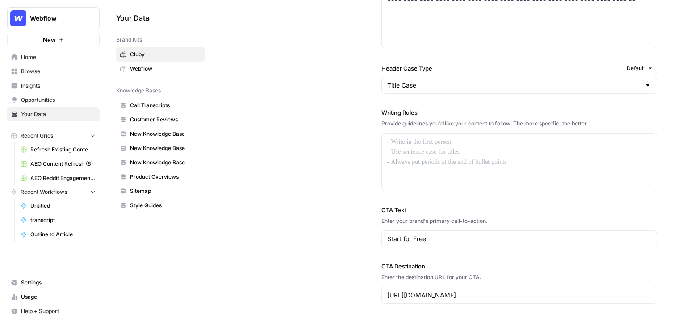
scroll to position [709, 0]
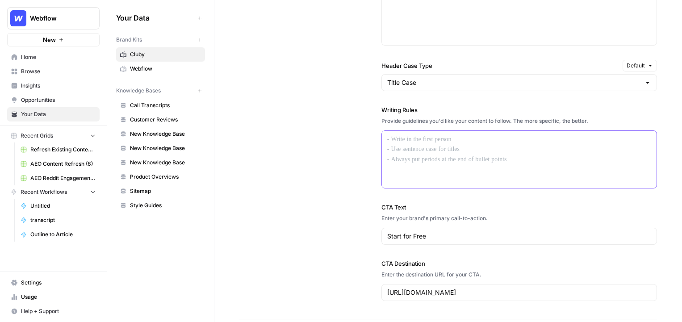
click at [419, 145] on div at bounding box center [519, 159] width 275 height 57
drag, startPoint x: 397, startPoint y: 144, endPoint x: 420, endPoint y: 182, distance: 44.7
click at [421, 183] on div at bounding box center [519, 159] width 275 height 57
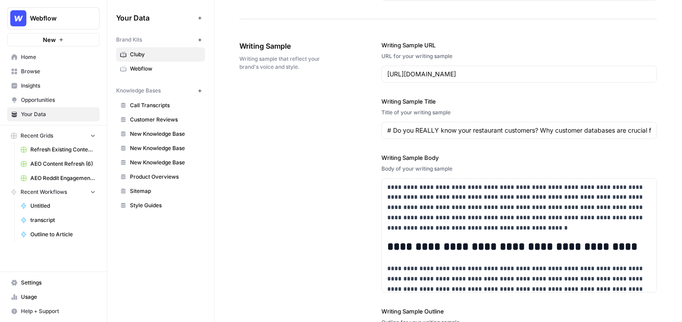
scroll to position [1014, 0]
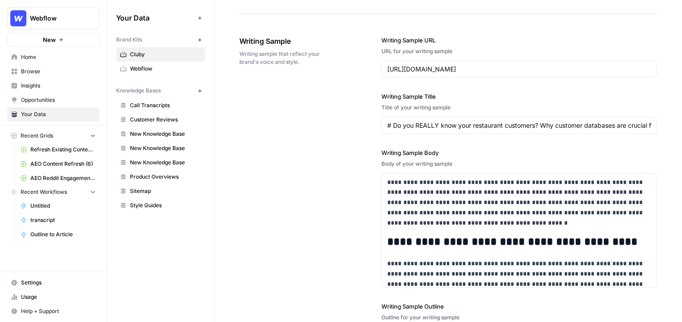
click at [34, 85] on span "Insights" at bounding box center [58, 86] width 75 height 8
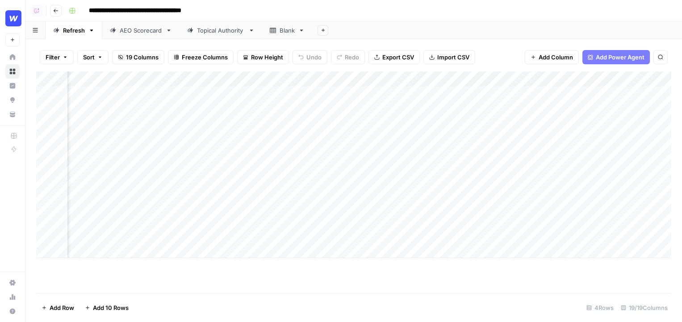
scroll to position [0, 749]
click at [304, 94] on div "Add Column" at bounding box center [353, 164] width 635 height 187
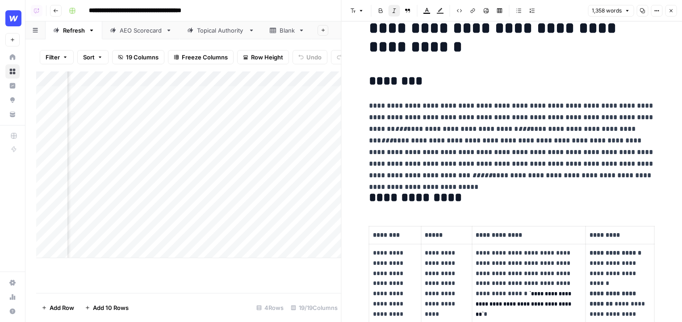
scroll to position [21, 0]
drag, startPoint x: 341, startPoint y: 185, endPoint x: 222, endPoint y: 182, distance: 119.3
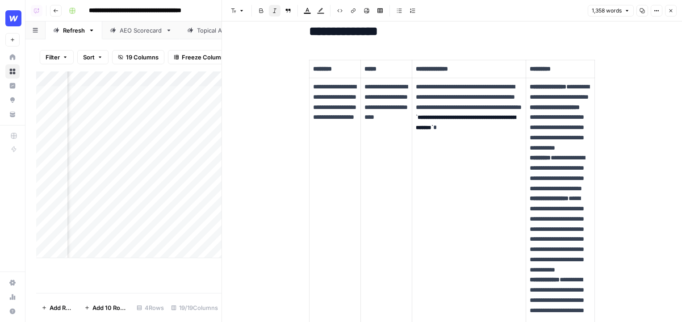
scroll to position [189, 0]
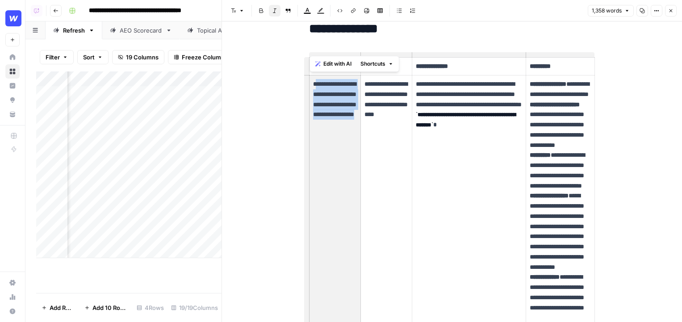
drag, startPoint x: 315, startPoint y: 81, endPoint x: 343, endPoint y: 152, distance: 76.2
click at [343, 152] on td "**********" at bounding box center [335, 242] width 51 height 333
click at [385, 149] on td "**********" at bounding box center [386, 242] width 51 height 333
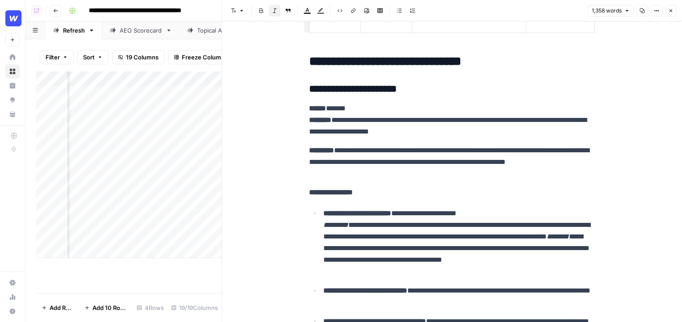
scroll to position [1422, 0]
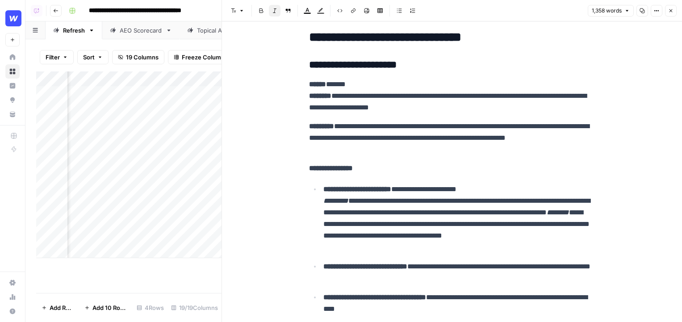
click at [671, 14] on button "Close" at bounding box center [671, 11] width 12 height 12
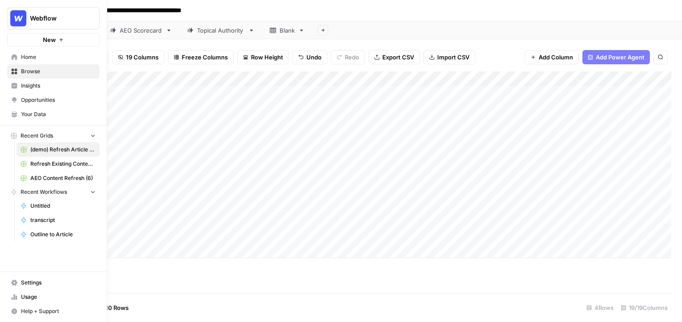
click at [28, 86] on span "Insights" at bounding box center [58, 86] width 75 height 8
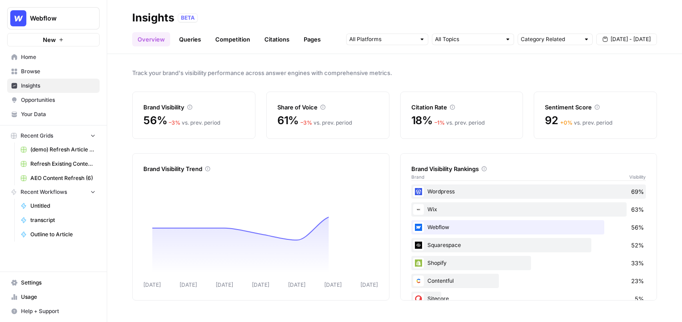
click at [58, 98] on span "Opportunities" at bounding box center [58, 100] width 75 height 8
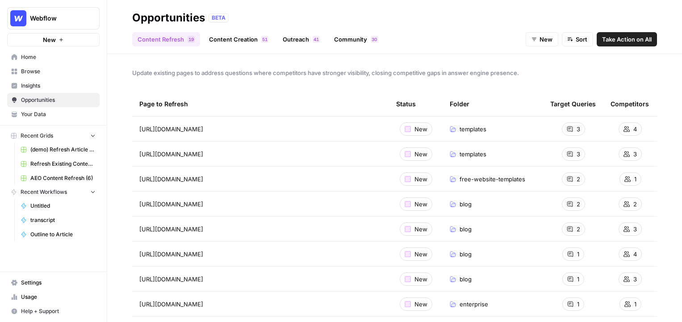
click at [630, 32] on button "Take Action on All" at bounding box center [627, 39] width 60 height 14
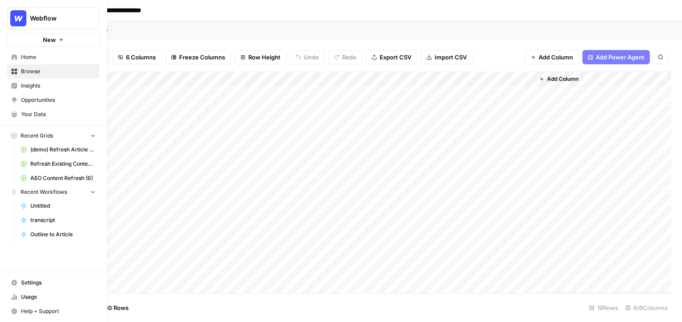
click at [41, 97] on span "Opportunities" at bounding box center [58, 100] width 75 height 8
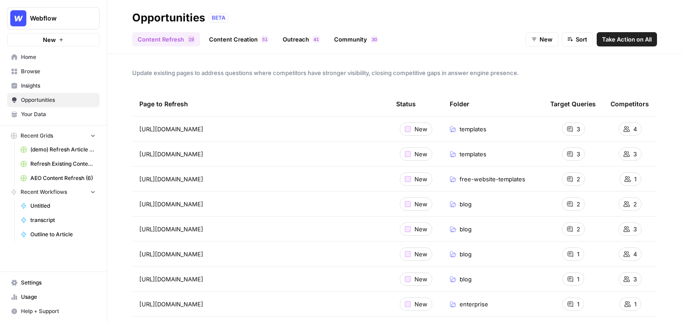
click at [253, 44] on link "Content Creation 1 5" at bounding box center [239, 39] width 70 height 14
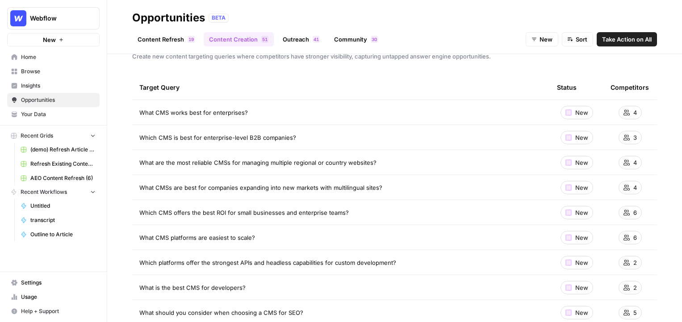
scroll to position [17, 0]
click at [643, 36] on span "Take Action on All" at bounding box center [627, 39] width 50 height 9
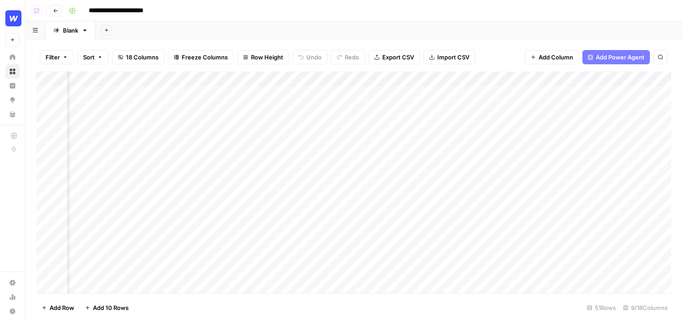
scroll to position [0, 71]
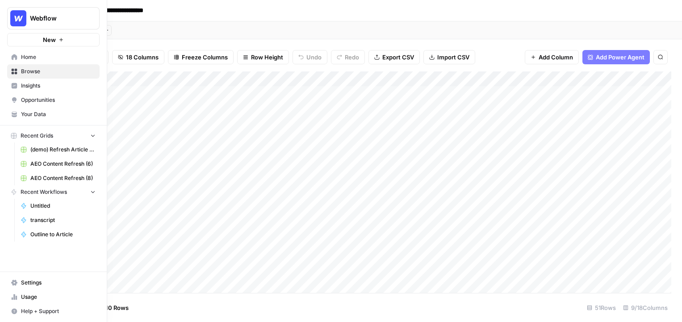
click at [50, 102] on span "Opportunities" at bounding box center [58, 100] width 75 height 8
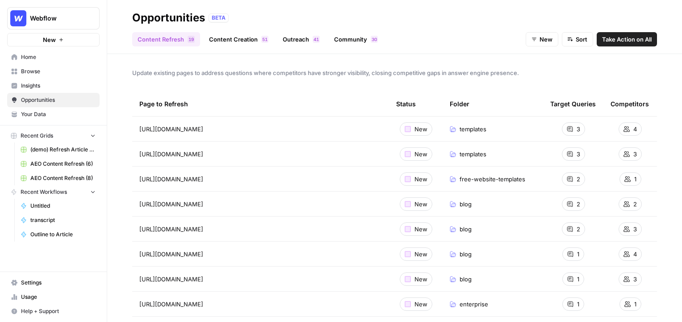
click at [304, 38] on link "Outreach 1 4" at bounding box center [301, 39] width 48 height 14
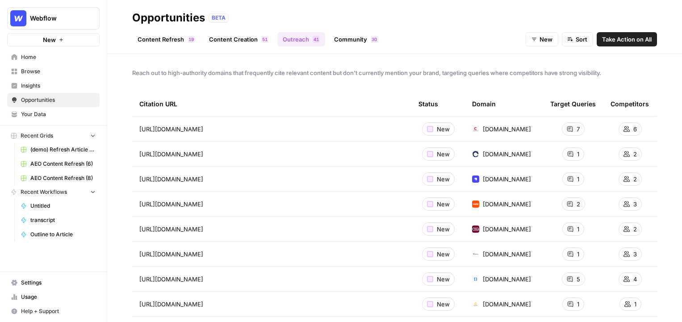
scroll to position [15, 0]
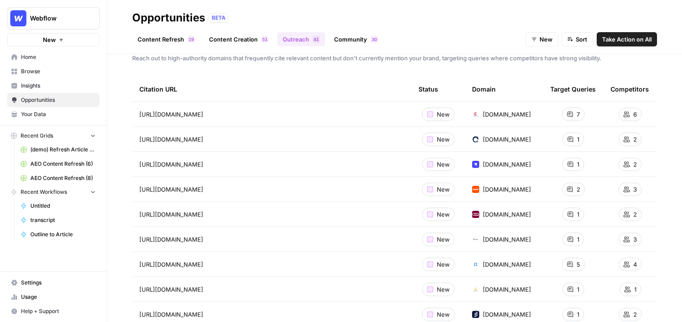
click at [629, 38] on span "Take Action on All" at bounding box center [627, 39] width 50 height 9
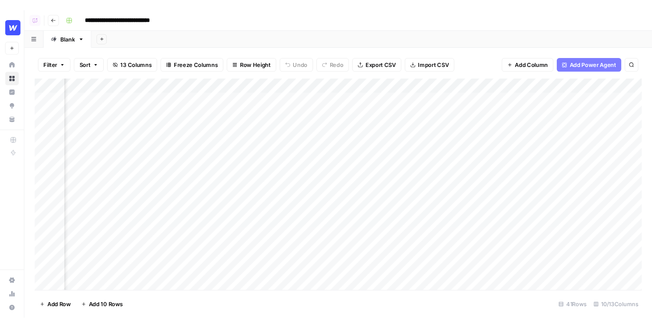
scroll to position [2, 263]
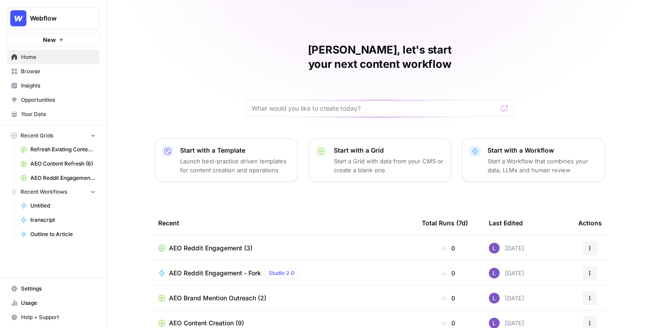
click at [66, 21] on span "Webflow" at bounding box center [57, 18] width 54 height 9
type input "repl"
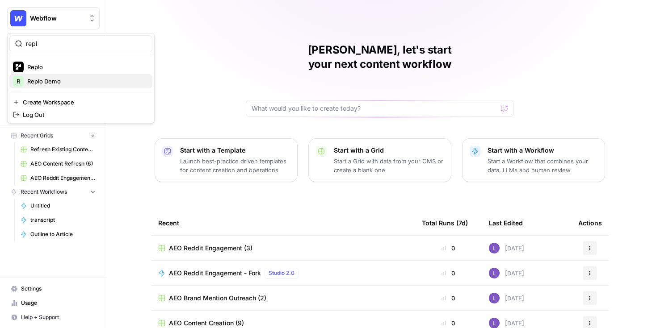
drag, startPoint x: 67, startPoint y: 68, endPoint x: 70, endPoint y: 80, distance: 12.8
click at [70, 81] on div "Replo R Replo Demo" at bounding box center [80, 74] width 143 height 29
click at [70, 80] on span "Replo Demo" at bounding box center [86, 81] width 118 height 9
